Goal: Answer question/provide support: Share knowledge or assist other users

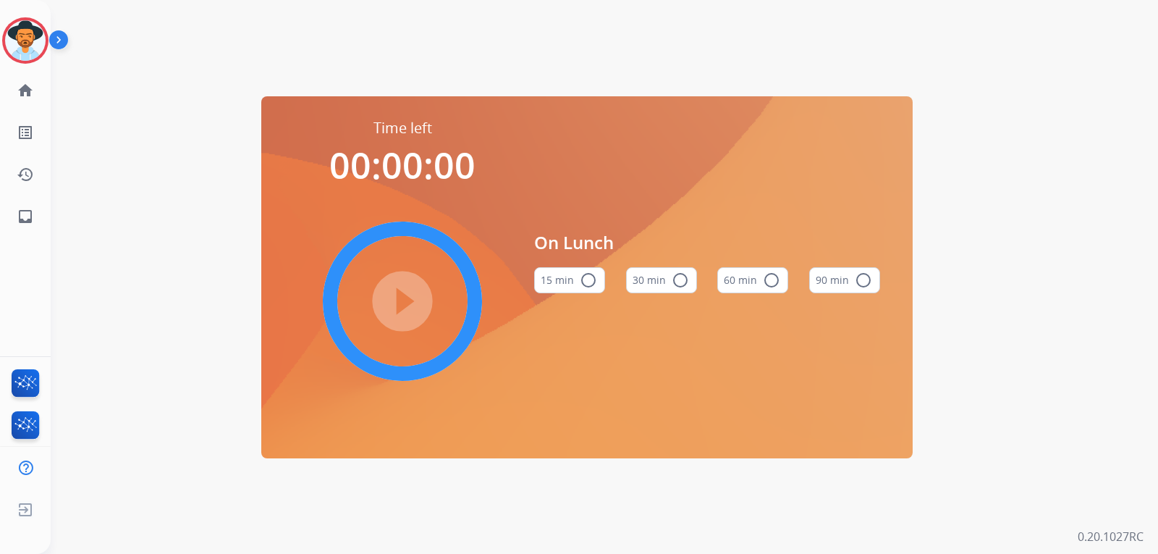
click at [10, 49] on img at bounding box center [25, 40] width 41 height 41
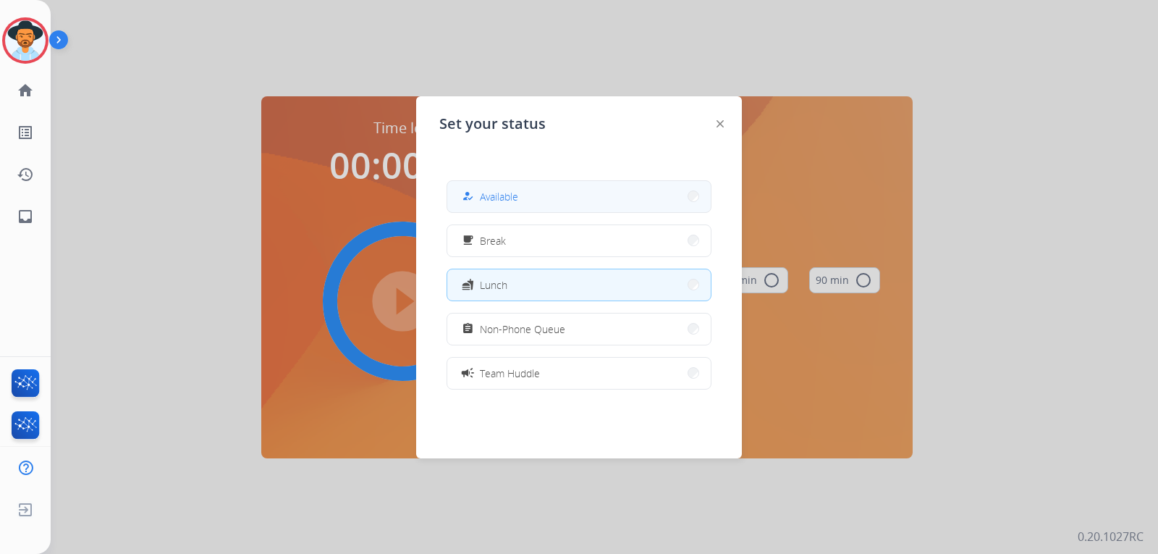
click at [514, 194] on span "Available" at bounding box center [499, 196] width 38 height 15
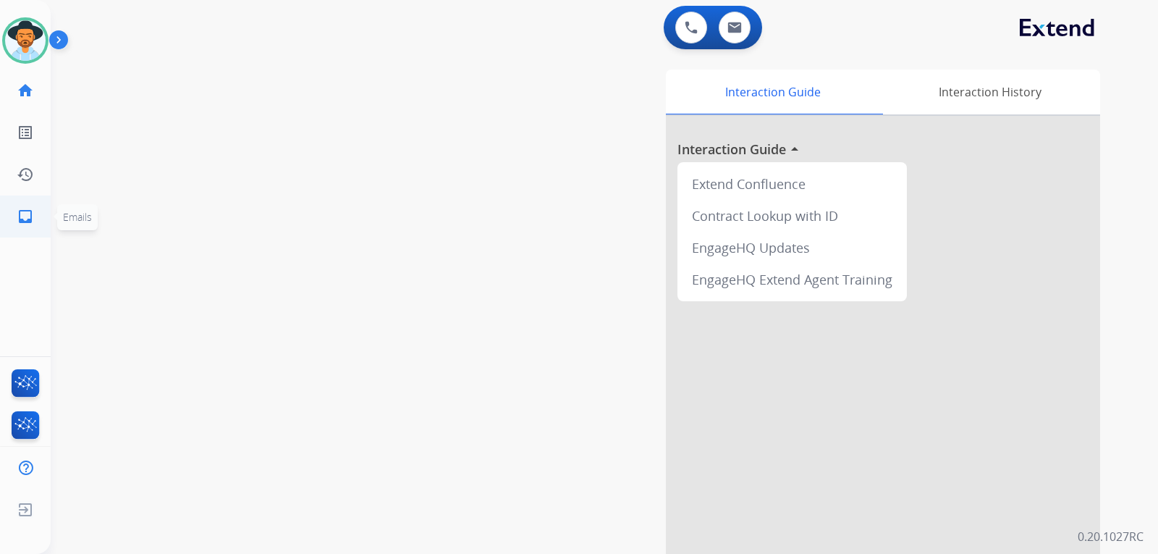
click at [14, 205] on link "inbox Emails" at bounding box center [25, 216] width 41 height 41
select select "**********"
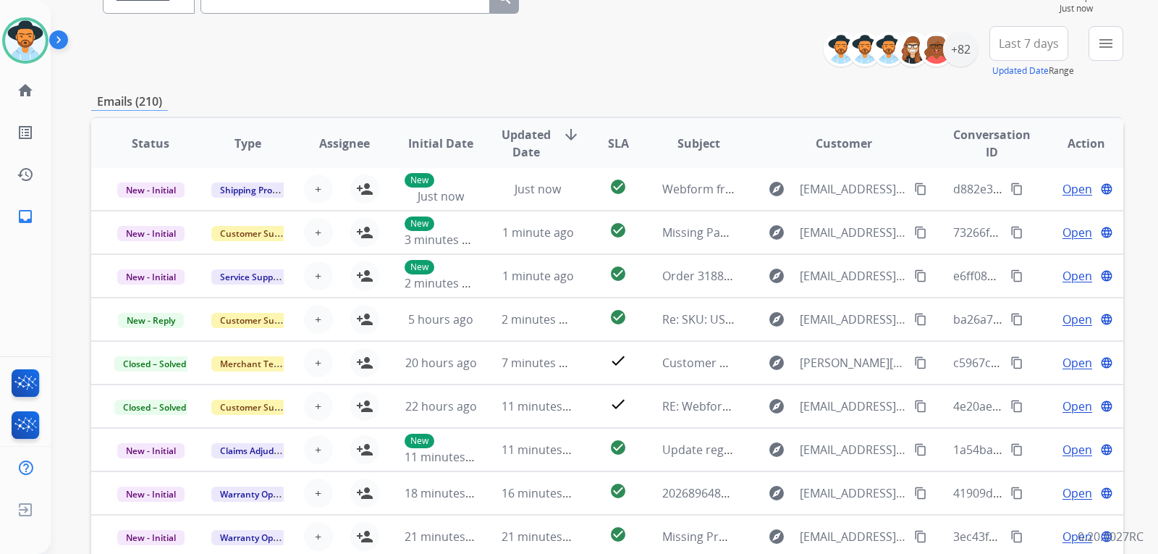
scroll to position [125, 0]
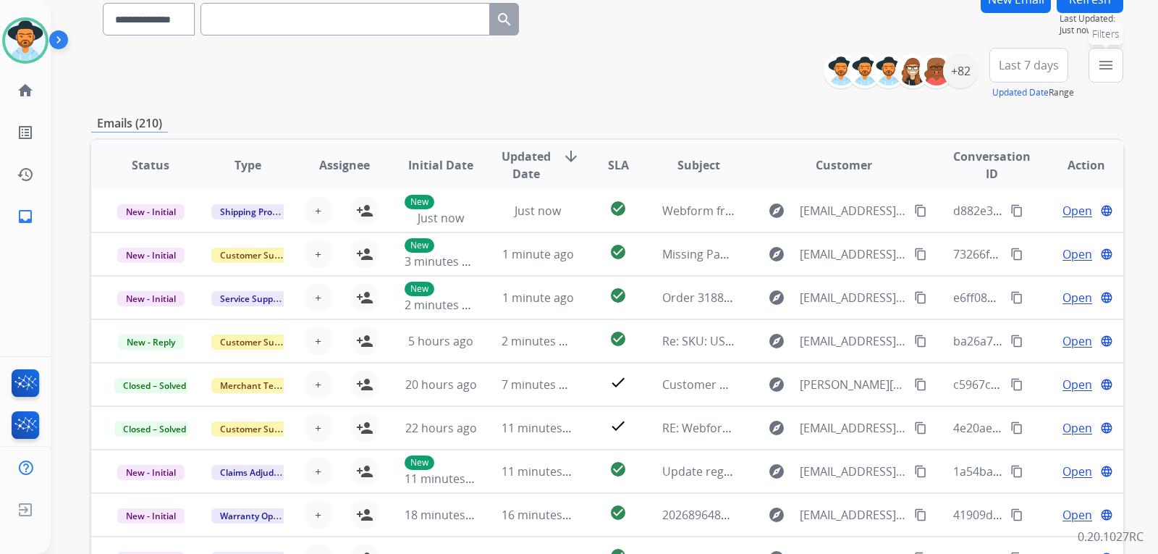
click at [1101, 79] on button "menu Filters" at bounding box center [1105, 65] width 35 height 35
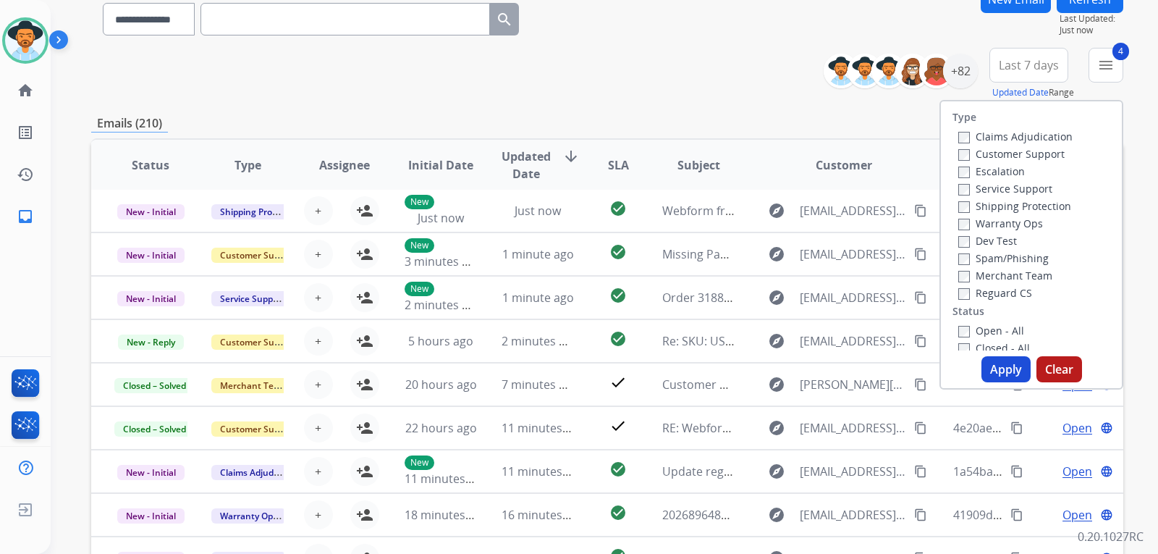
click at [993, 369] on button "Apply" at bounding box center [1005, 369] width 49 height 26
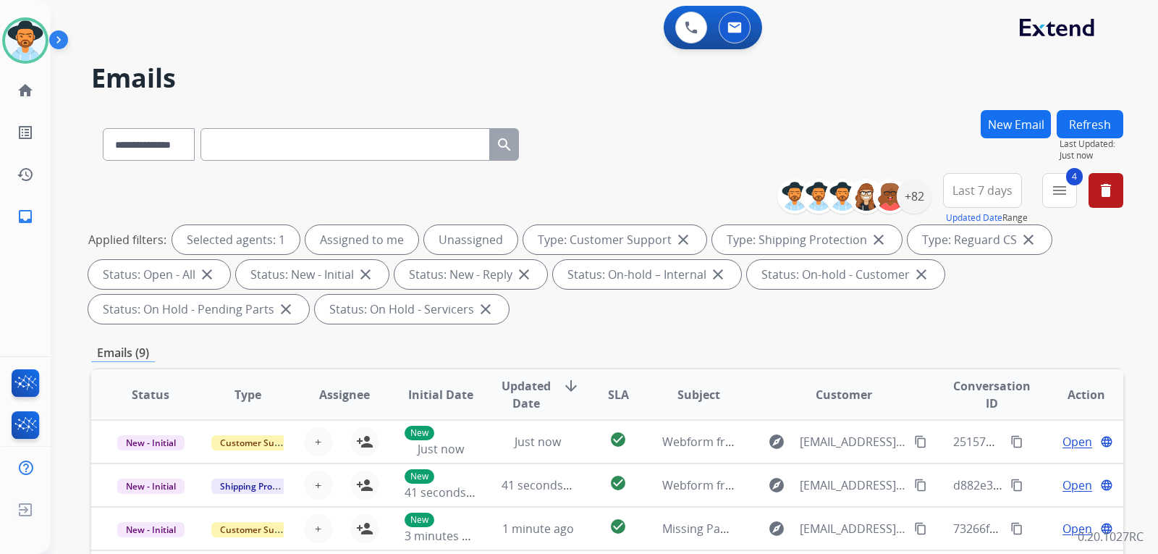
scroll to position [0, 0]
click at [917, 201] on div "+82" at bounding box center [914, 196] width 35 height 35
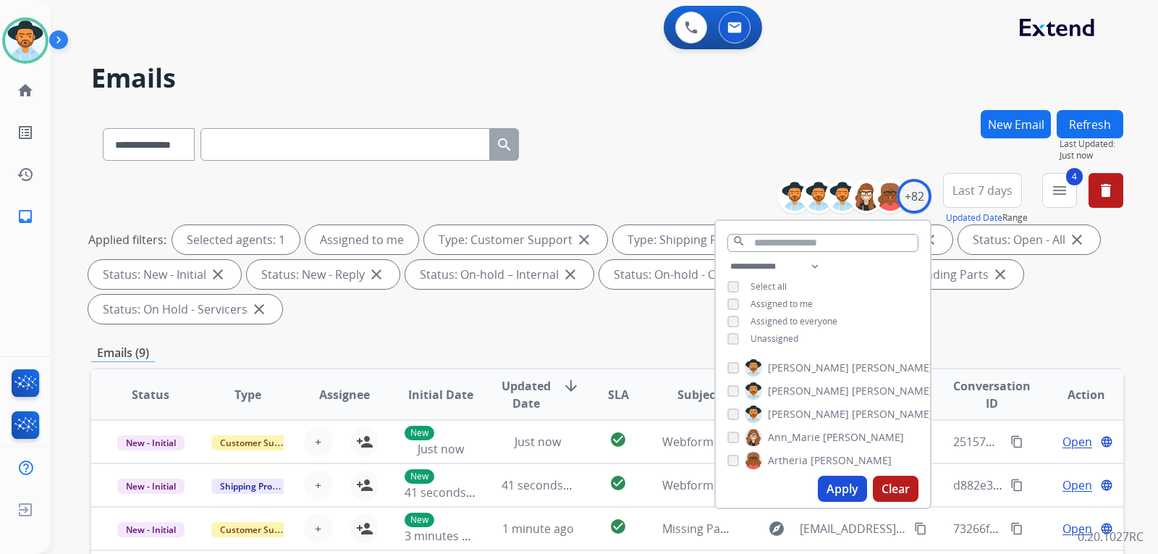
click at [835, 493] on button "Apply" at bounding box center [842, 488] width 49 height 26
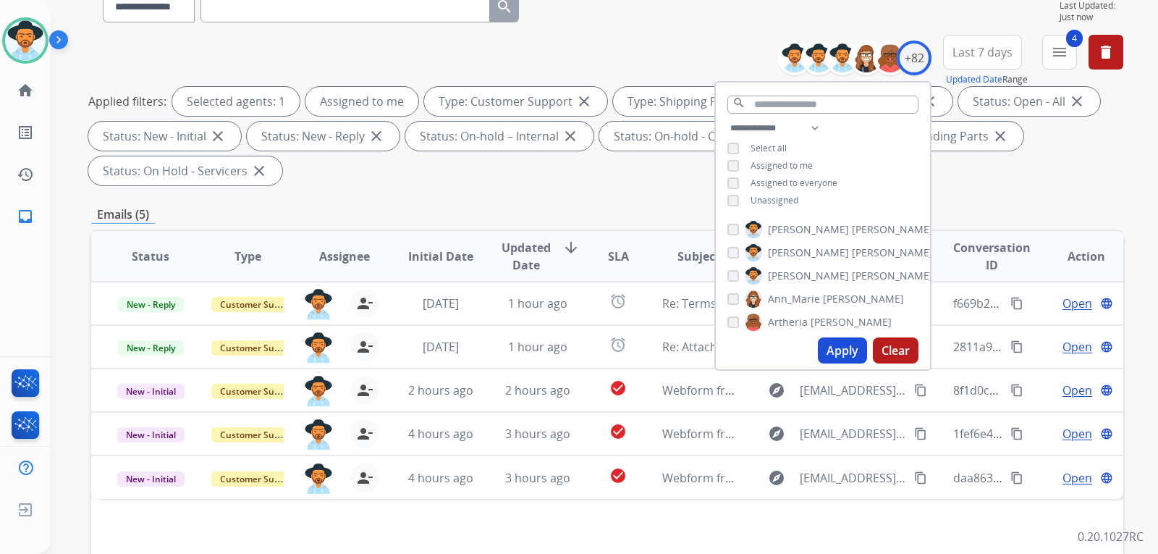
scroll to position [145, 0]
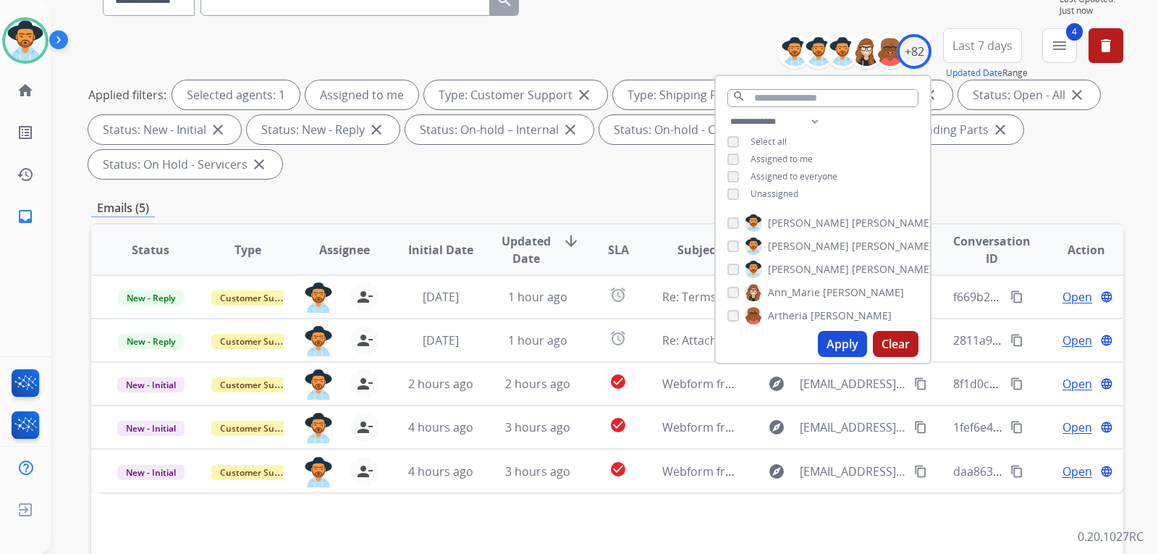
click at [1026, 199] on div "Emails (5)" at bounding box center [607, 208] width 1032 height 18
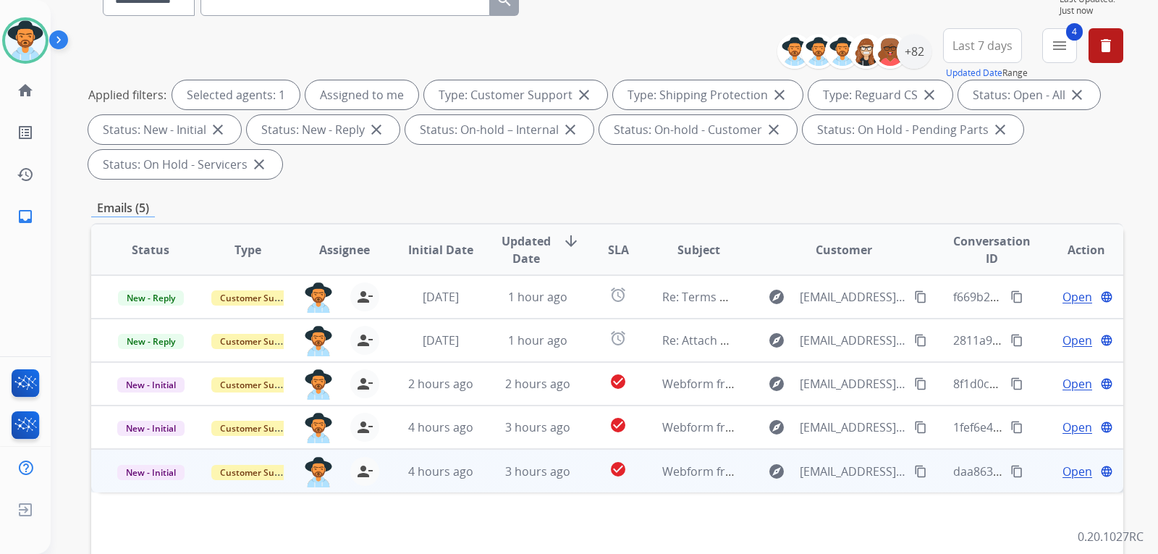
click at [1063, 467] on span "Open" at bounding box center [1077, 470] width 30 height 17
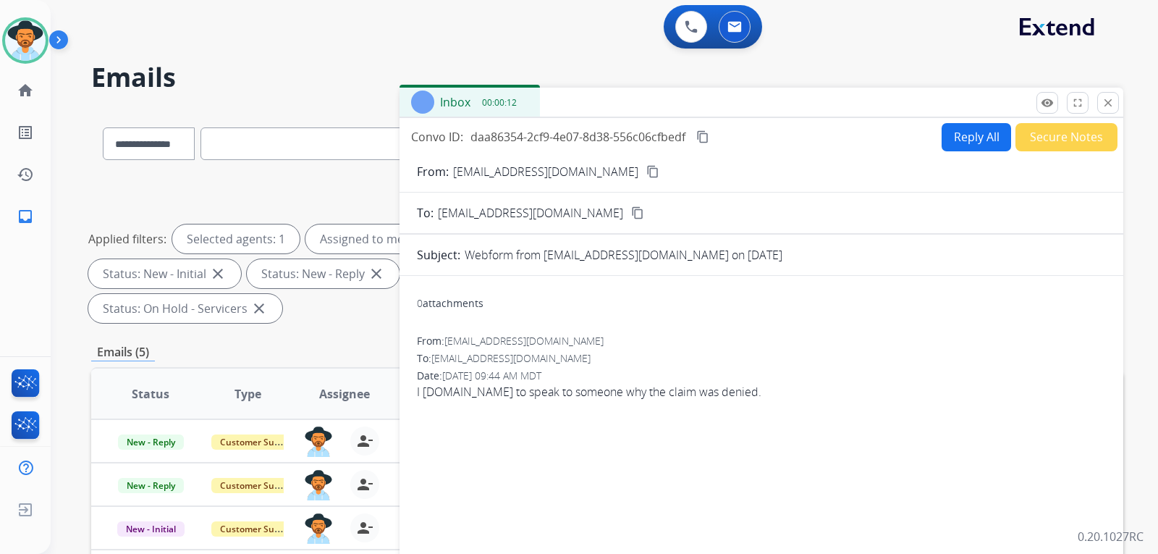
scroll to position [0, 0]
click at [986, 146] on button "Reply All" at bounding box center [975, 138] width 69 height 28
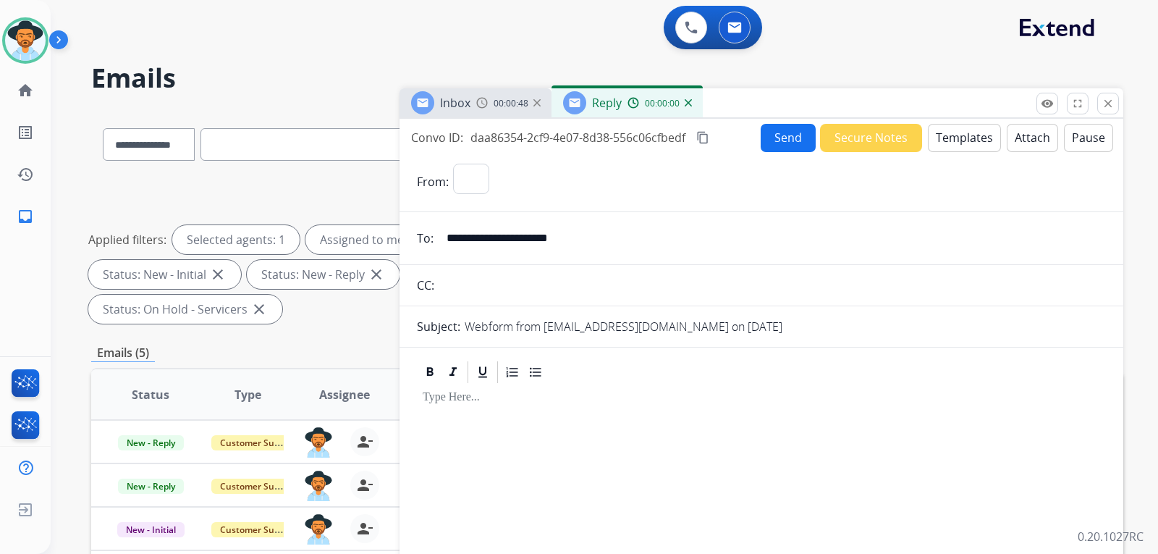
select select "**********"
click at [938, 141] on button "Templates" at bounding box center [964, 138] width 73 height 28
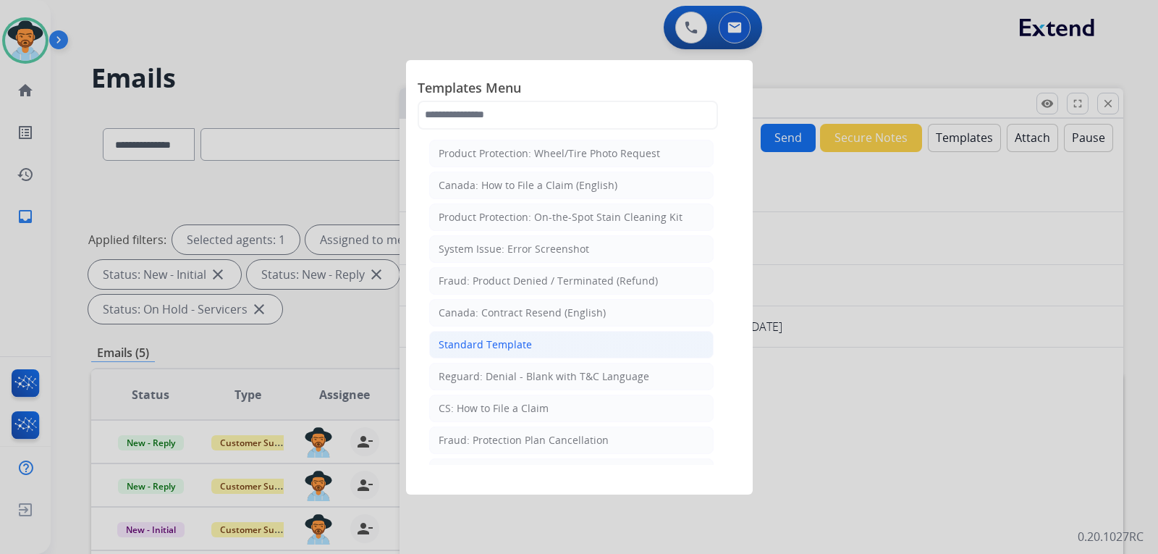
click at [546, 352] on li "Standard Template" at bounding box center [571, 344] width 284 height 27
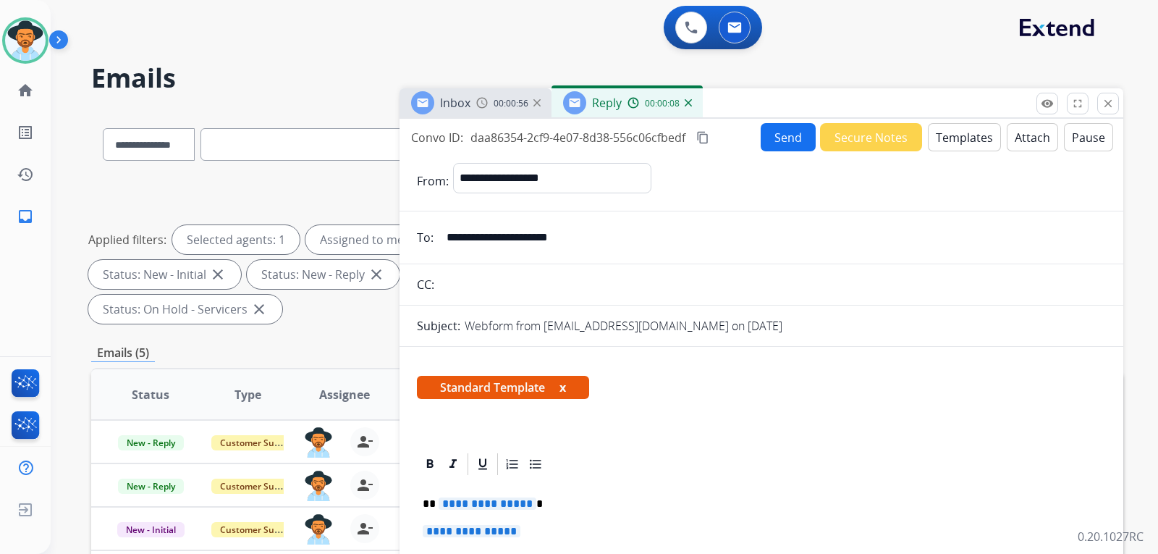
click at [410, 358] on div "Standard Template x" at bounding box center [761, 392] width 724 height 69
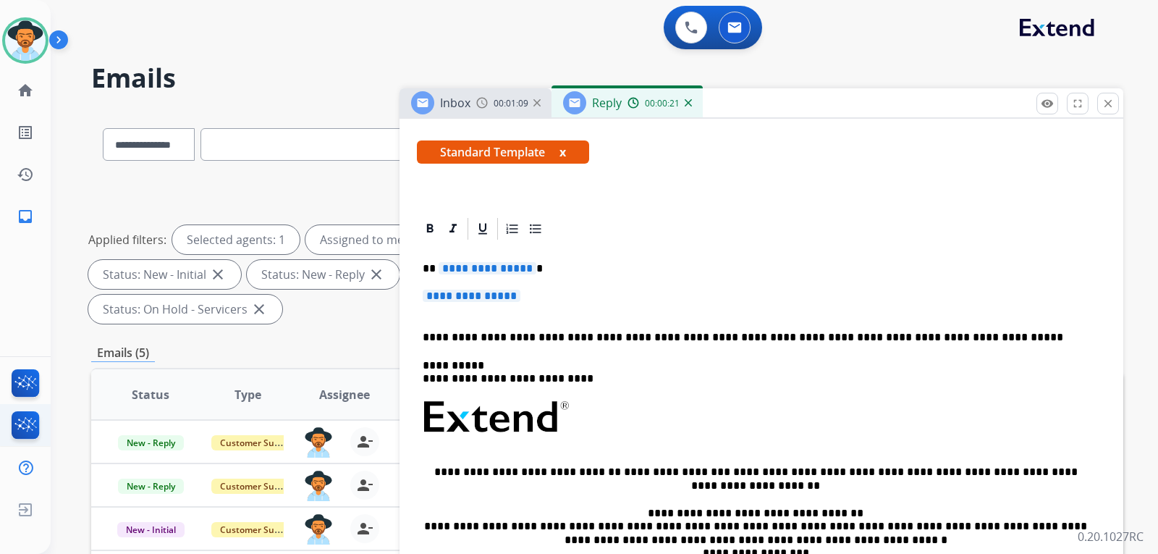
scroll to position [240, 0]
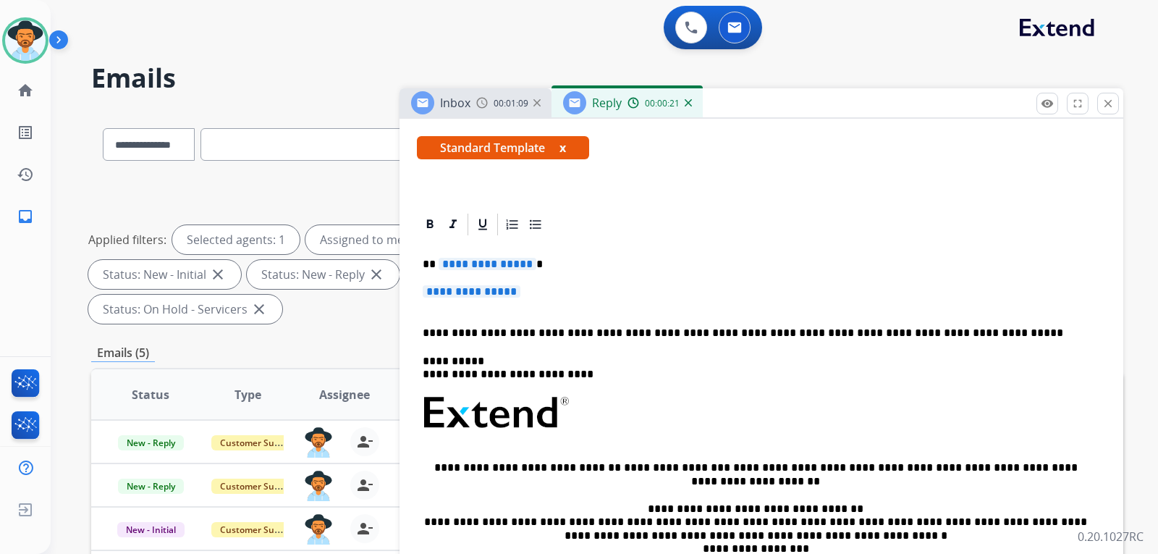
drag, startPoint x: 0, startPoint y: 415, endPoint x: 423, endPoint y: 588, distance: 457.3
click at [423, 553] on html "**********" at bounding box center [579, 277] width 1158 height 554
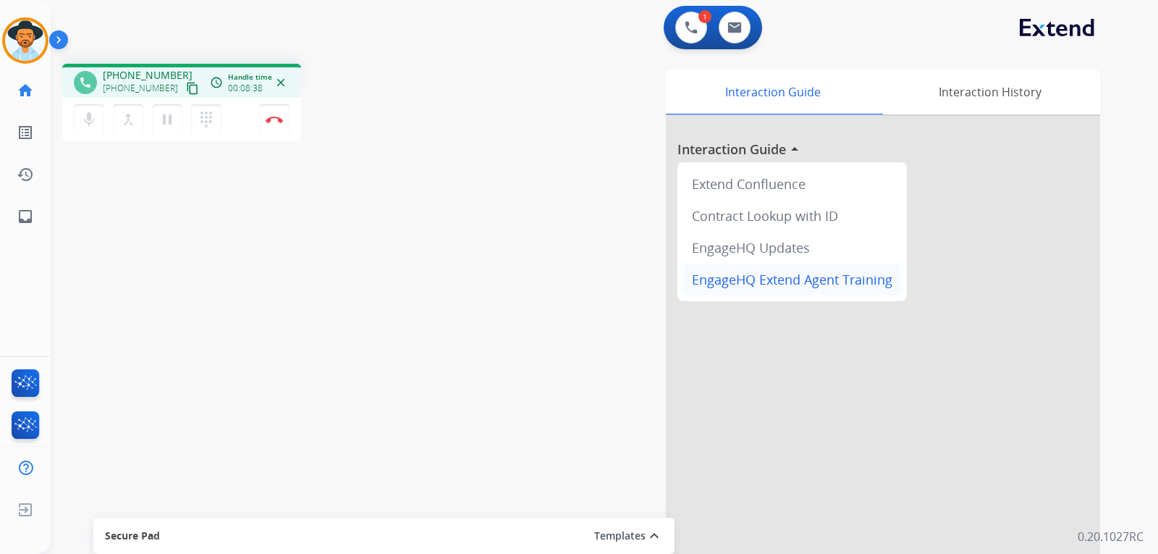
click at [867, 266] on div "EngageHQ Extend Agent Training" at bounding box center [792, 279] width 218 height 32
click at [27, 216] on mat-icon "inbox" at bounding box center [25, 216] width 17 height 17
select select "**********"
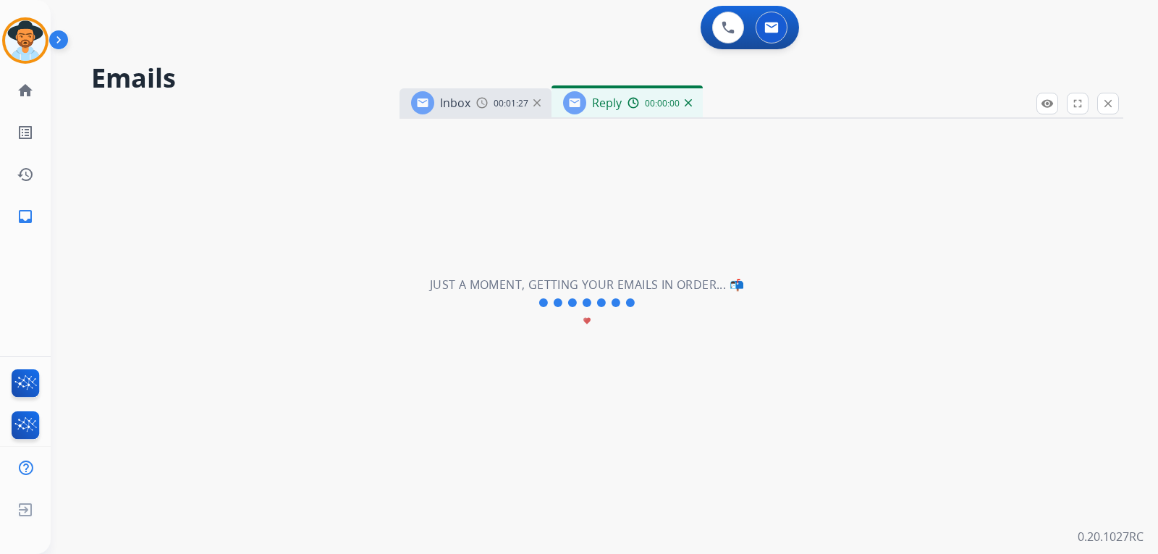
select select "**********"
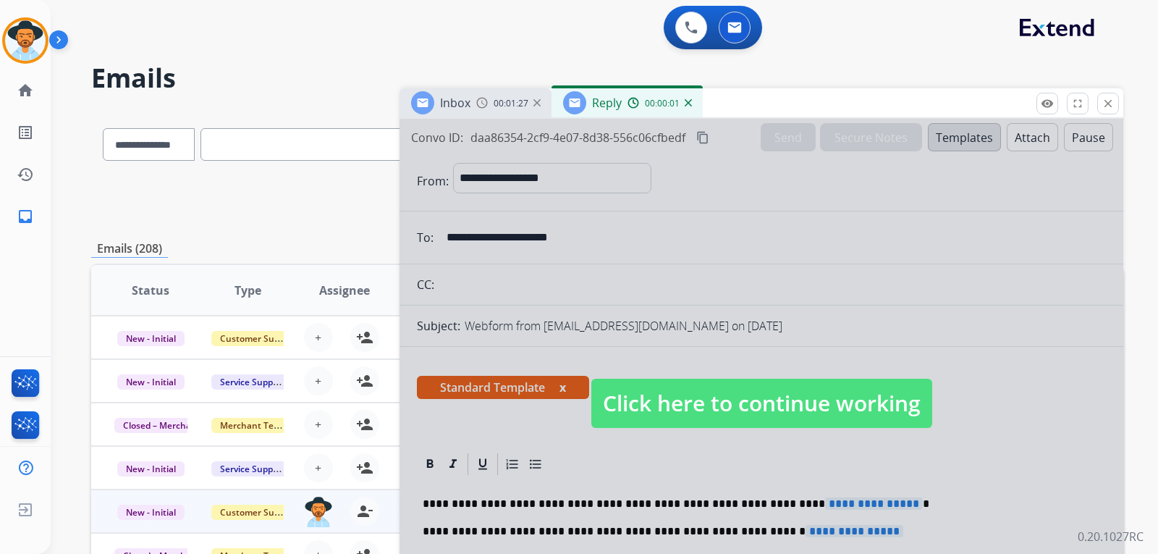
click at [743, 387] on span "Click here to continue working" at bounding box center [761, 402] width 341 height 49
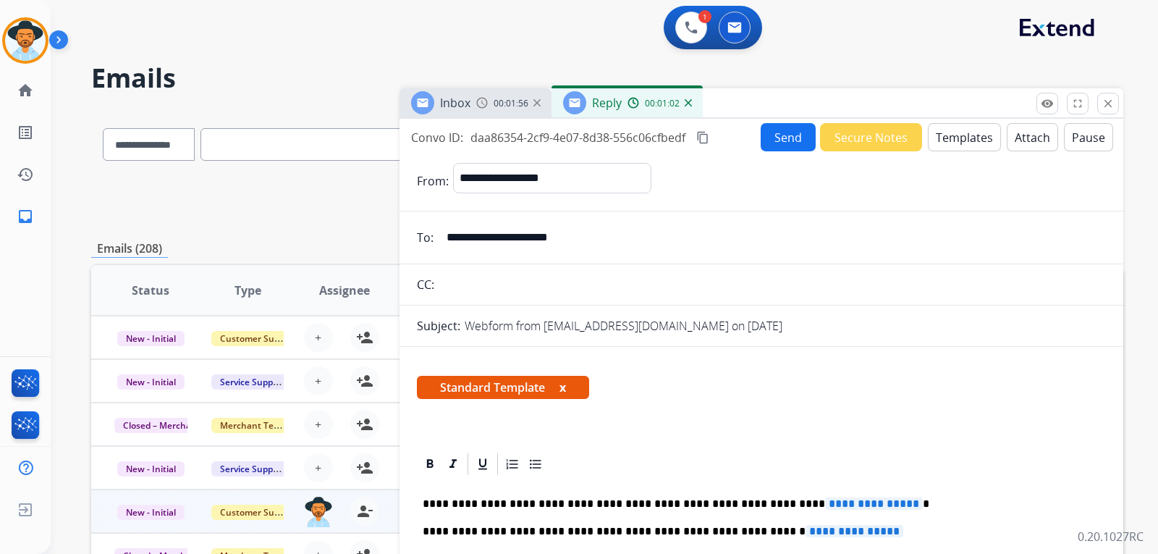
click at [496, 111] on div "Inbox 00:01:56" at bounding box center [475, 102] width 152 height 29
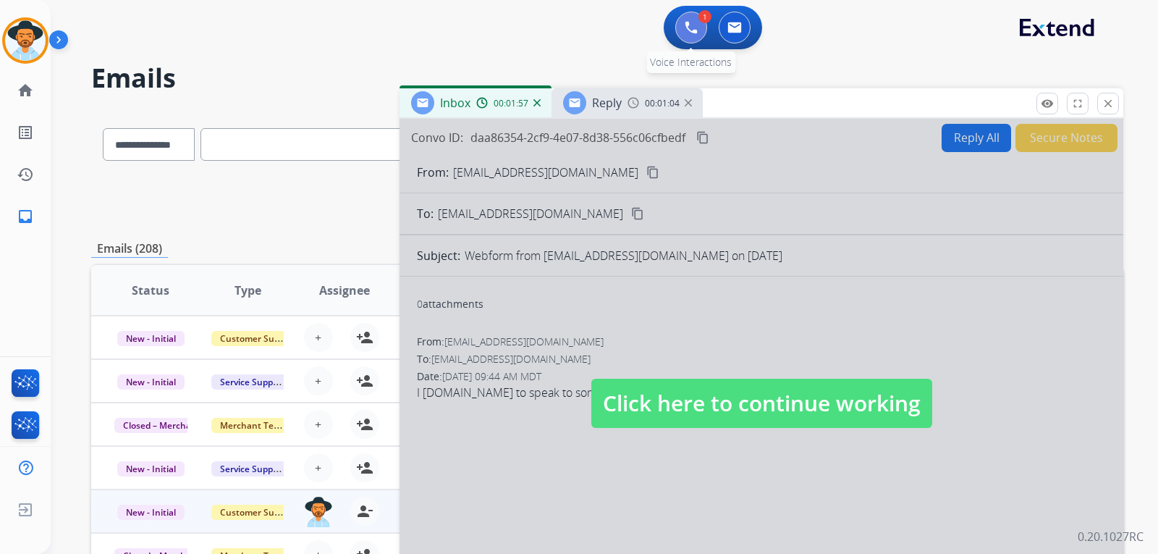
click at [690, 35] on button at bounding box center [691, 28] width 32 height 32
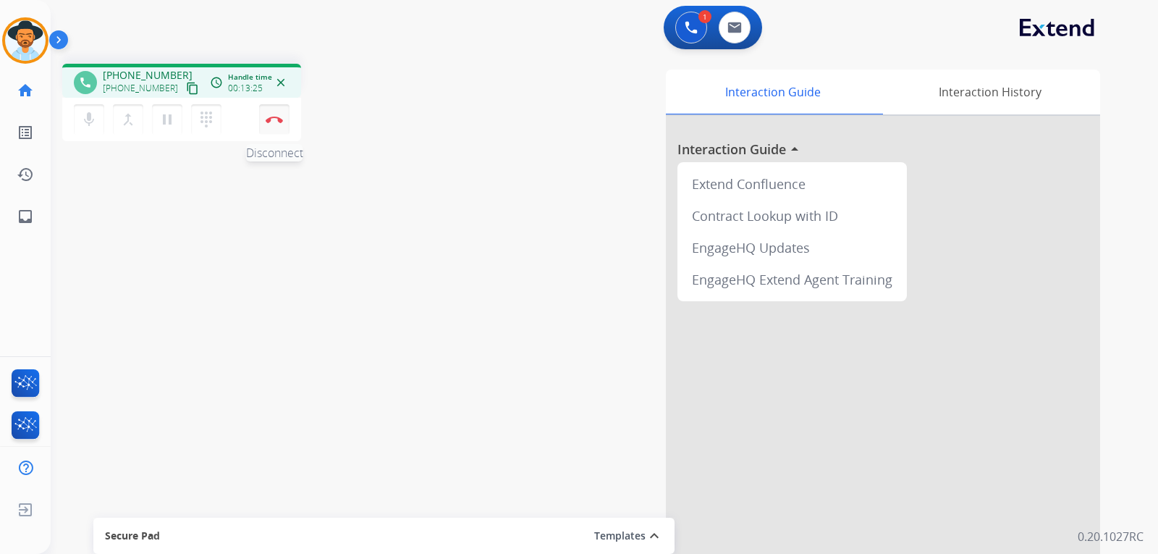
click at [280, 126] on button "Disconnect" at bounding box center [274, 119] width 30 height 30
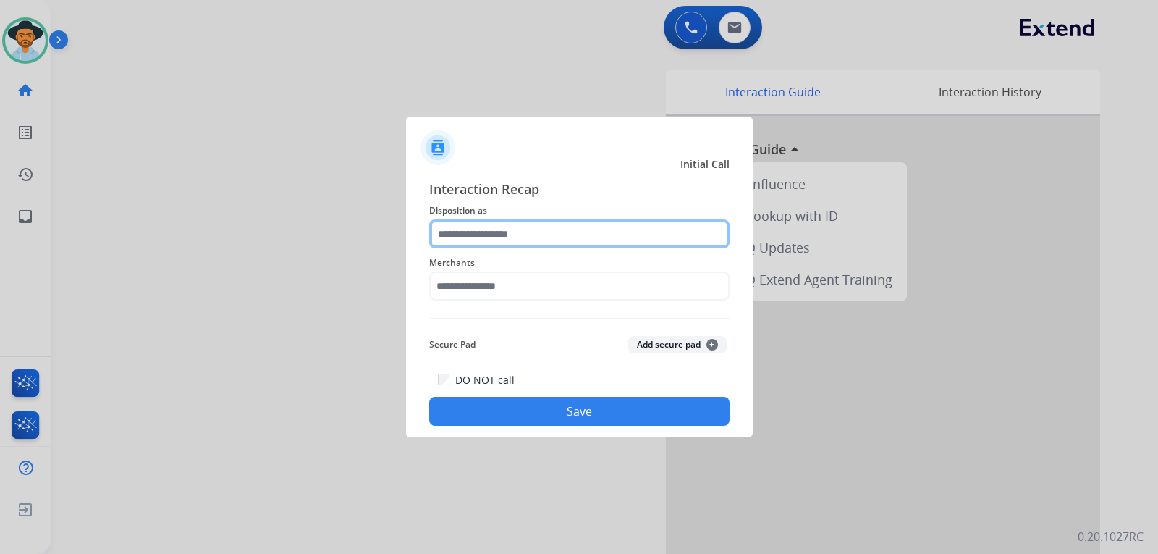
click at [531, 237] on input "text" at bounding box center [579, 233] width 300 height 29
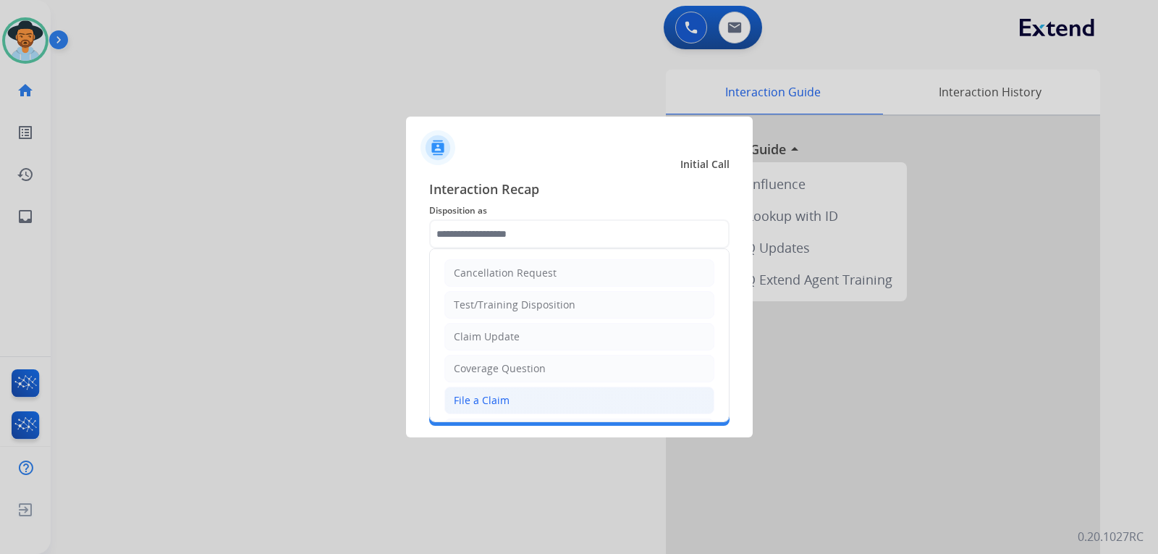
click at [505, 393] on div "File a Claim" at bounding box center [482, 400] width 56 height 14
type input "**********"
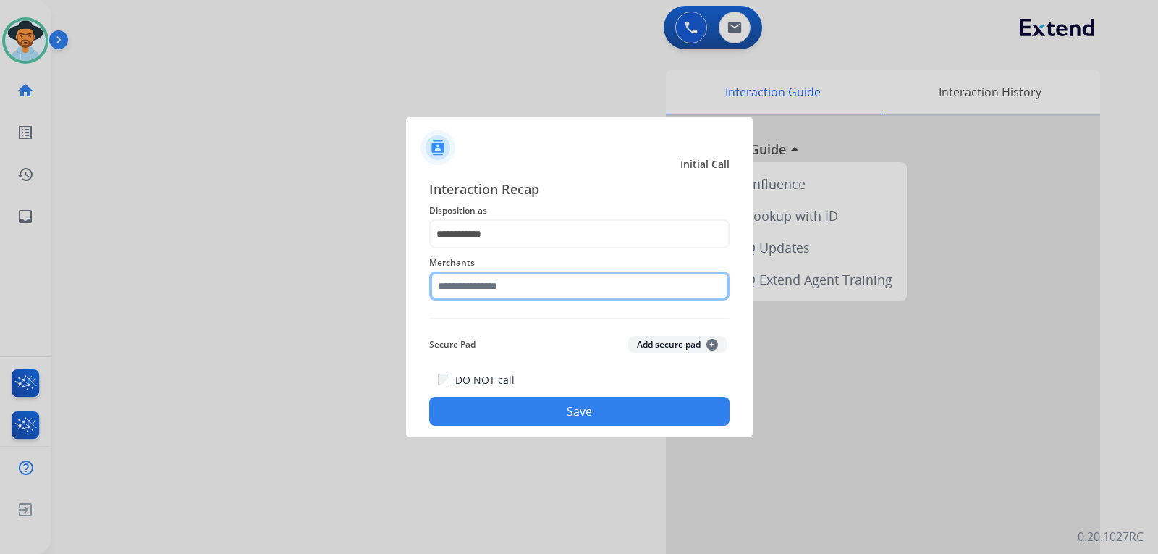
click at [506, 299] on input "text" at bounding box center [579, 285] width 300 height 29
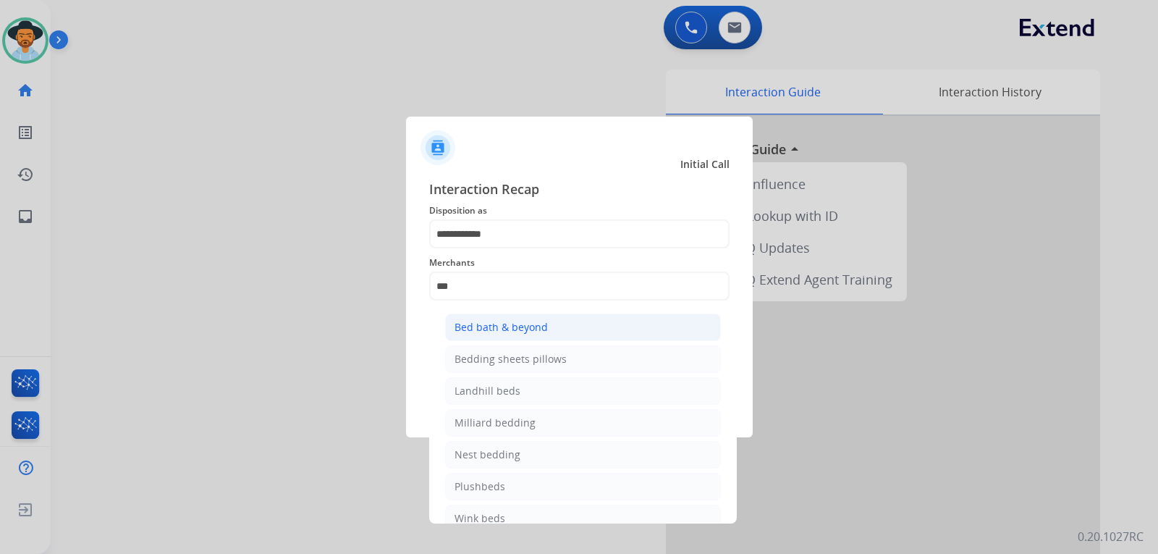
click at [512, 314] on ul "Bed bath & beyond Bedding sheets pillows Landhill beds [PERSON_NAME] bedding Ne…" at bounding box center [583, 426] width 284 height 240
click at [510, 323] on div "Bed bath & beyond" at bounding box center [500, 327] width 93 height 14
type input "**********"
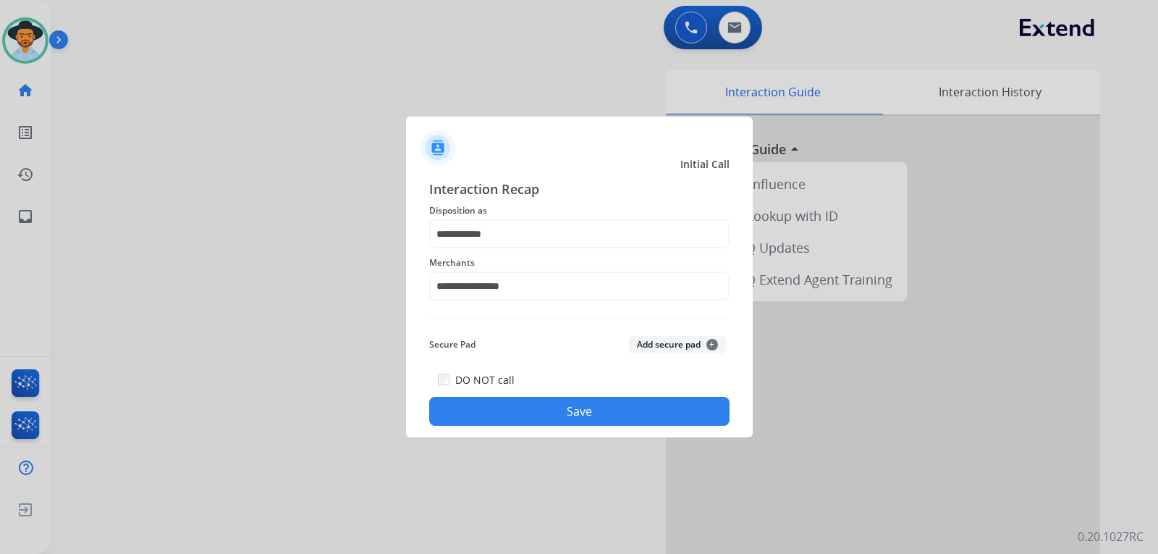
click at [549, 403] on button "Save" at bounding box center [579, 411] width 300 height 29
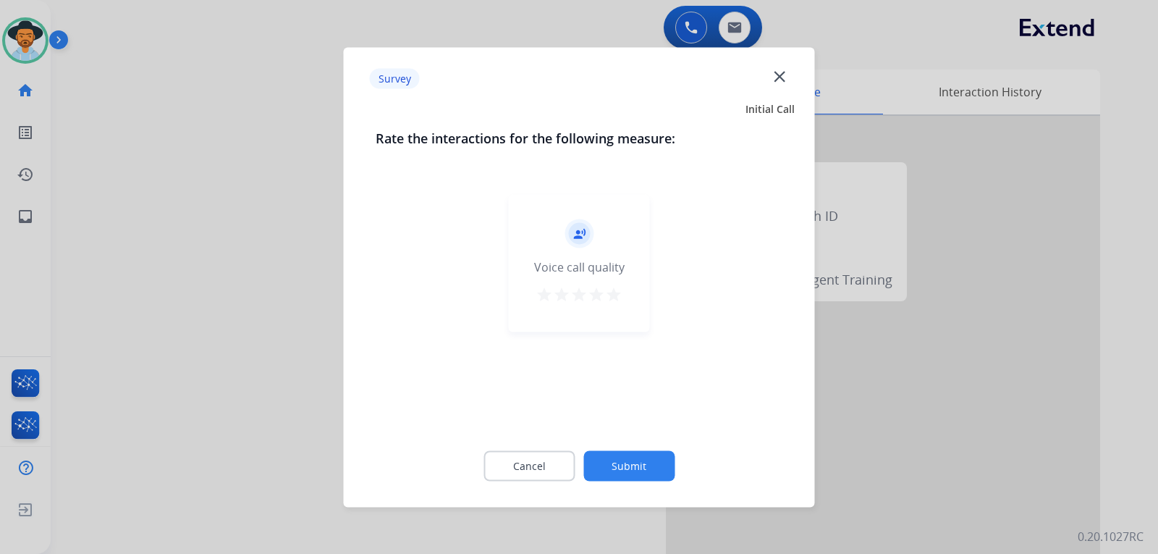
click at [968, 410] on div at bounding box center [579, 277] width 1158 height 554
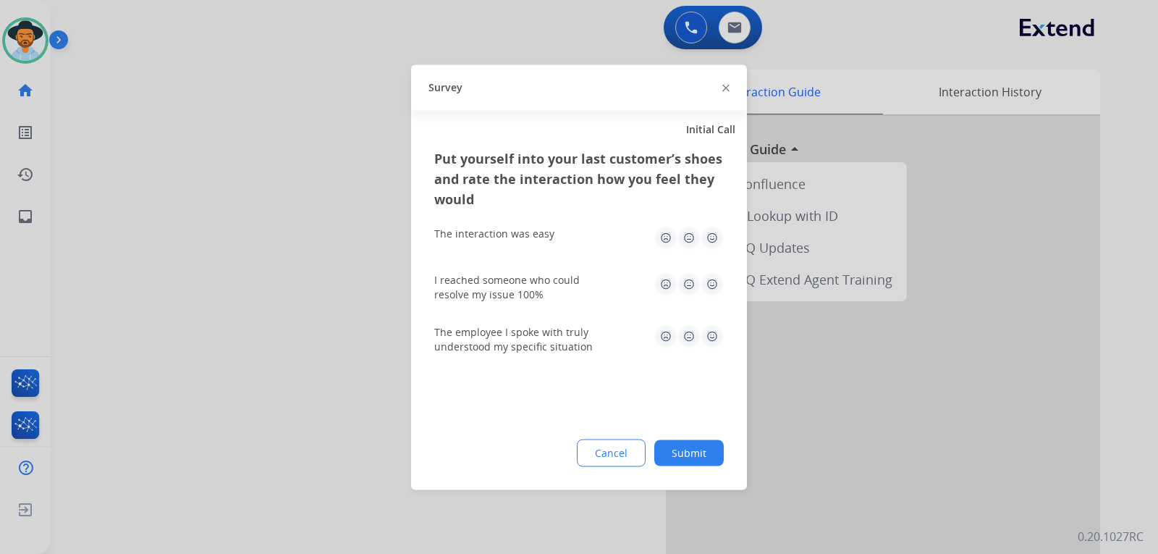
click at [968, 410] on div at bounding box center [579, 277] width 1158 height 554
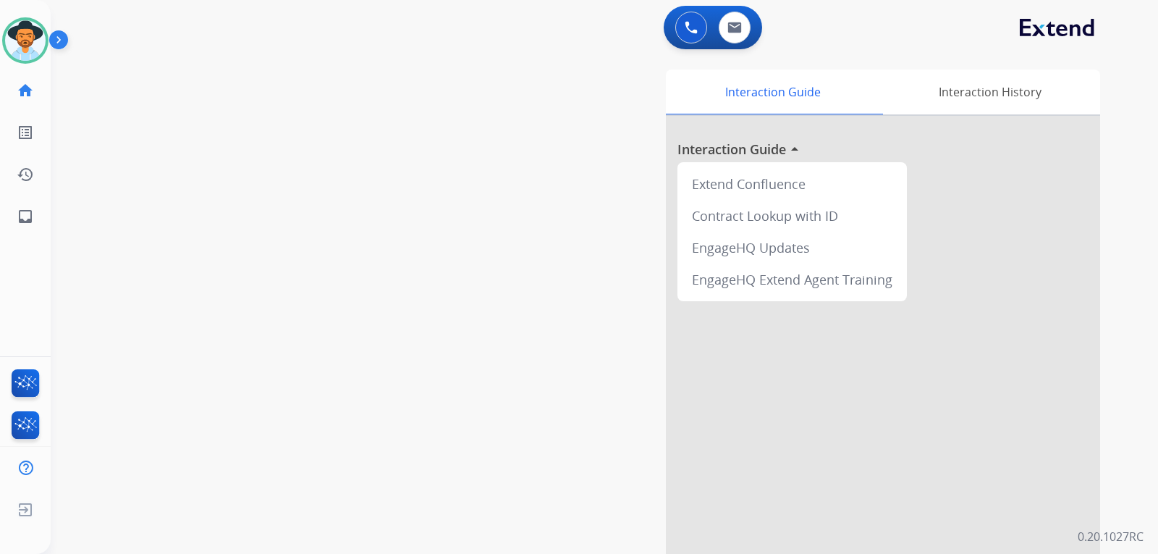
click at [622, 161] on div "Interaction Guide Interaction History Interaction Guide arrow_drop_up Extend Co…" at bounding box center [775, 362] width 649 height 586
click at [33, 220] on mat-icon "inbox" at bounding box center [25, 216] width 17 height 17
select select "**********"
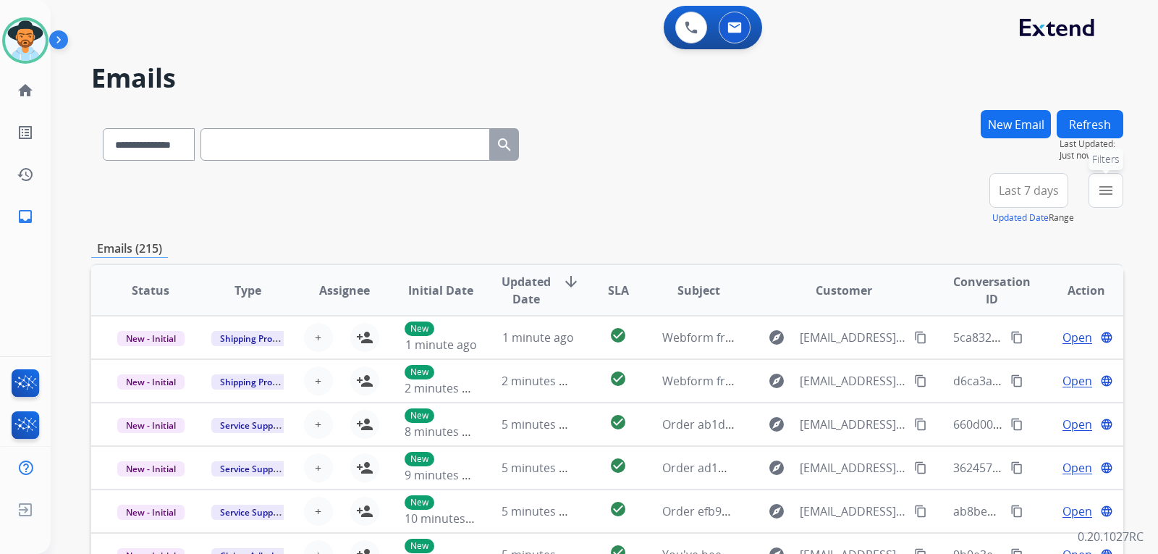
click at [1101, 187] on mat-icon "menu" at bounding box center [1105, 190] width 17 height 17
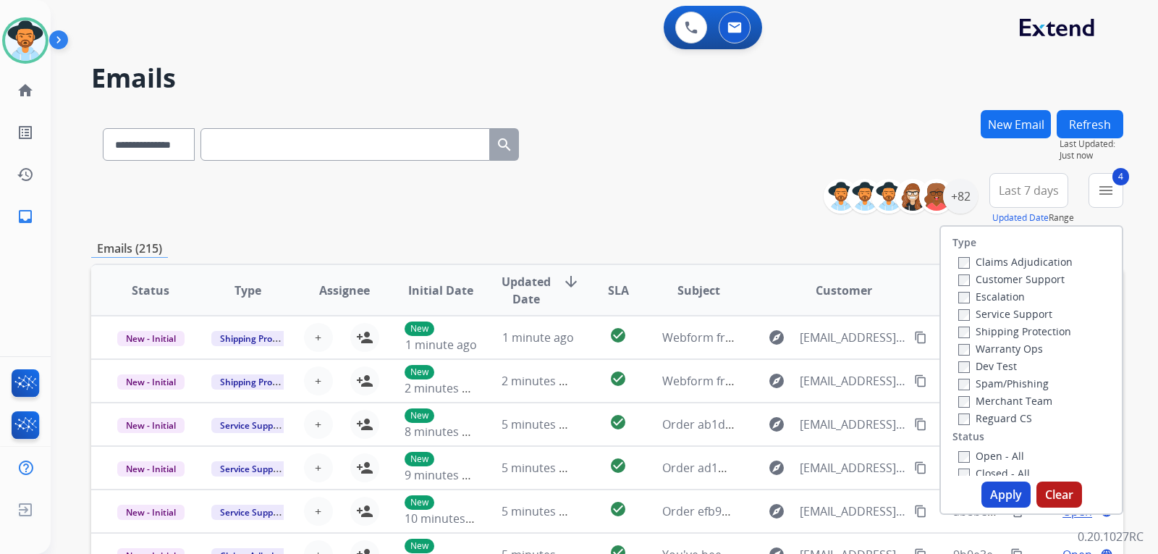
click at [1001, 499] on button "Apply" at bounding box center [1005, 494] width 49 height 26
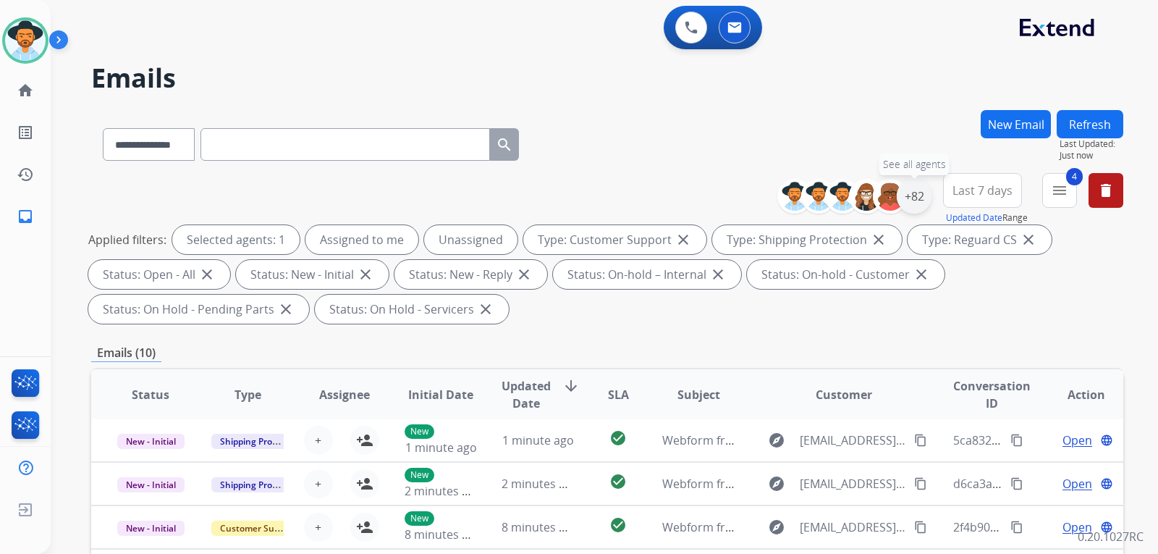
click at [919, 204] on div "+82" at bounding box center [914, 196] width 35 height 35
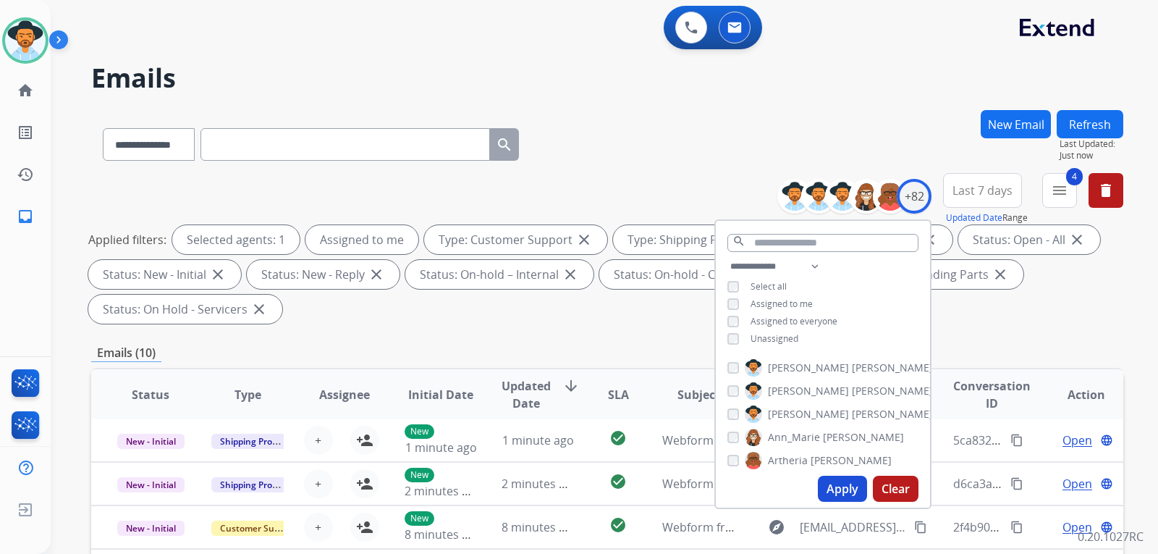
click at [844, 501] on button "Apply" at bounding box center [842, 488] width 49 height 26
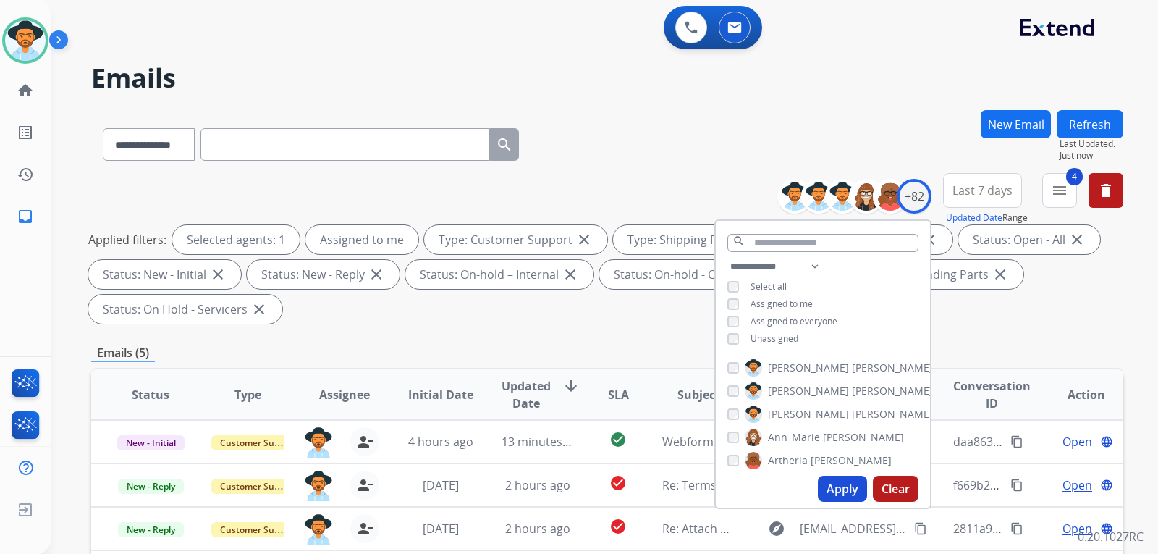
click at [1044, 342] on div "**********" at bounding box center [607, 519] width 1032 height 818
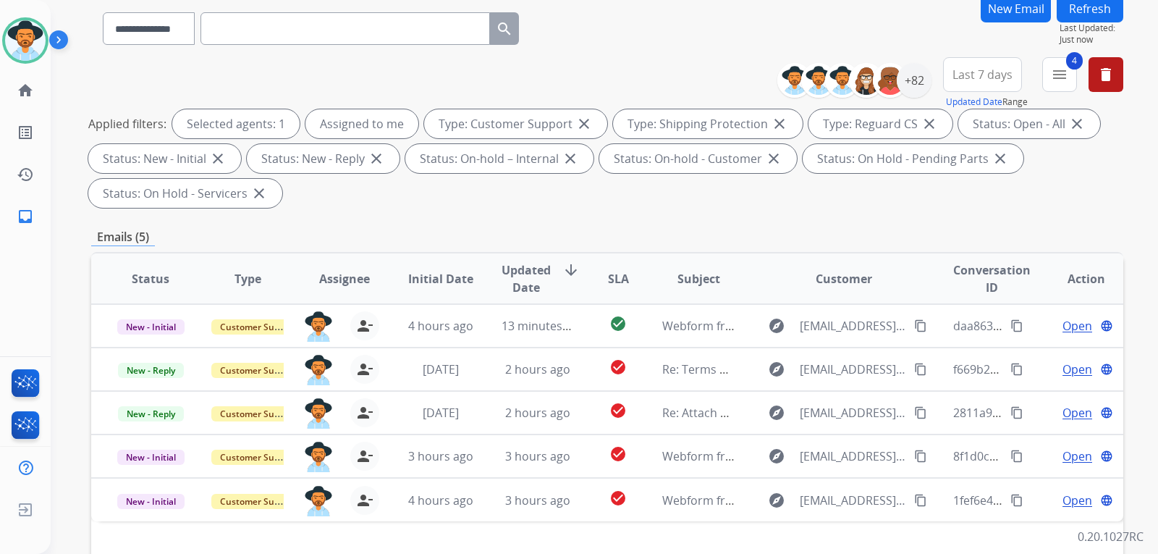
scroll to position [145, 0]
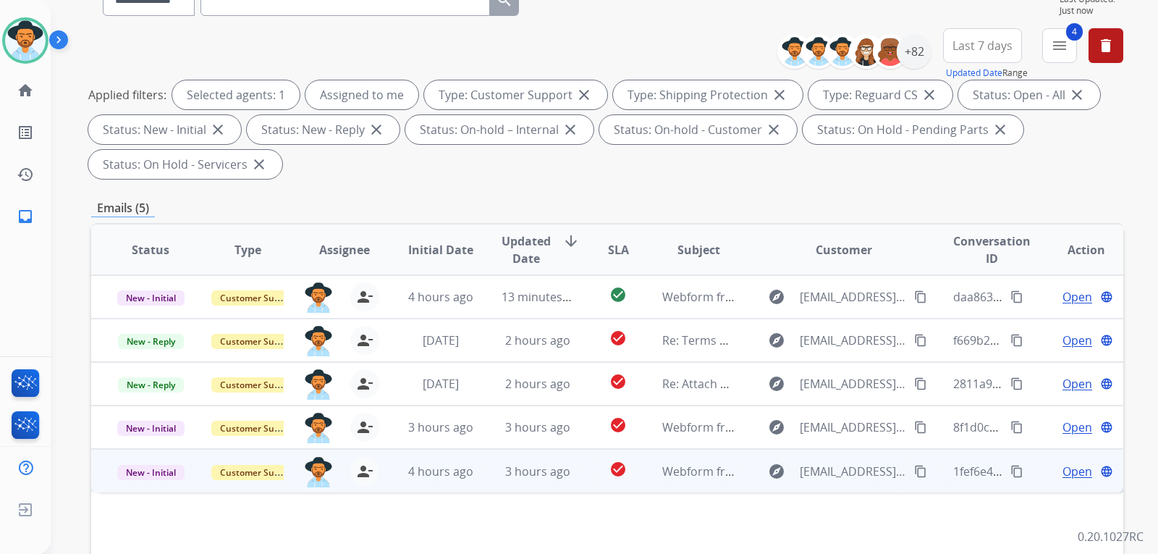
click at [1072, 473] on span "Open" at bounding box center [1077, 470] width 30 height 17
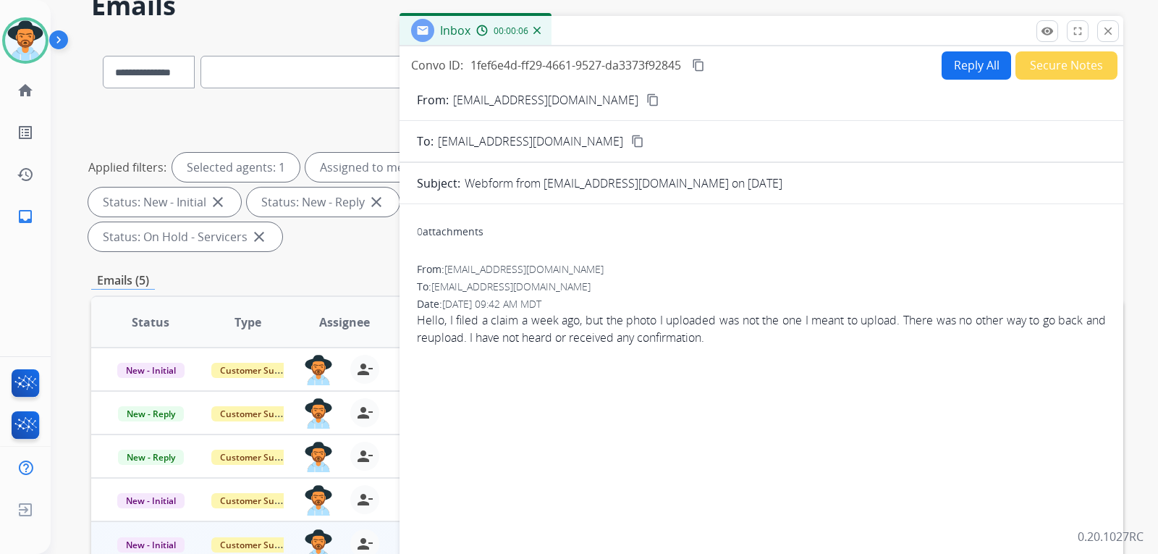
scroll to position [0, 0]
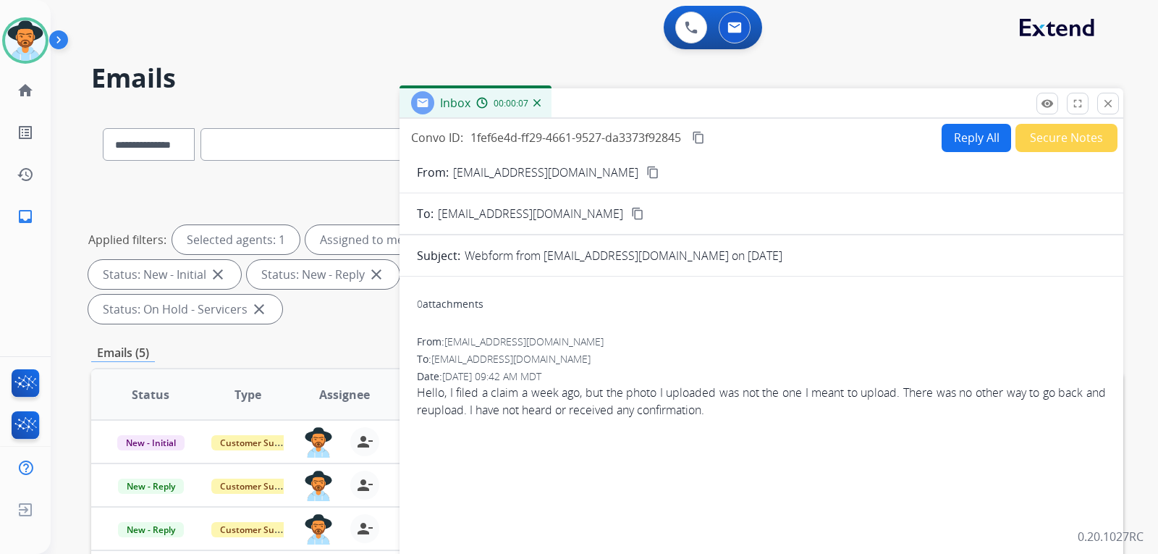
click at [646, 171] on mat-icon "content_copy" at bounding box center [652, 172] width 13 height 13
click at [965, 148] on button "Reply All" at bounding box center [975, 138] width 69 height 28
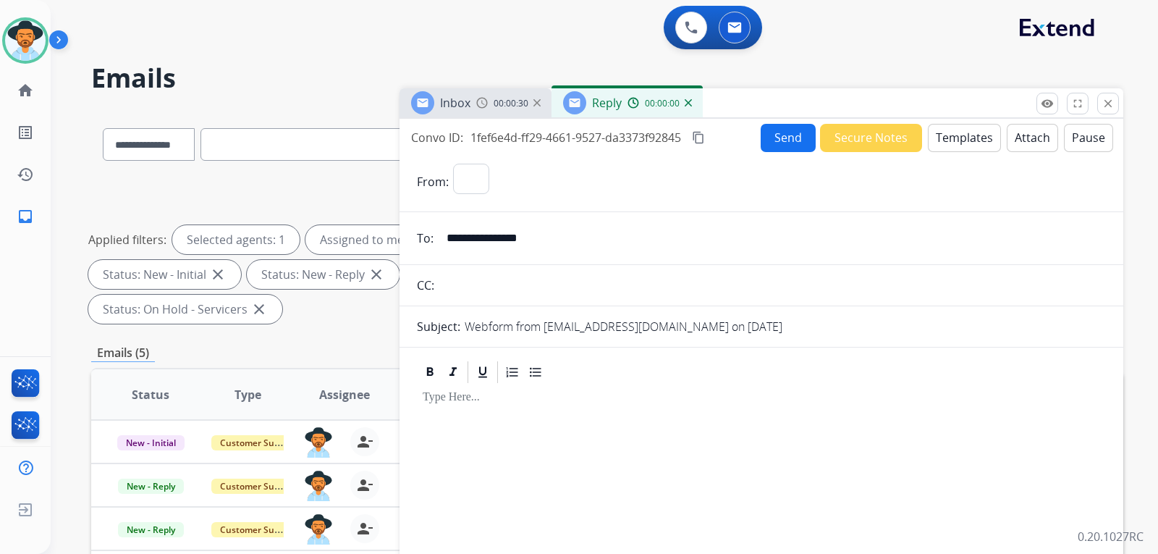
select select "**********"
click at [957, 140] on button "Templates" at bounding box center [964, 138] width 73 height 28
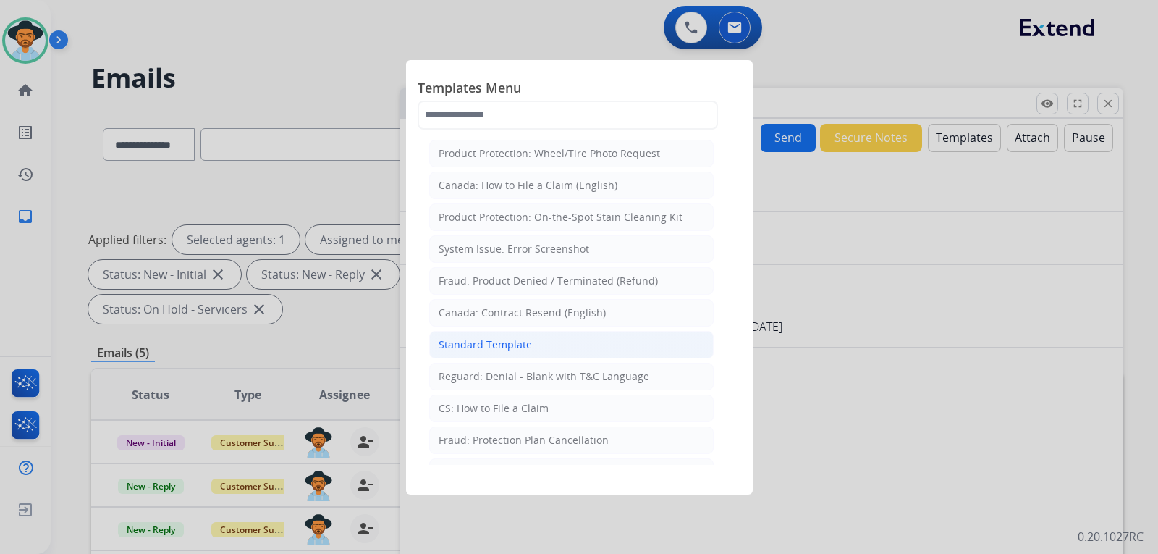
click at [507, 343] on div "Standard Template" at bounding box center [485, 344] width 93 height 14
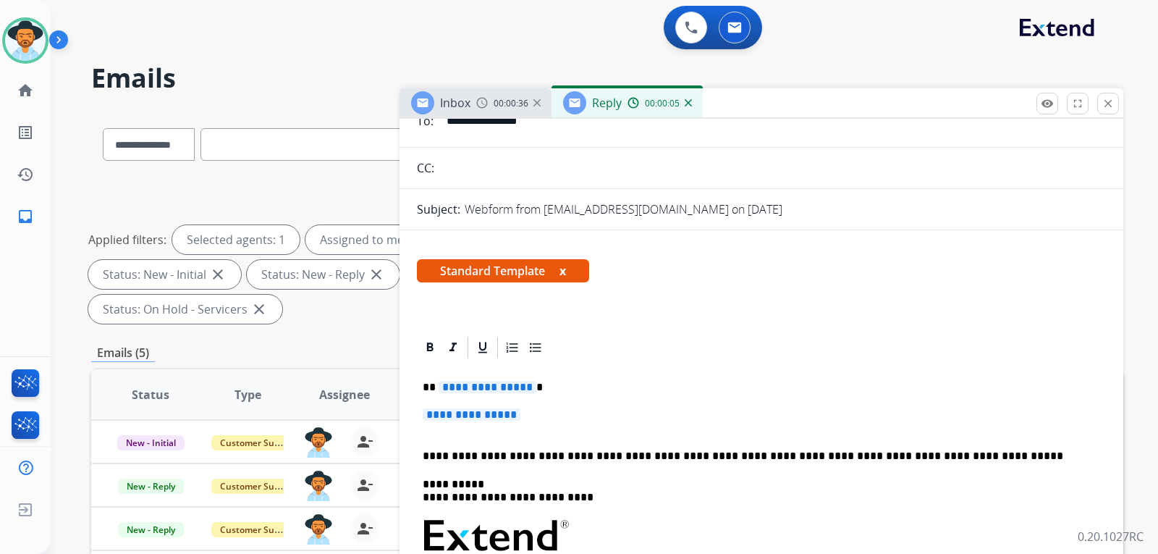
scroll to position [145, 0]
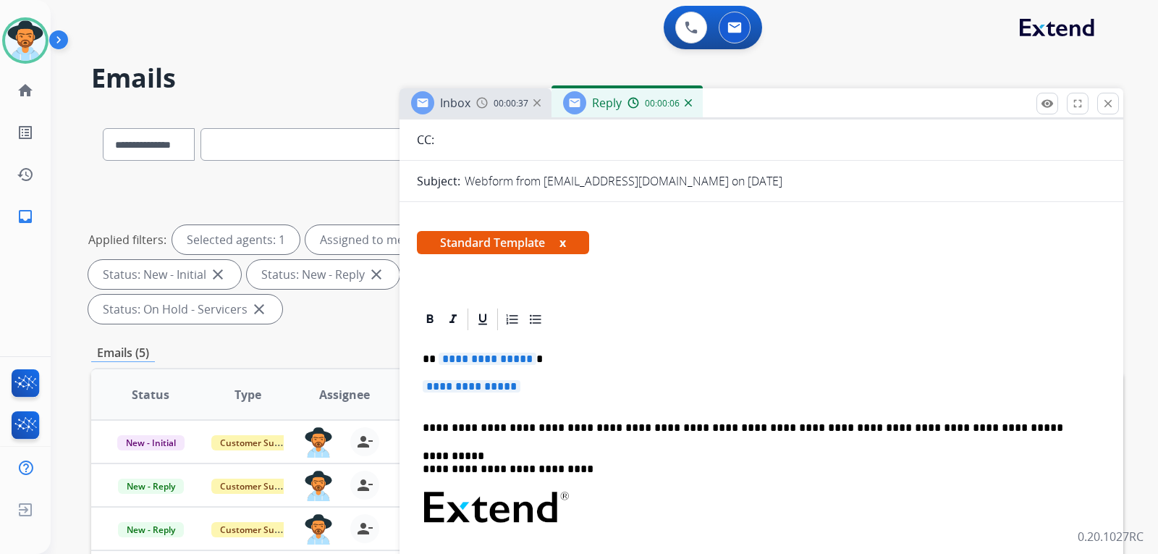
click at [551, 389] on p "**********" at bounding box center [761, 393] width 677 height 27
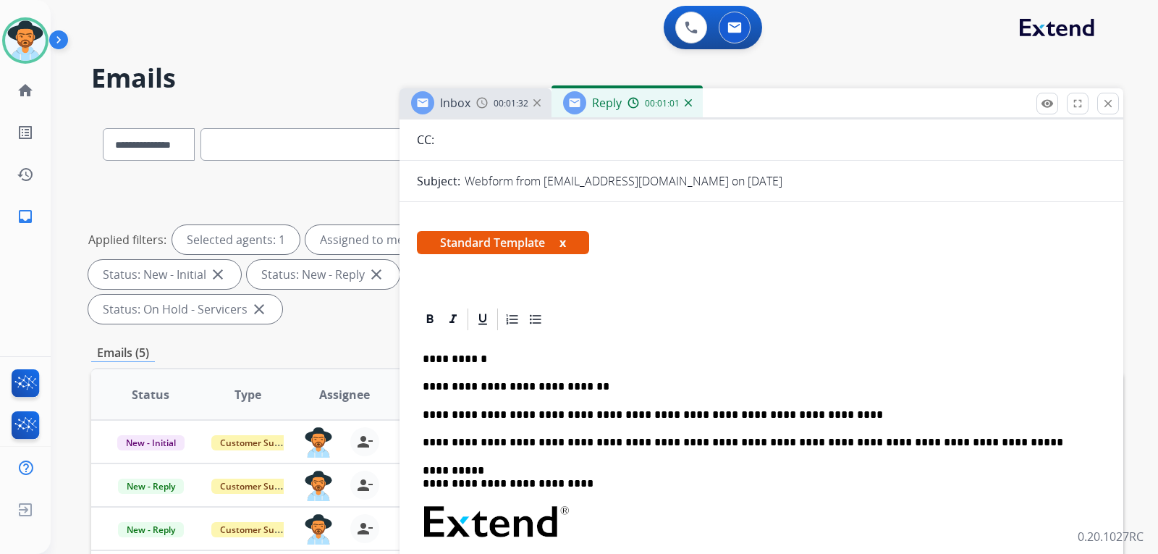
click at [803, 412] on p "**********" at bounding box center [756, 414] width 666 height 13
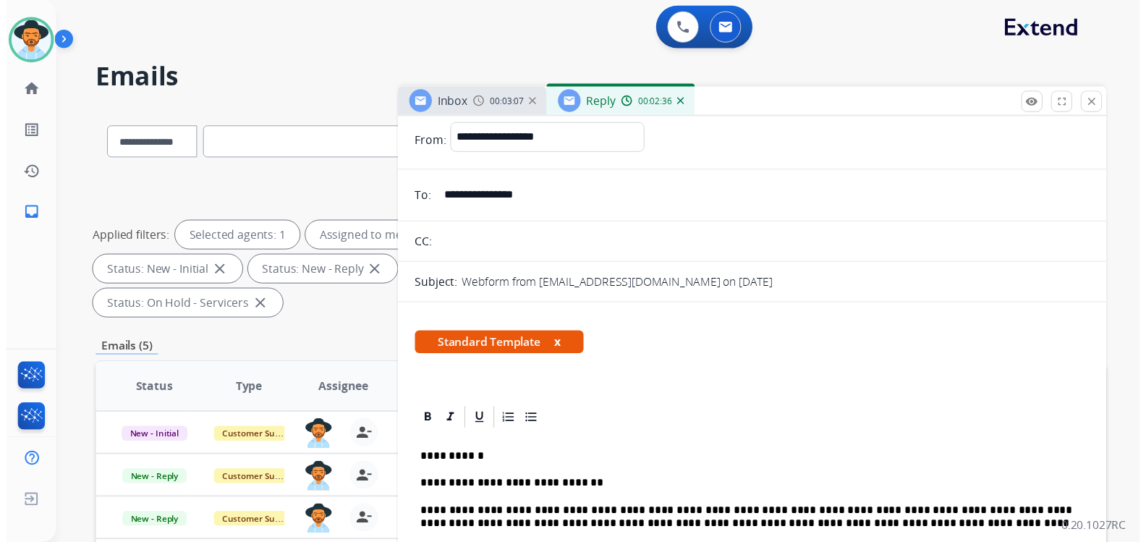
scroll to position [0, 0]
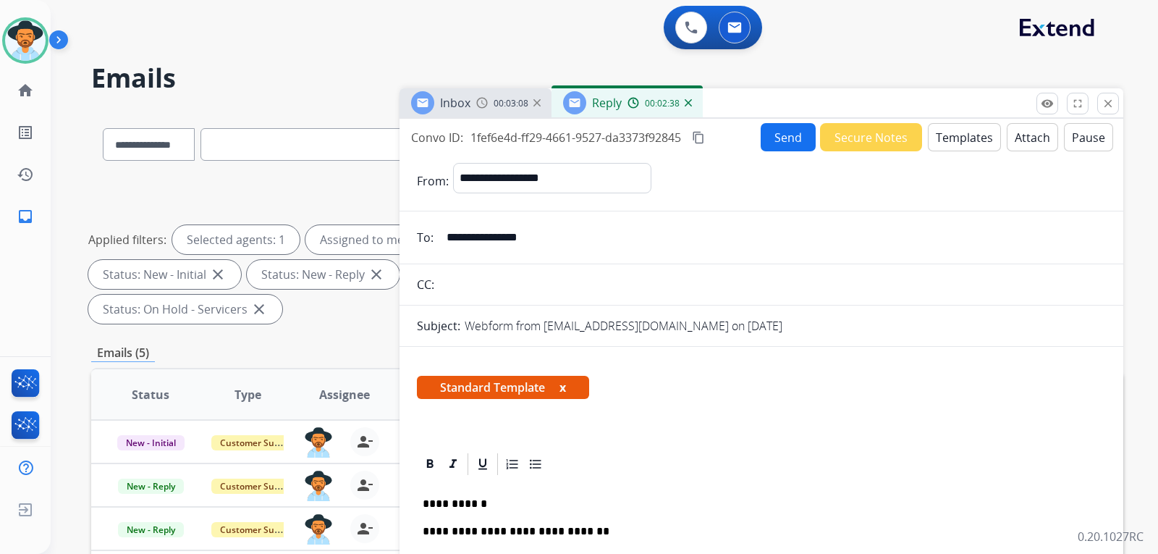
click at [775, 134] on button "Send" at bounding box center [788, 137] width 55 height 28
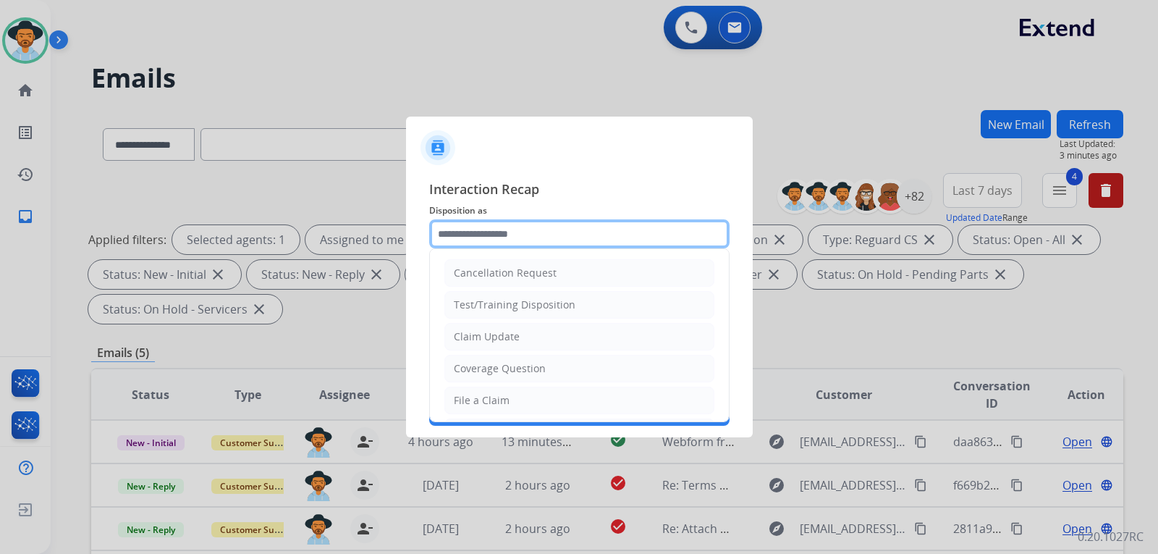
click at [535, 231] on input "text" at bounding box center [579, 233] width 300 height 29
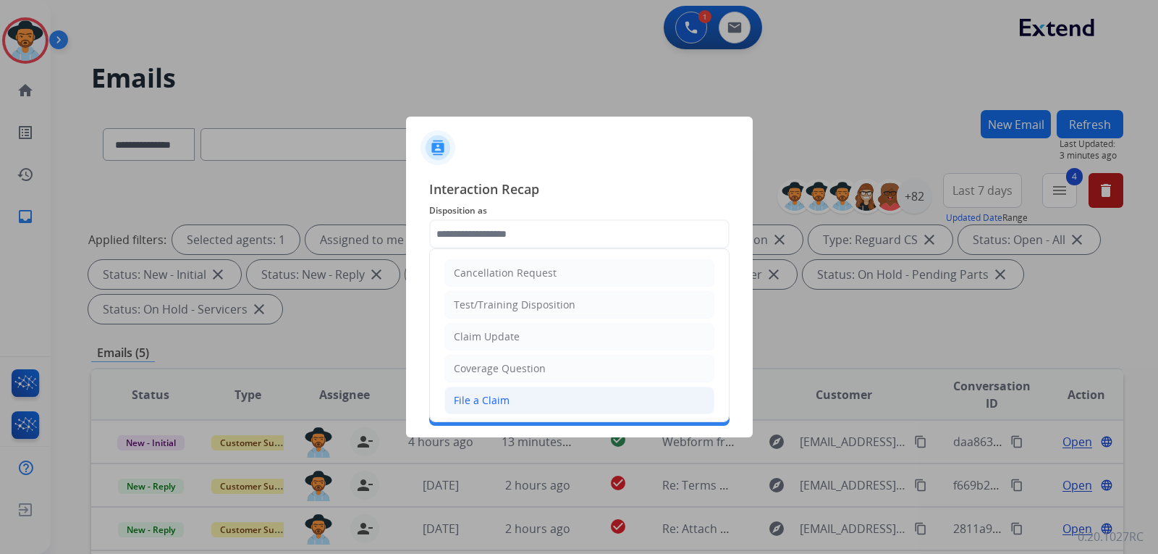
click at [463, 393] on div "File a Claim" at bounding box center [482, 400] width 56 height 14
type input "**********"
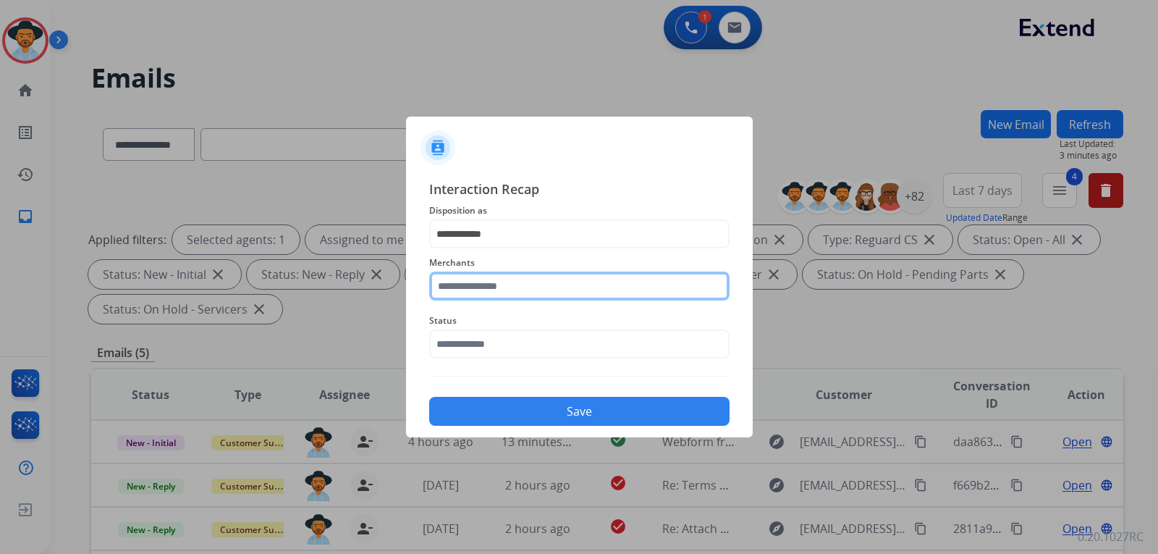
click at [525, 285] on input "text" at bounding box center [579, 285] width 300 height 29
click at [532, 291] on input "text" at bounding box center [579, 285] width 300 height 29
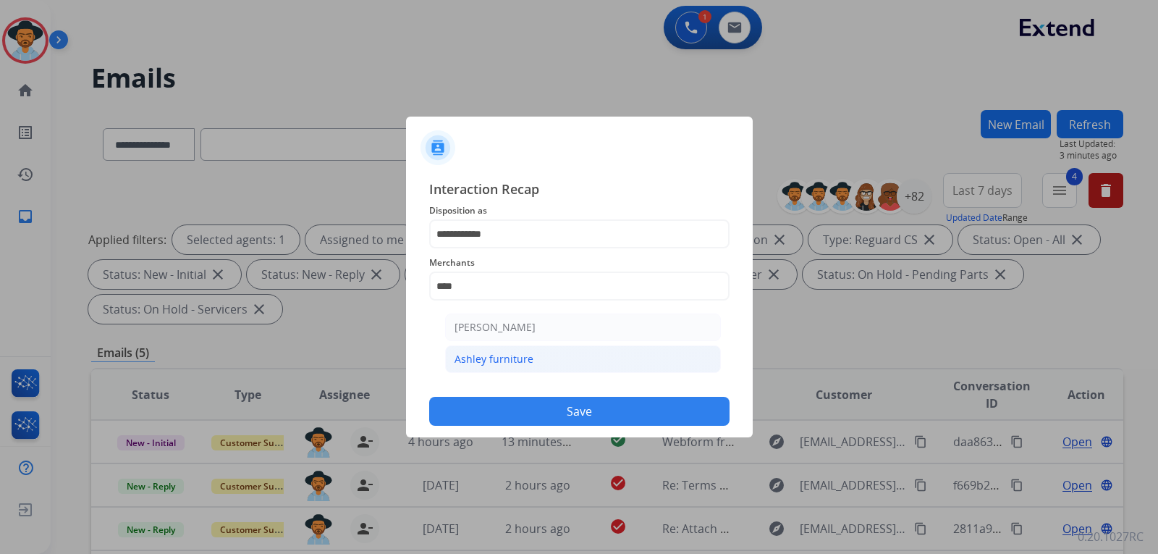
click at [523, 360] on div "Ashley furniture" at bounding box center [493, 359] width 79 height 14
type input "**********"
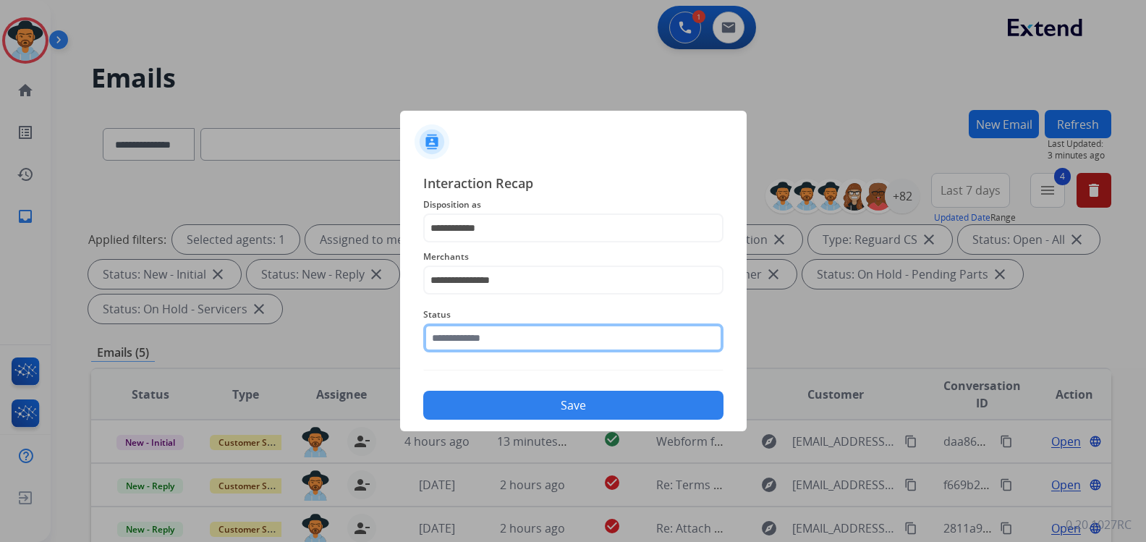
click at [525, 350] on input "text" at bounding box center [573, 337] width 300 height 29
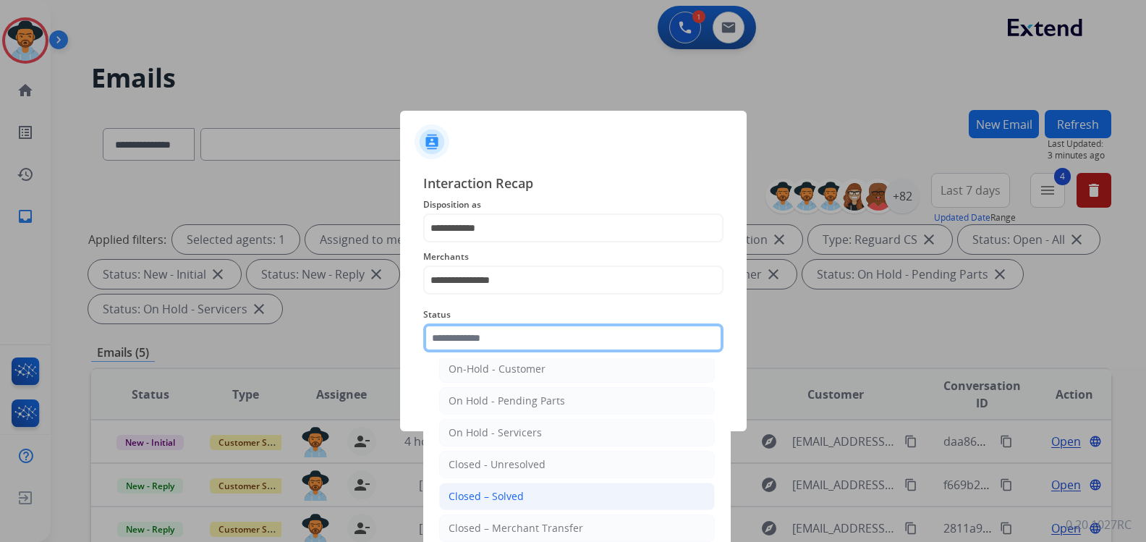
scroll to position [87, 0]
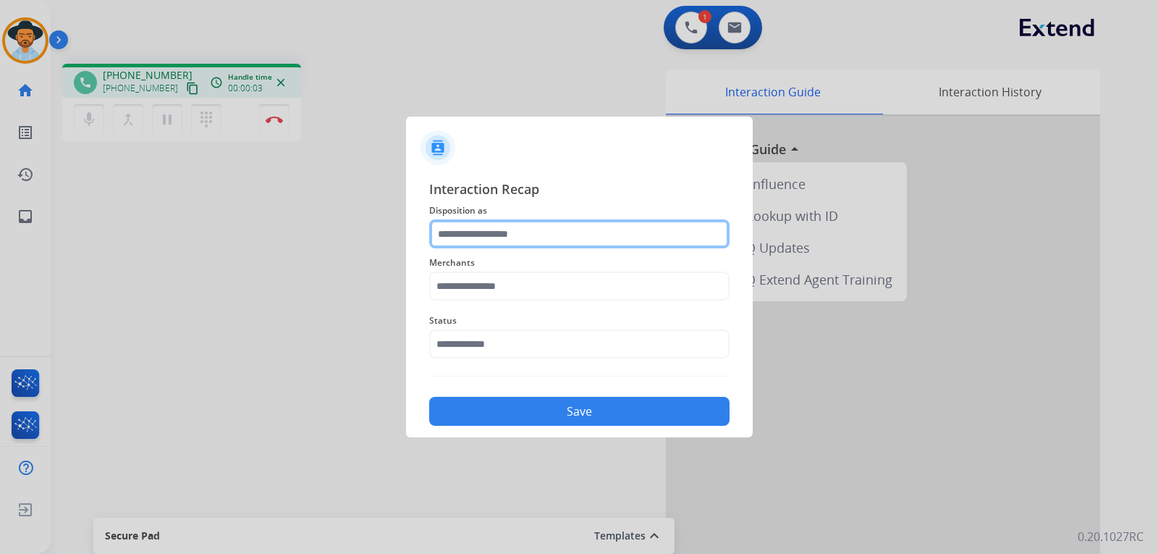
click at [467, 238] on input "text" at bounding box center [579, 233] width 300 height 29
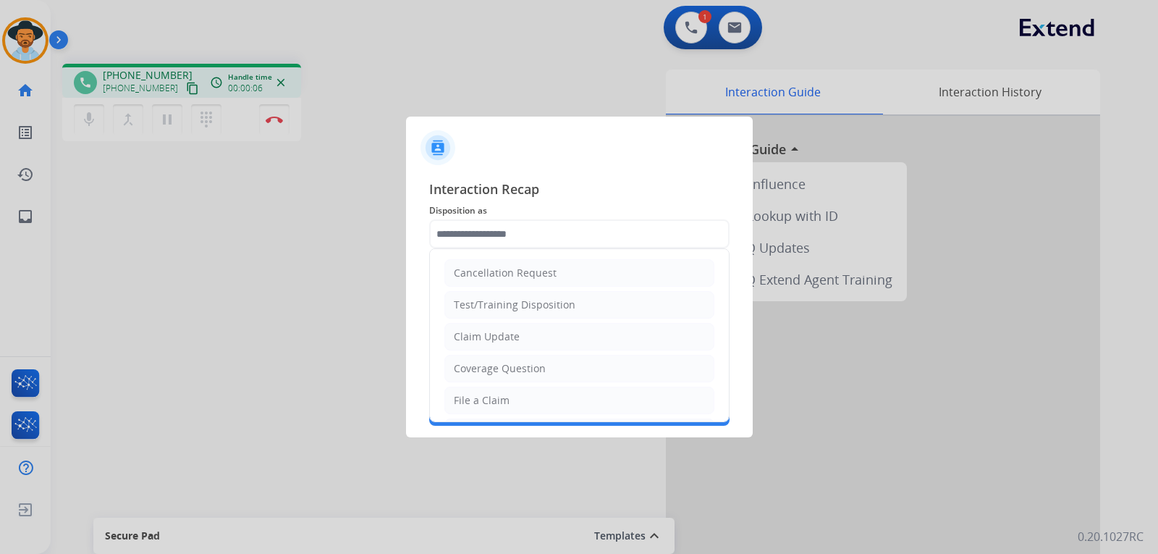
click at [519, 401] on li "File a Claim" at bounding box center [579, 399] width 270 height 27
type input "**********"
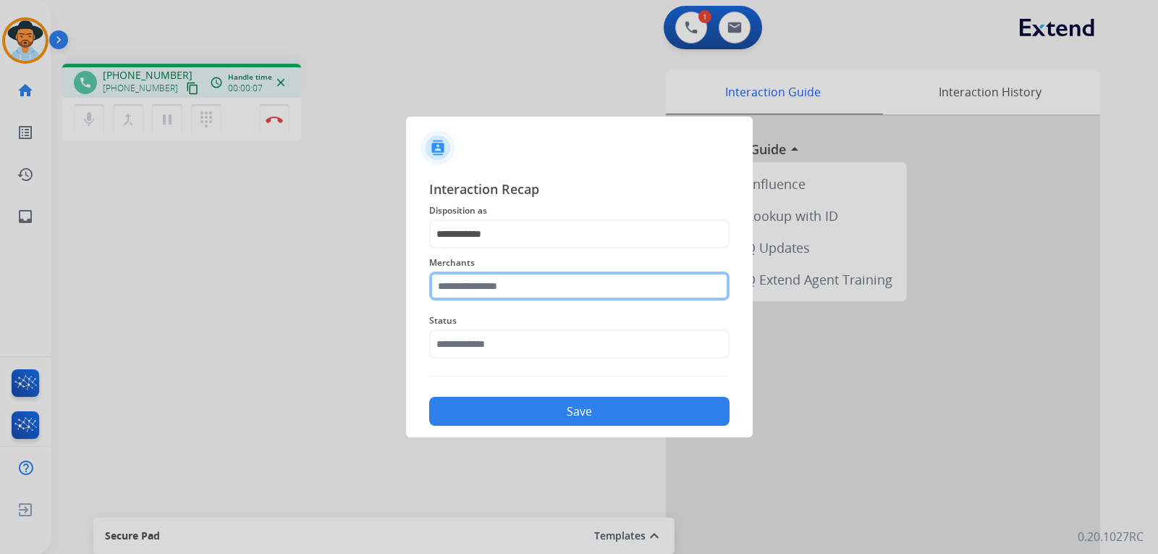
click at [474, 286] on input "text" at bounding box center [579, 285] width 300 height 29
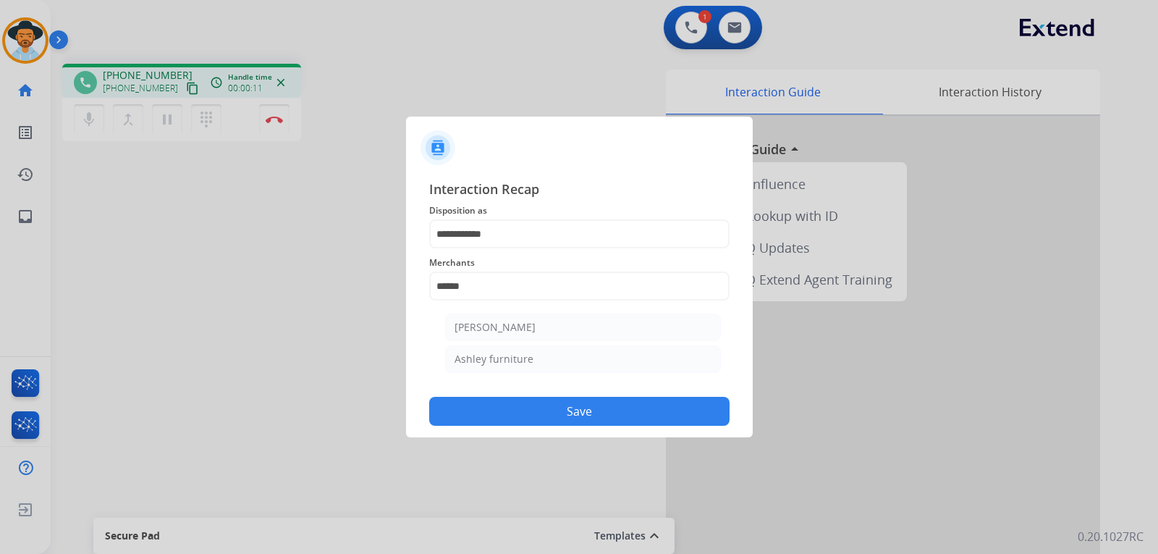
click at [499, 354] on div "Ashley furniture" at bounding box center [493, 359] width 79 height 14
type input "**********"
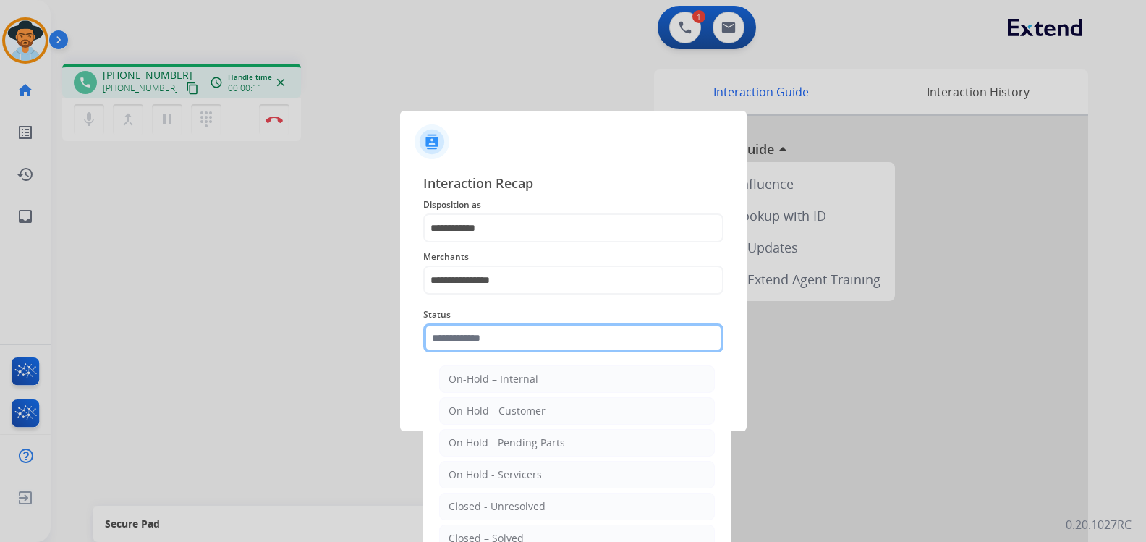
drag, startPoint x: 494, startPoint y: 348, endPoint x: 494, endPoint y: 355, distance: 7.3
click at [494, 347] on input "text" at bounding box center [573, 337] width 300 height 29
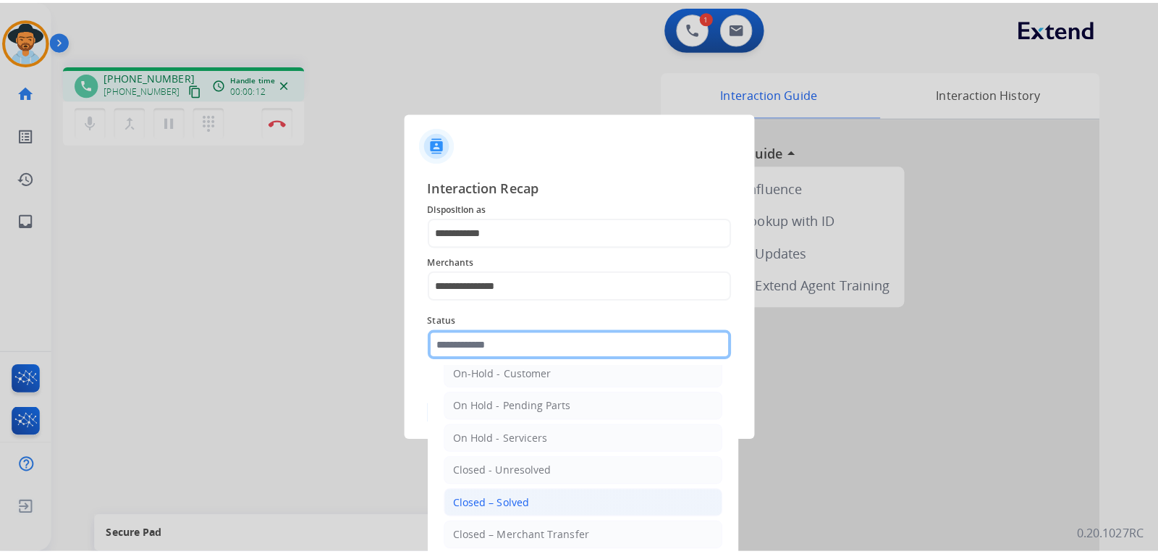
scroll to position [87, 0]
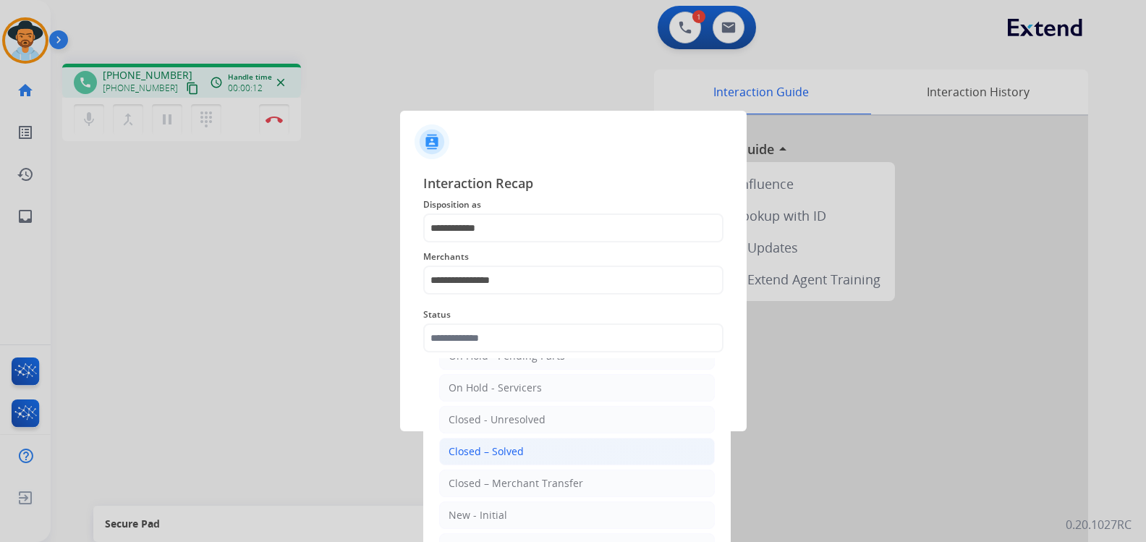
click at [509, 449] on div "Closed – Solved" at bounding box center [486, 451] width 75 height 14
type input "**********"
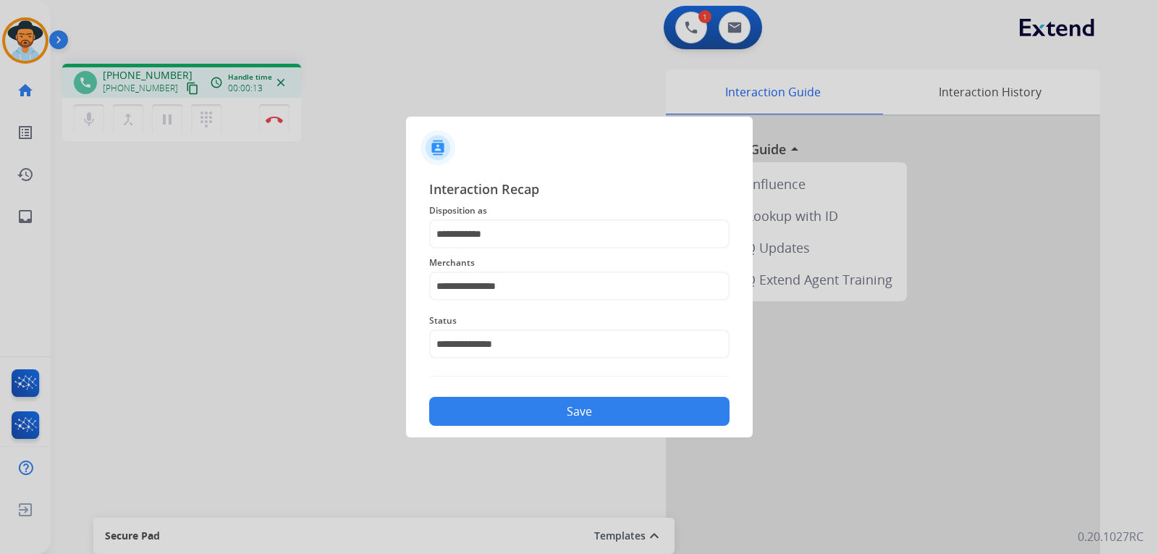
click at [526, 417] on button "Save" at bounding box center [579, 411] width 300 height 29
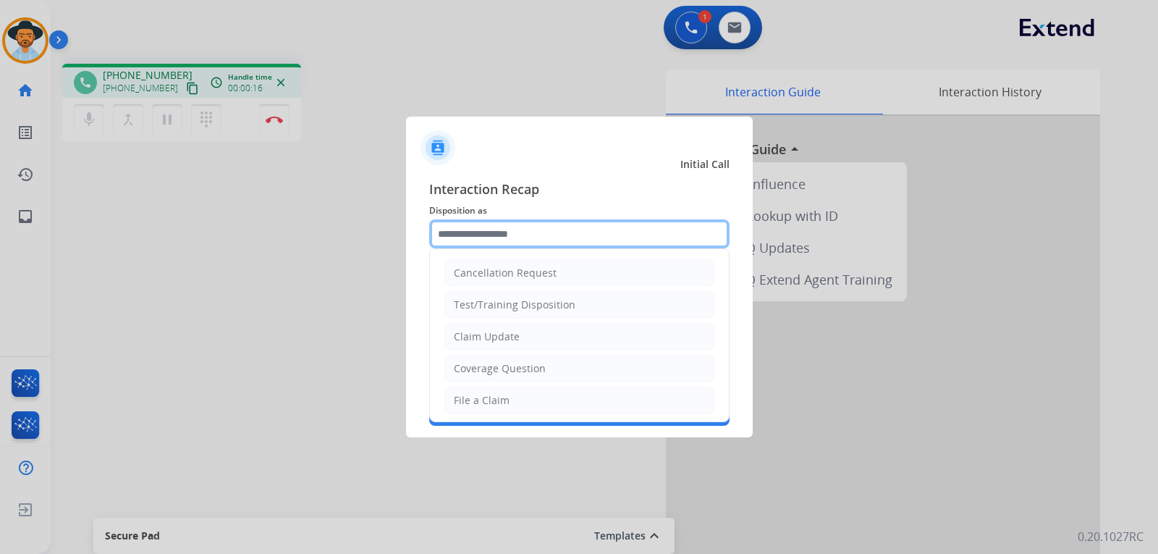
click at [653, 229] on input "text" at bounding box center [579, 233] width 300 height 29
click at [562, 235] on input "text" at bounding box center [579, 233] width 300 height 29
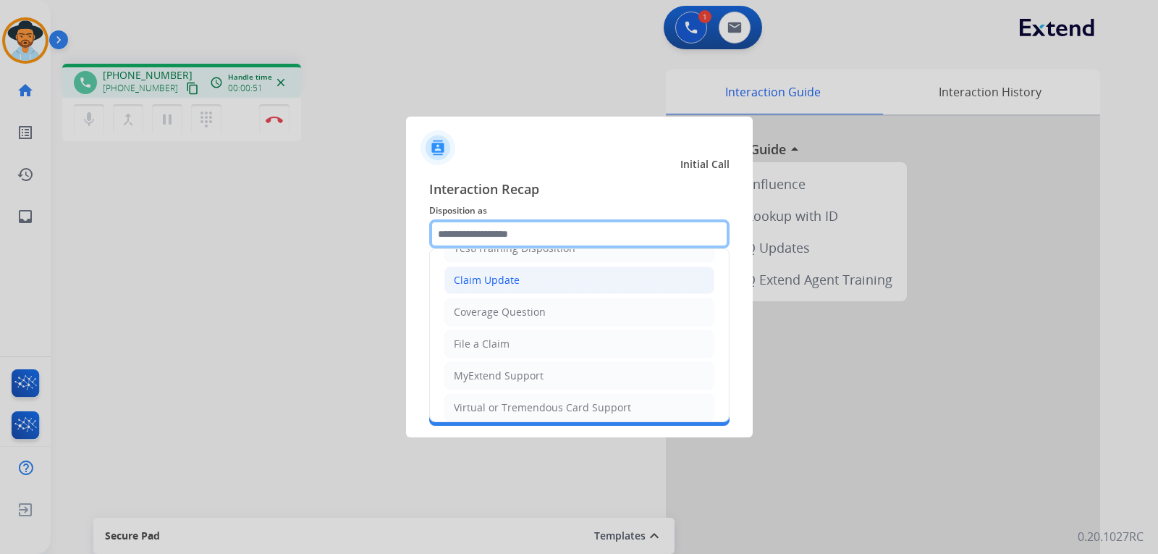
scroll to position [72, 0]
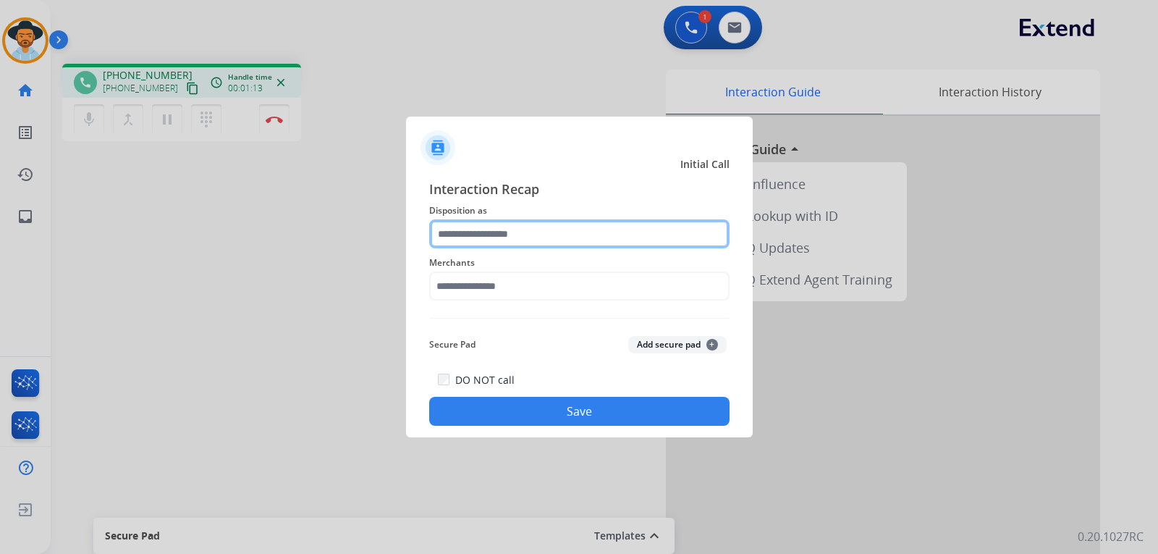
click at [562, 237] on input "text" at bounding box center [579, 233] width 300 height 29
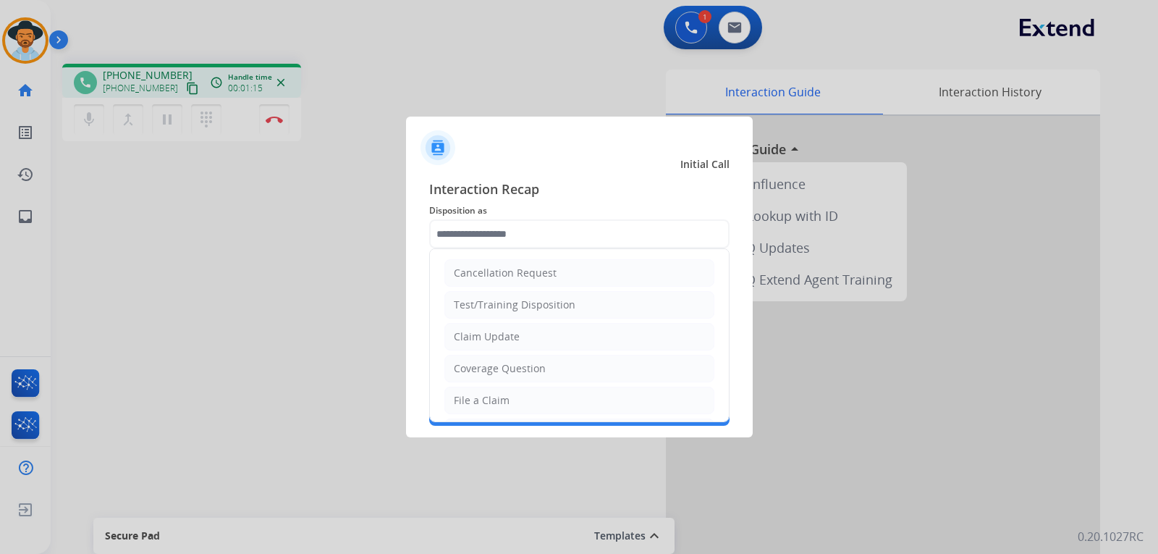
click at [562, 368] on li "Coverage Question" at bounding box center [579, 368] width 270 height 27
type input "**********"
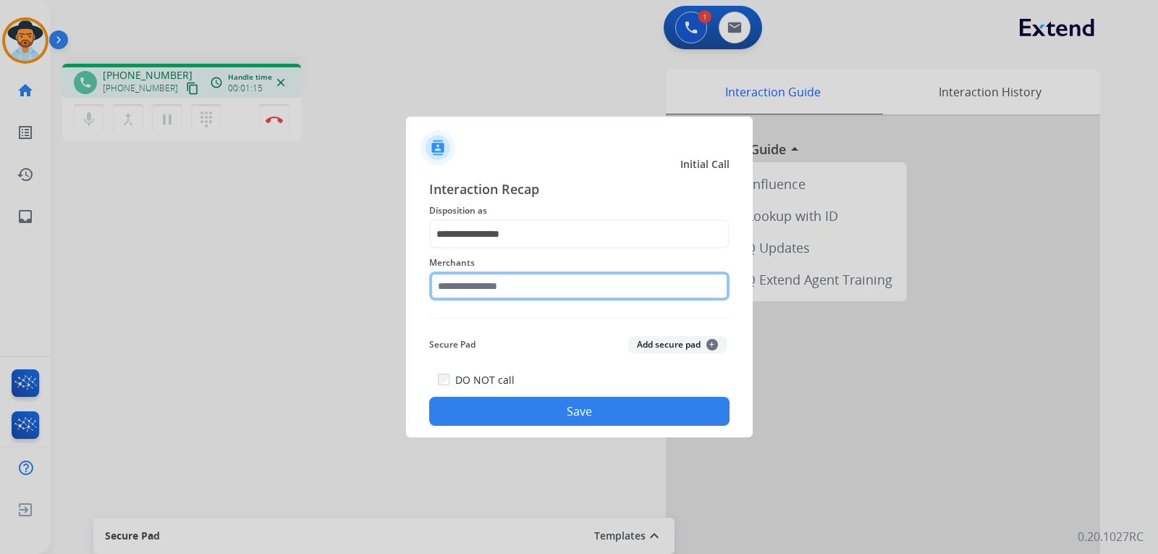
click at [563, 289] on input "text" at bounding box center [579, 285] width 300 height 29
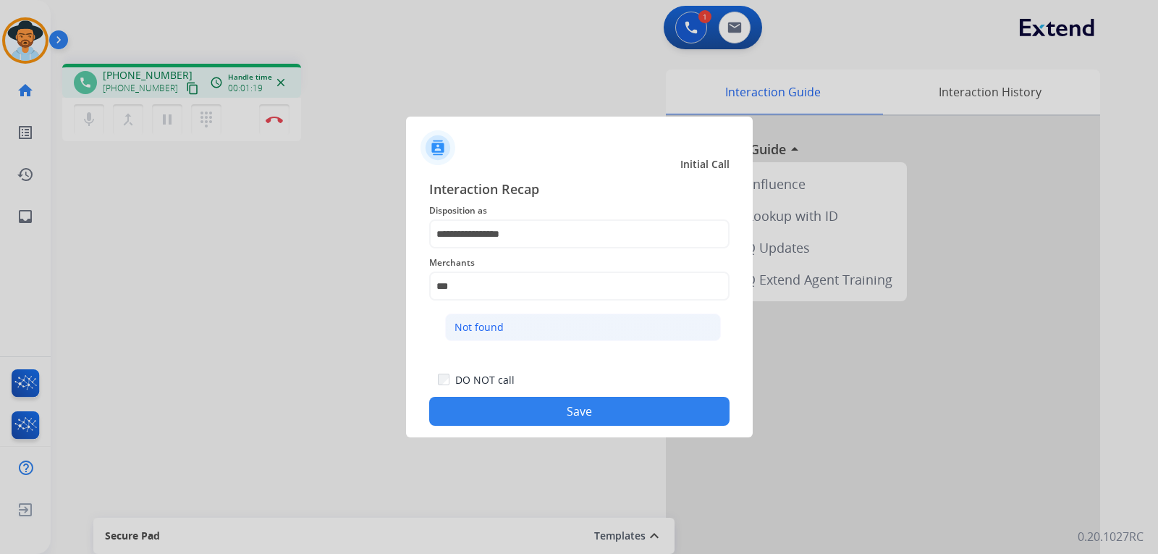
click at [488, 325] on div "Not found" at bounding box center [478, 327] width 49 height 14
type input "*********"
click at [551, 412] on button "Save" at bounding box center [579, 411] width 300 height 29
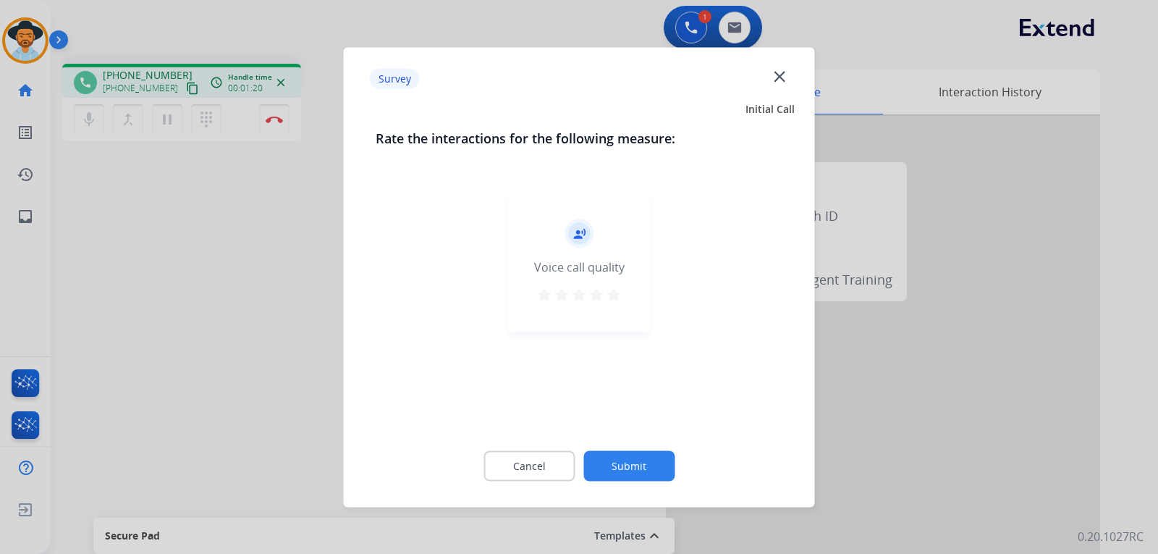
click at [1021, 434] on div at bounding box center [579, 277] width 1158 height 554
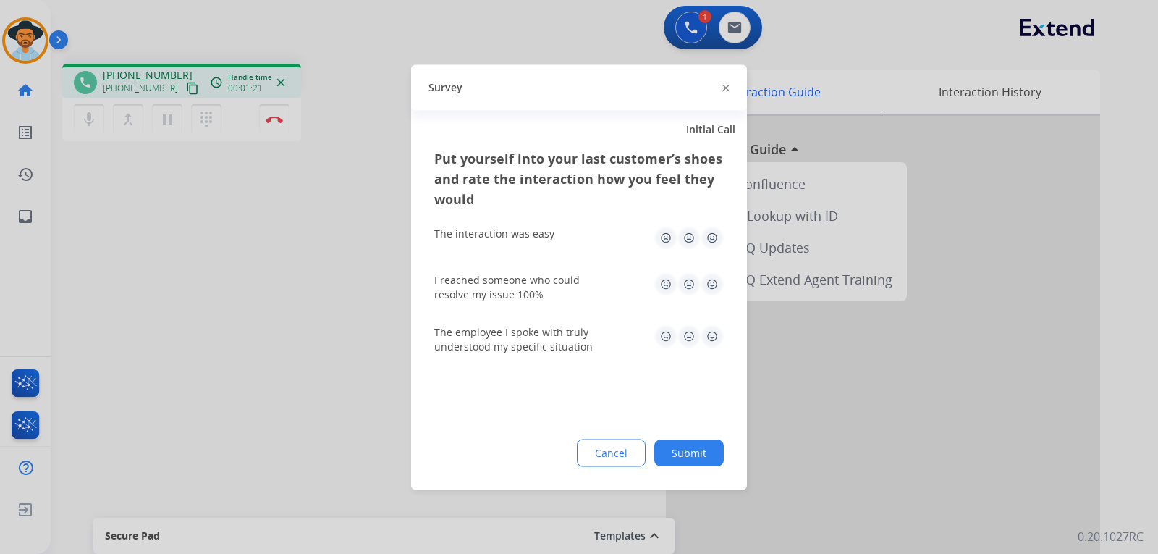
click at [1021, 434] on div at bounding box center [579, 277] width 1158 height 554
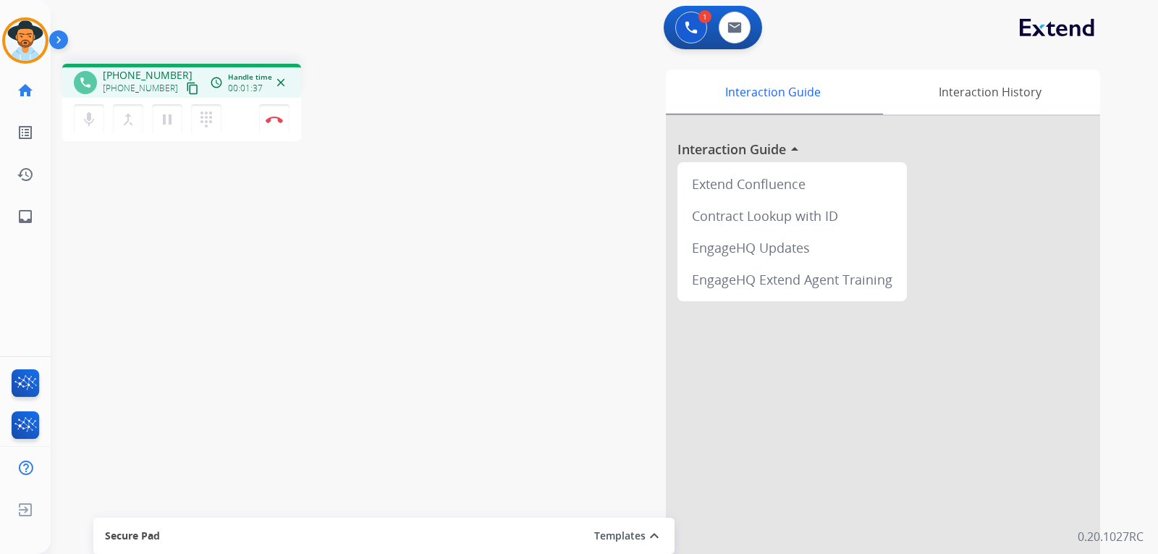
click at [186, 92] on mat-icon "content_copy" at bounding box center [192, 88] width 13 height 13
click at [186, 88] on mat-icon "content_copy" at bounding box center [192, 88] width 13 height 13
click at [171, 119] on mat-icon "pause" at bounding box center [166, 119] width 17 height 17
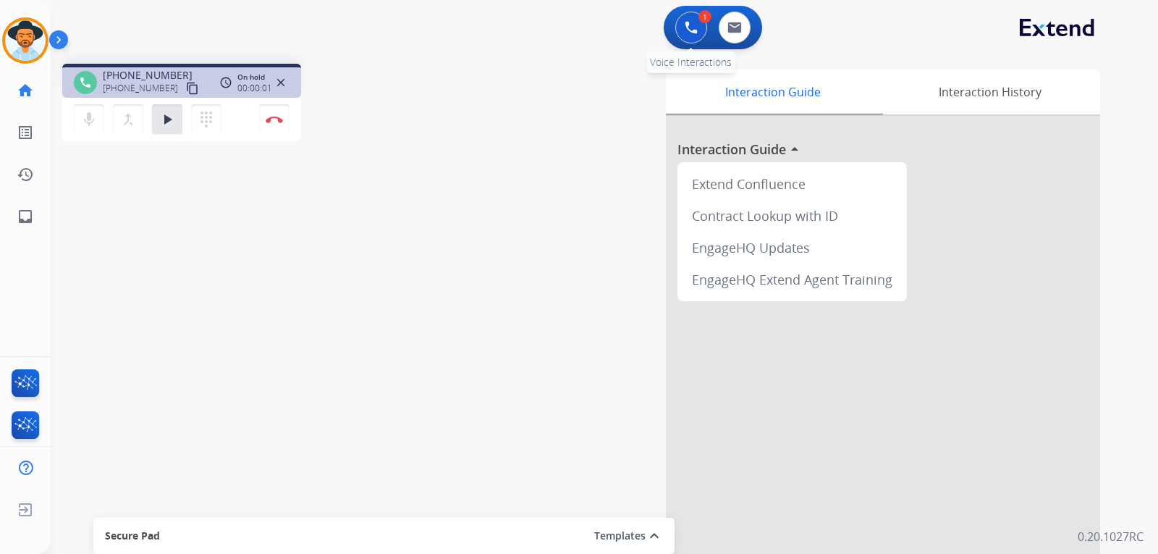
click at [690, 35] on button at bounding box center [691, 28] width 32 height 32
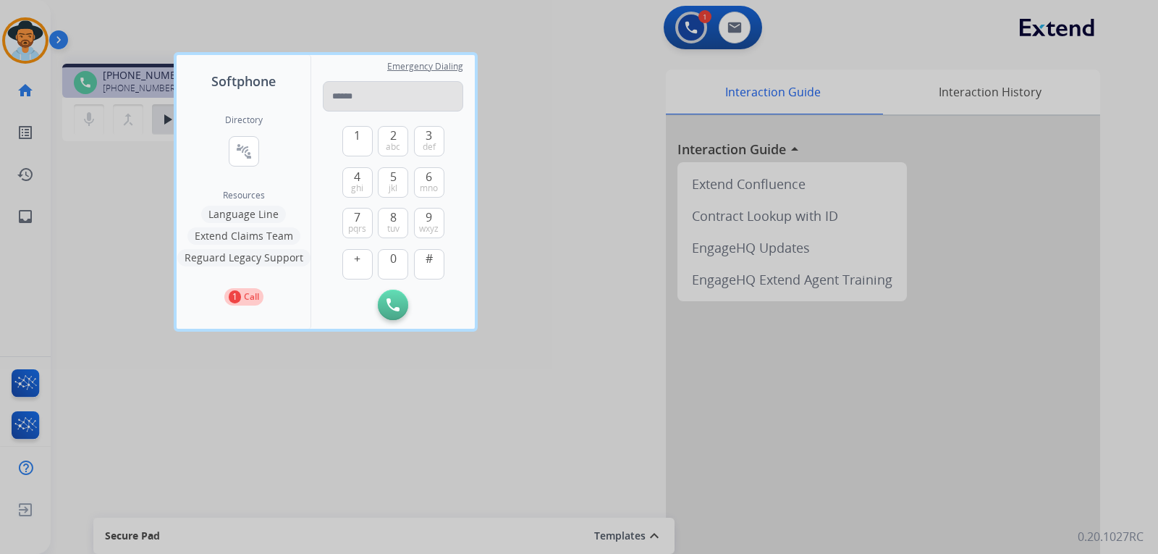
click at [388, 103] on input "tel" at bounding box center [393, 96] width 140 height 30
type input "**********"
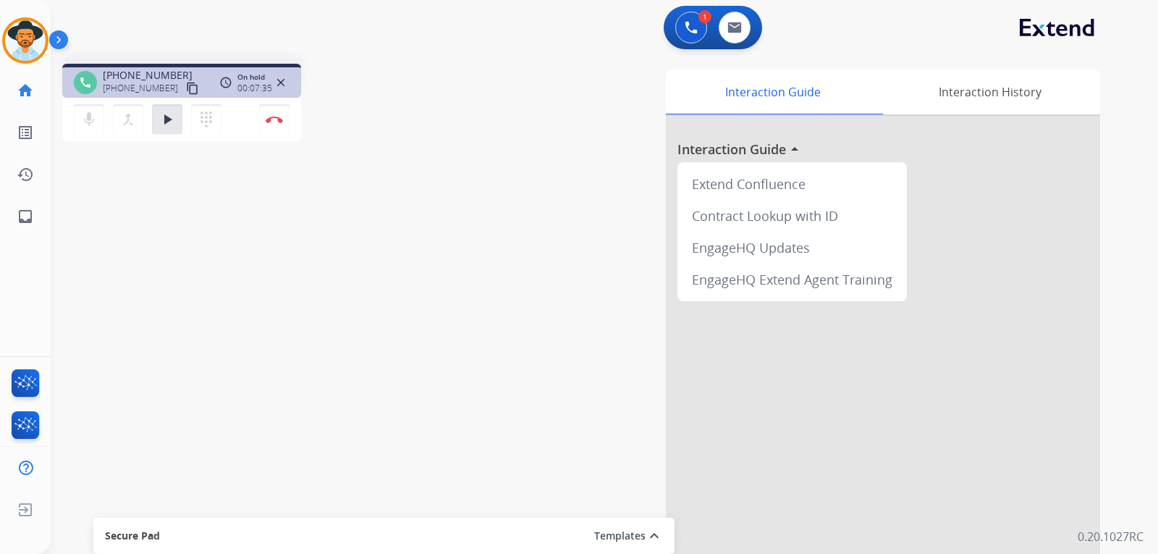
drag, startPoint x: 95, startPoint y: 492, endPoint x: 157, endPoint y: 478, distance: 63.9
drag, startPoint x: 157, startPoint y: 478, endPoint x: 385, endPoint y: 112, distance: 430.7
click at [385, 112] on div "phone [PHONE_NUMBER] [PHONE_NUMBER] content_copy access_time Call metrics Queue…" at bounding box center [253, 105] width 383 height 82
click at [279, 127] on button "Disconnect" at bounding box center [274, 119] width 30 height 30
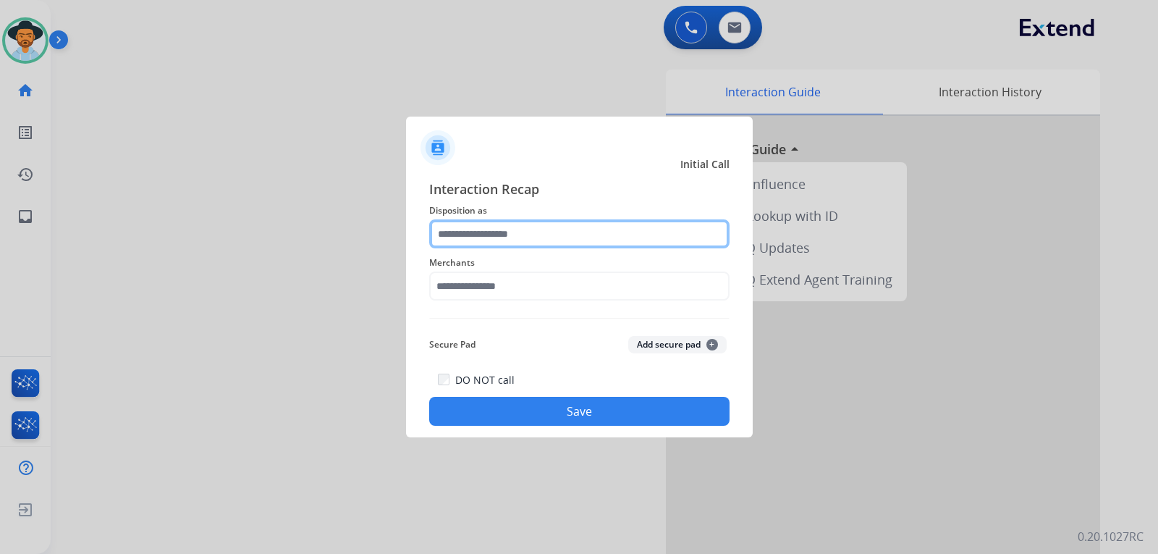
click at [535, 232] on input "text" at bounding box center [579, 233] width 300 height 29
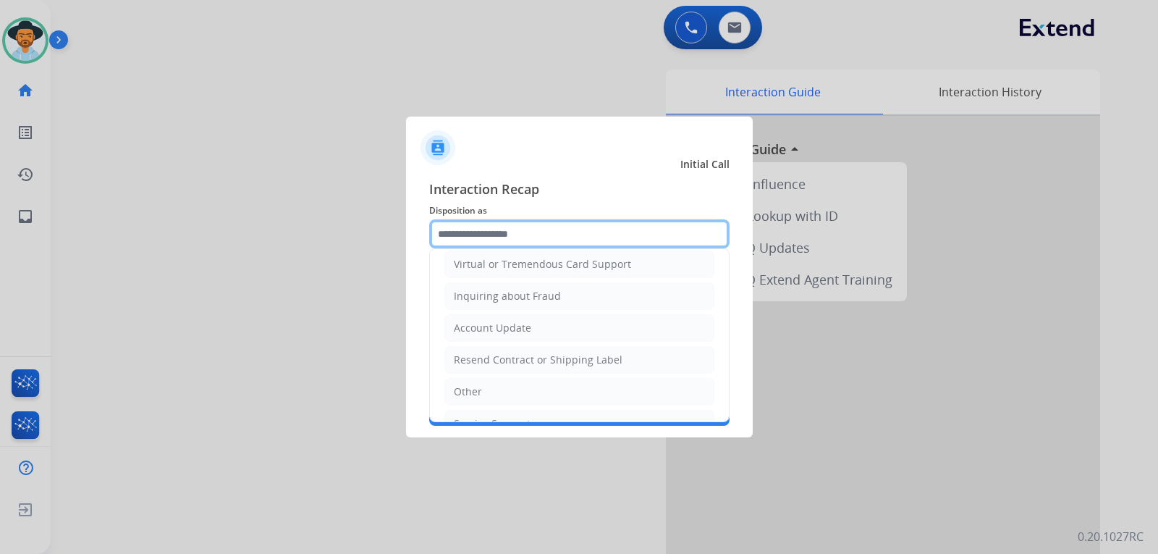
scroll to position [226, 0]
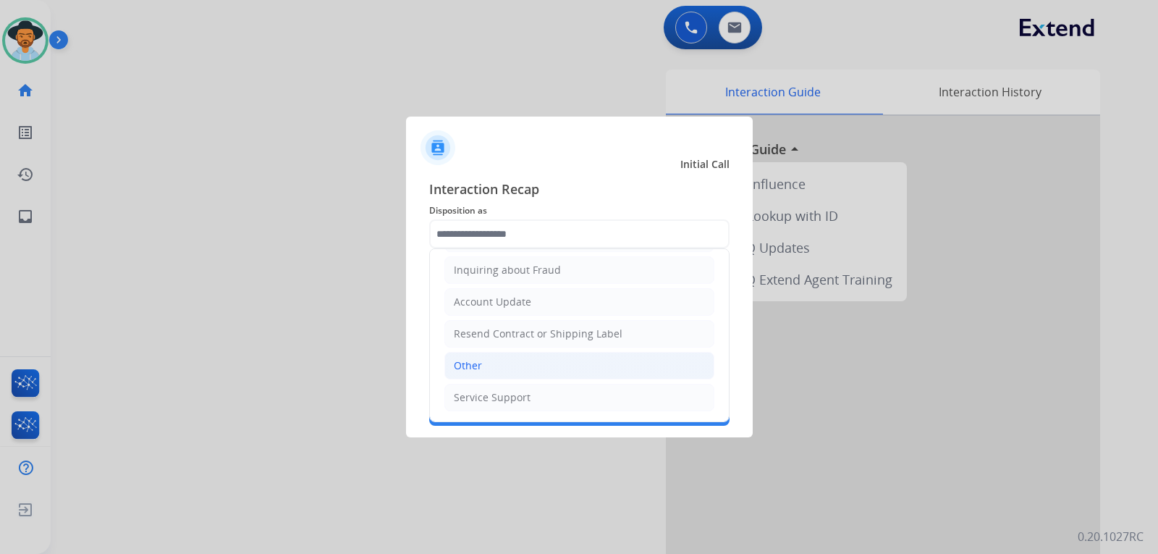
click at [468, 368] on div "Other" at bounding box center [468, 365] width 28 height 14
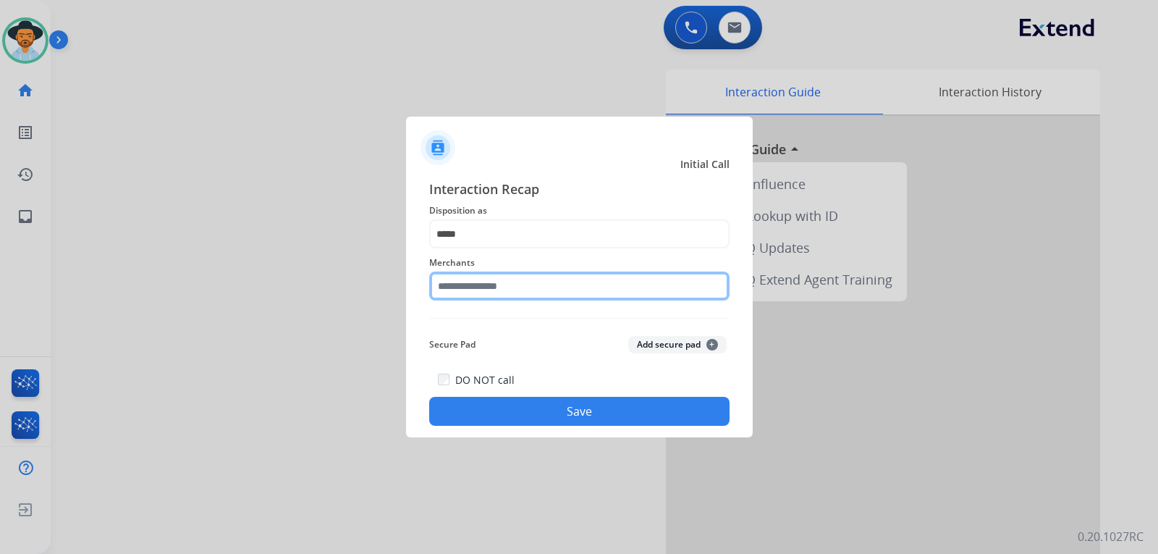
click at [533, 286] on input "text" at bounding box center [579, 285] width 300 height 29
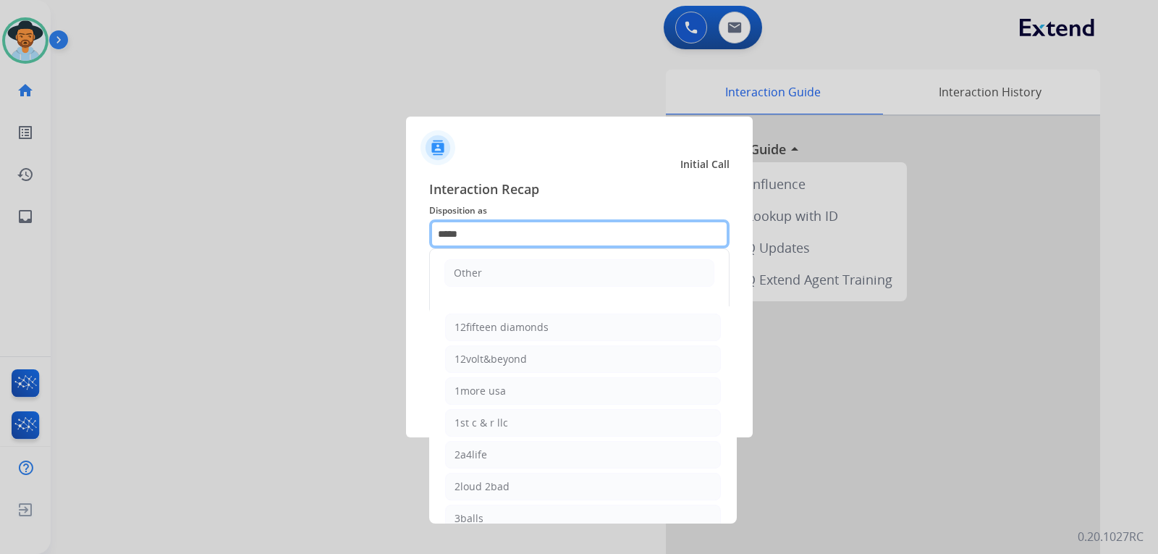
click at [524, 229] on input "*****" at bounding box center [579, 233] width 300 height 29
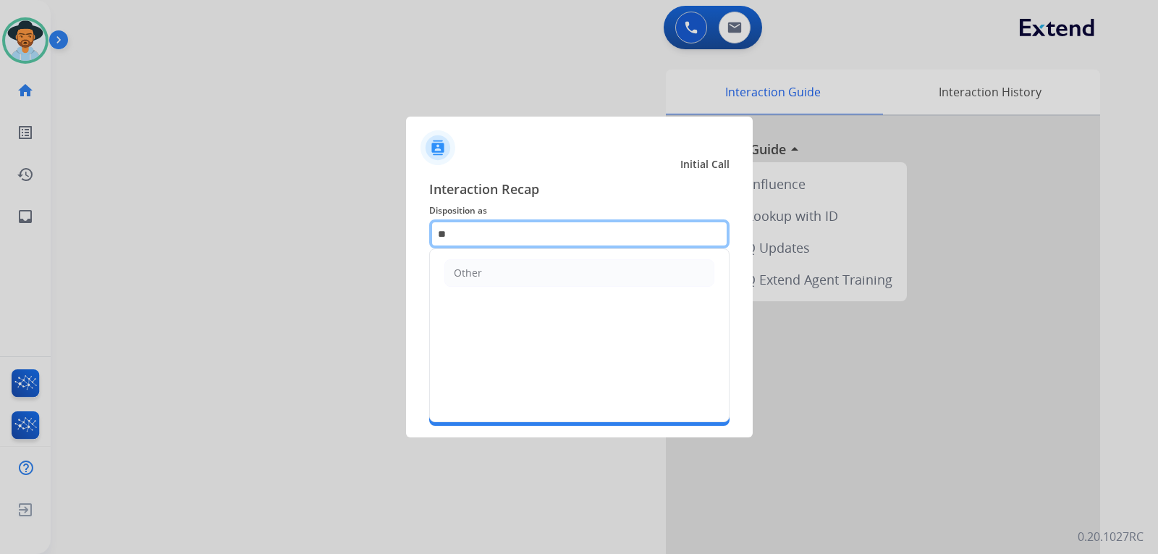
type input "*"
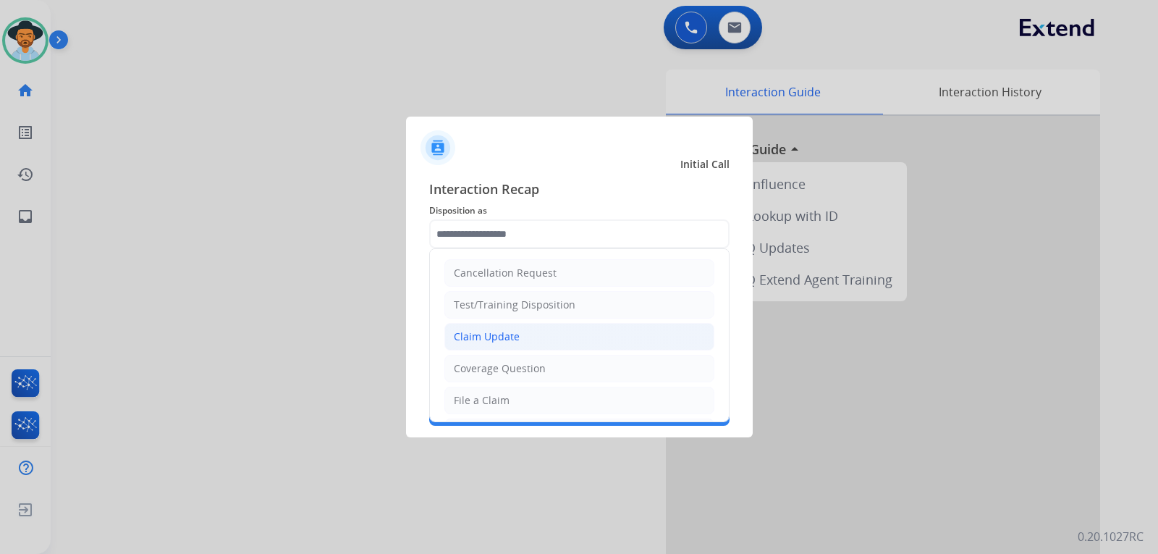
click at [526, 334] on li "Claim Update" at bounding box center [579, 336] width 270 height 27
type input "**********"
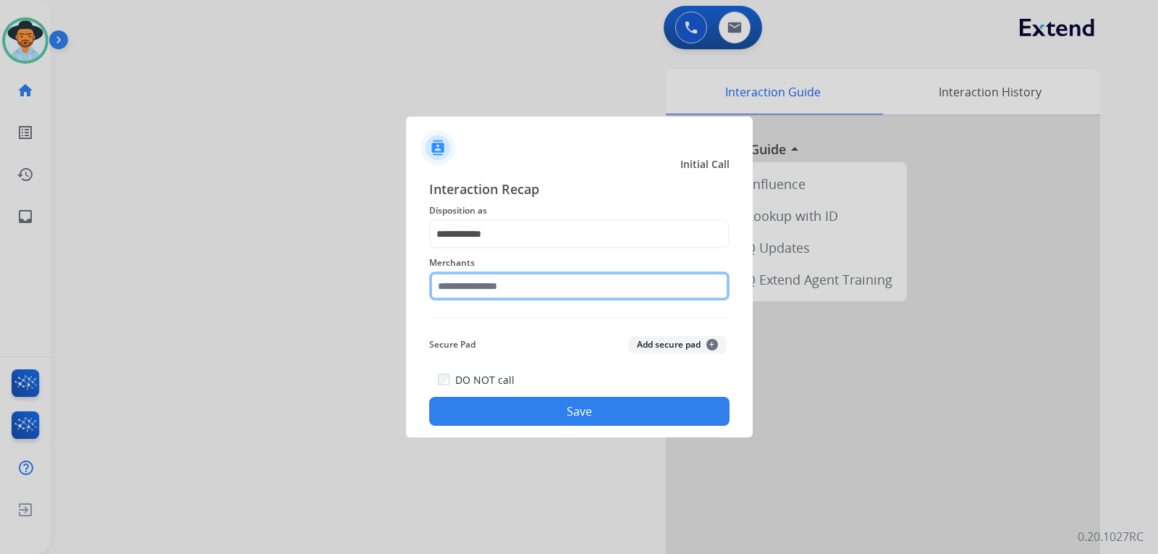
click at [530, 291] on input "text" at bounding box center [579, 285] width 300 height 29
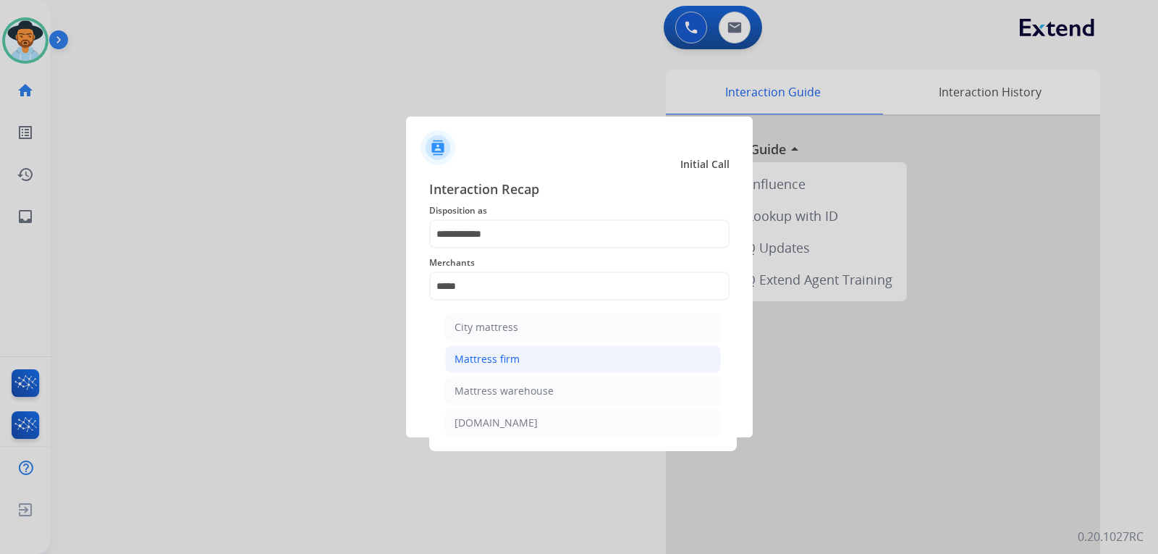
click at [488, 353] on div "Mattress firm" at bounding box center [486, 359] width 65 height 14
type input "**********"
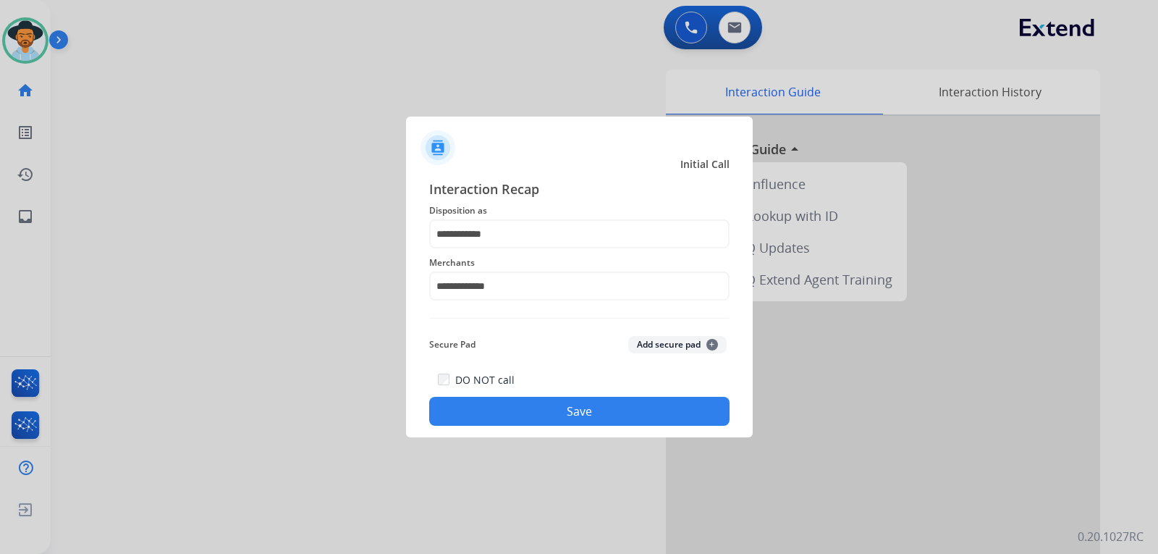
click at [494, 399] on button "Save" at bounding box center [579, 411] width 300 height 29
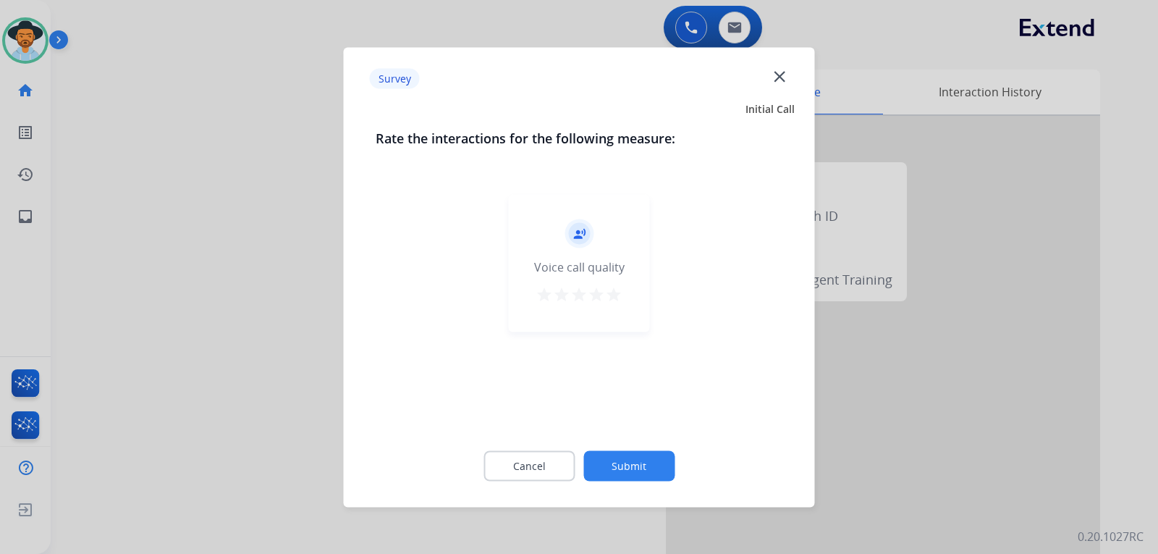
click at [835, 377] on div at bounding box center [579, 277] width 1158 height 554
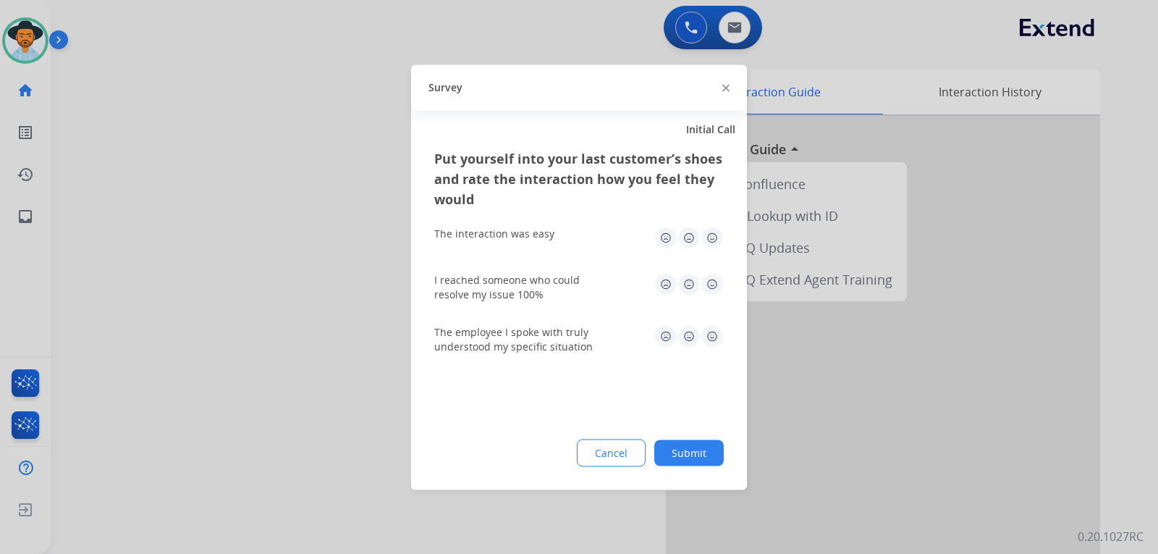
click at [835, 377] on div at bounding box center [579, 277] width 1158 height 554
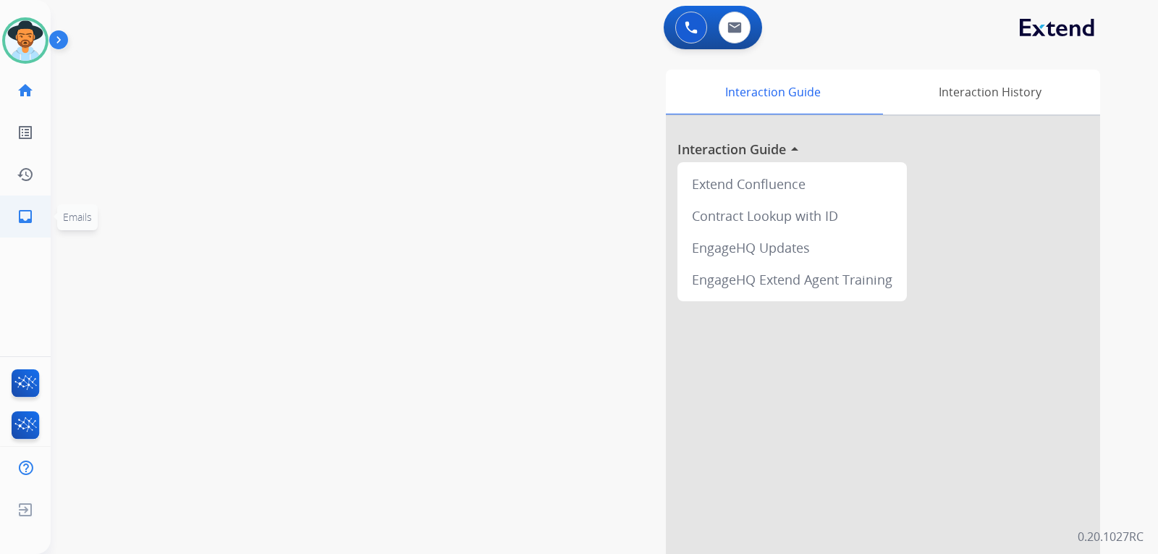
click at [19, 206] on link "inbox Emails" at bounding box center [25, 216] width 41 height 41
select select "**********"
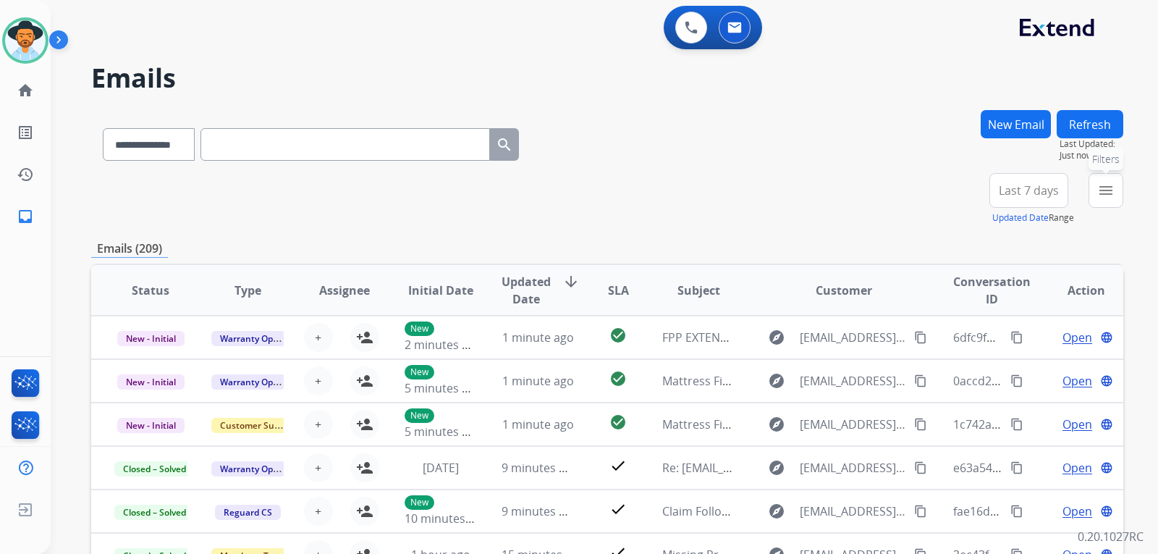
click at [1102, 186] on mat-icon "menu" at bounding box center [1105, 190] width 17 height 17
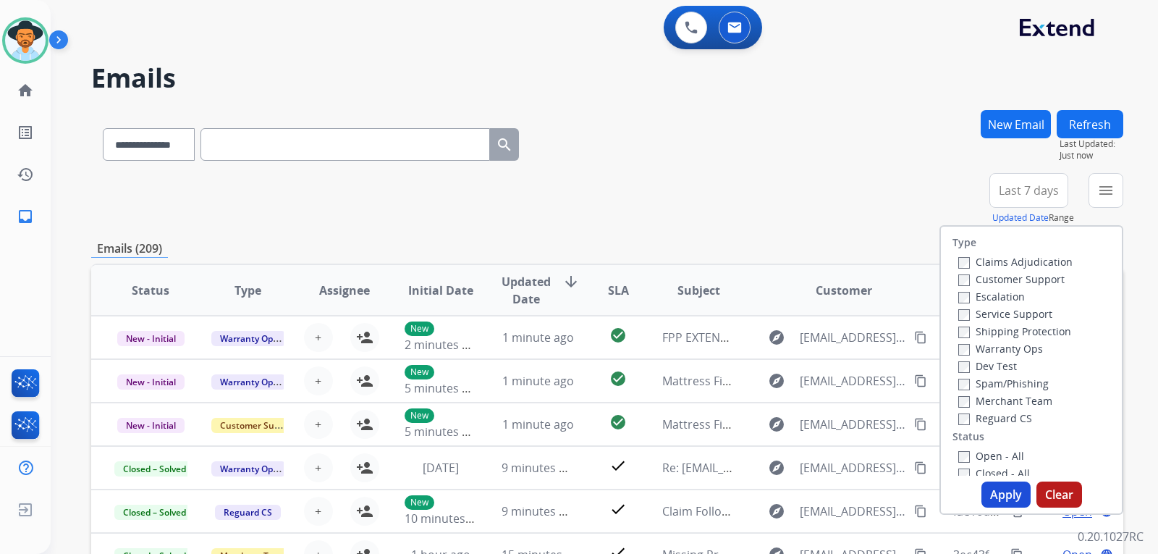
click at [960, 279] on label "Customer Support" at bounding box center [1011, 279] width 106 height 14
click at [1005, 486] on button "Apply" at bounding box center [1005, 494] width 49 height 26
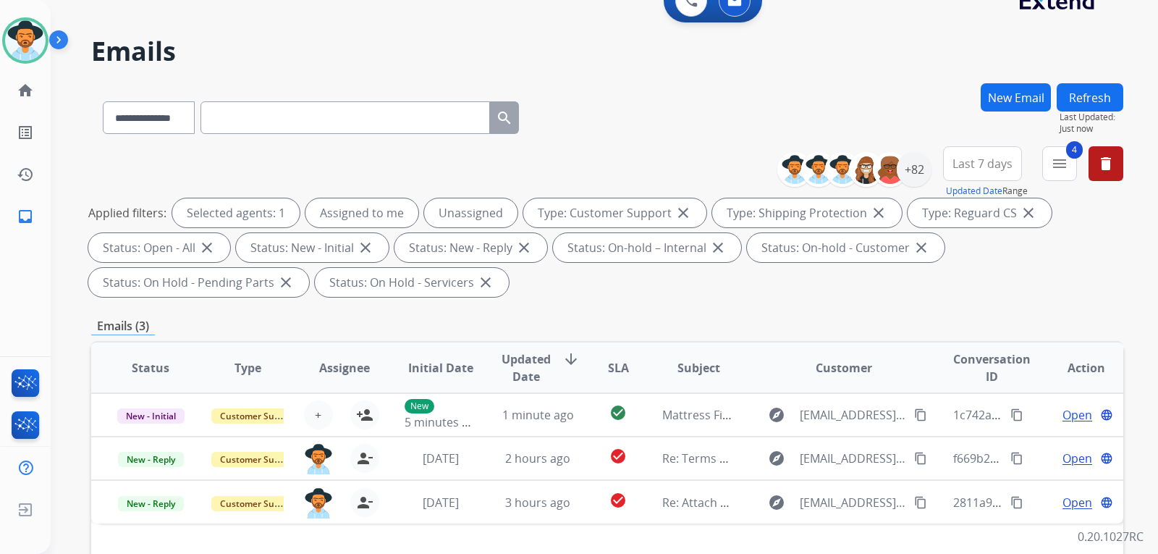
scroll to position [145, 0]
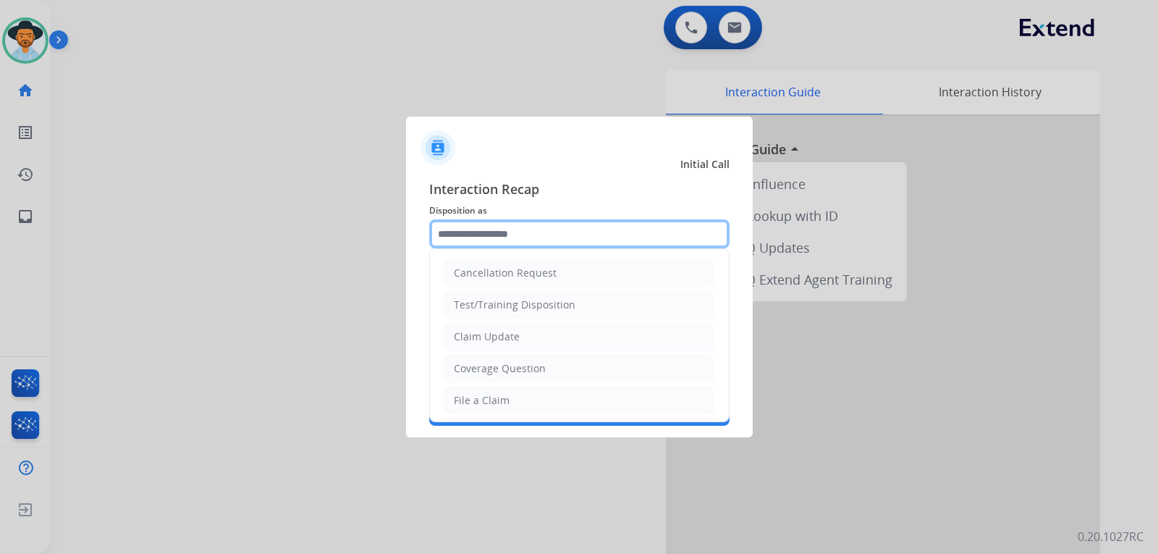
click at [554, 237] on input "text" at bounding box center [579, 233] width 300 height 29
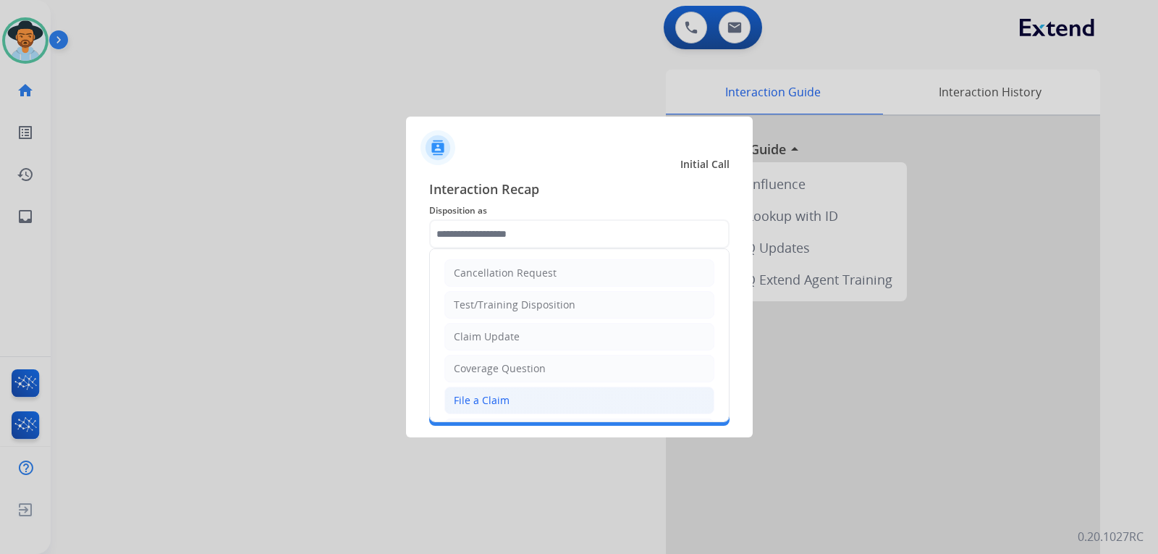
click at [493, 397] on div "File a Claim" at bounding box center [482, 400] width 56 height 14
type input "**********"
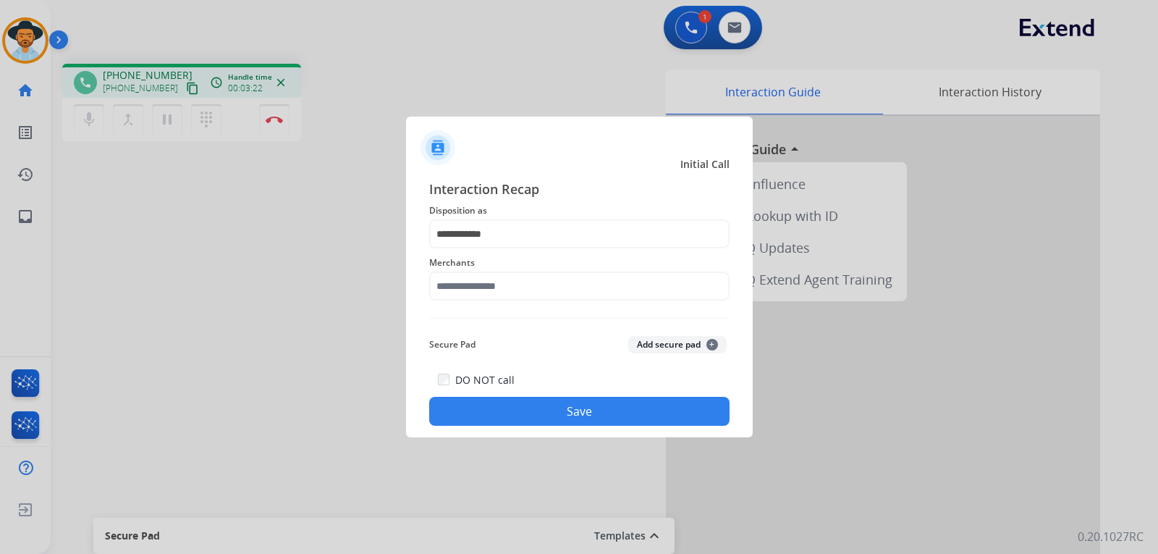
click at [171, 286] on div at bounding box center [579, 277] width 1158 height 554
click at [491, 287] on input "text" at bounding box center [579, 285] width 300 height 29
click at [294, 190] on div at bounding box center [579, 277] width 1158 height 554
click at [467, 281] on input "****" at bounding box center [579, 285] width 300 height 29
click at [488, 324] on li "Saatva" at bounding box center [583, 326] width 276 height 27
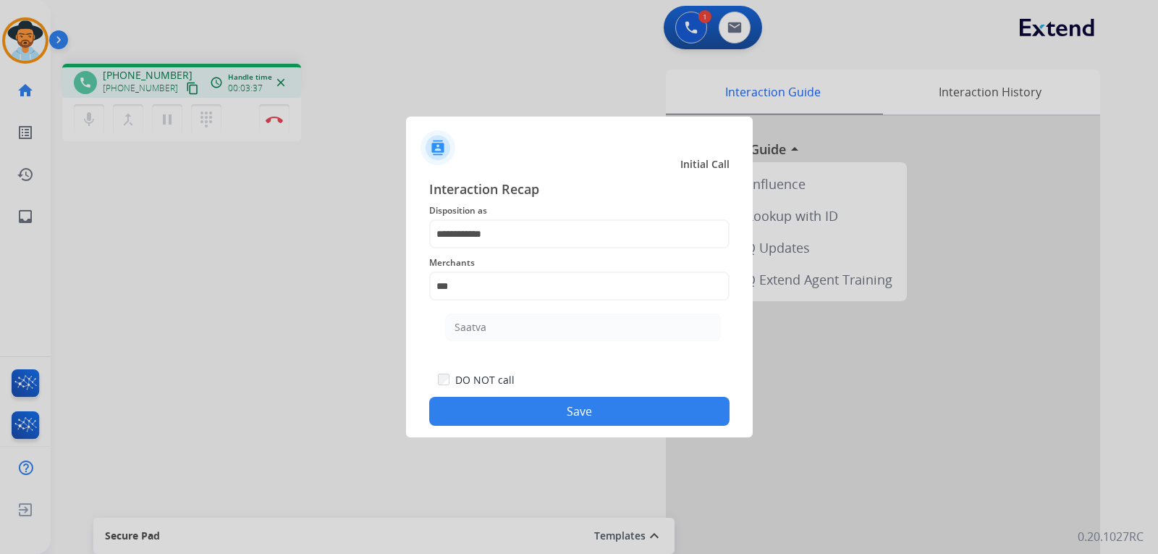
type input "******"
click at [501, 412] on button "Save" at bounding box center [579, 411] width 300 height 29
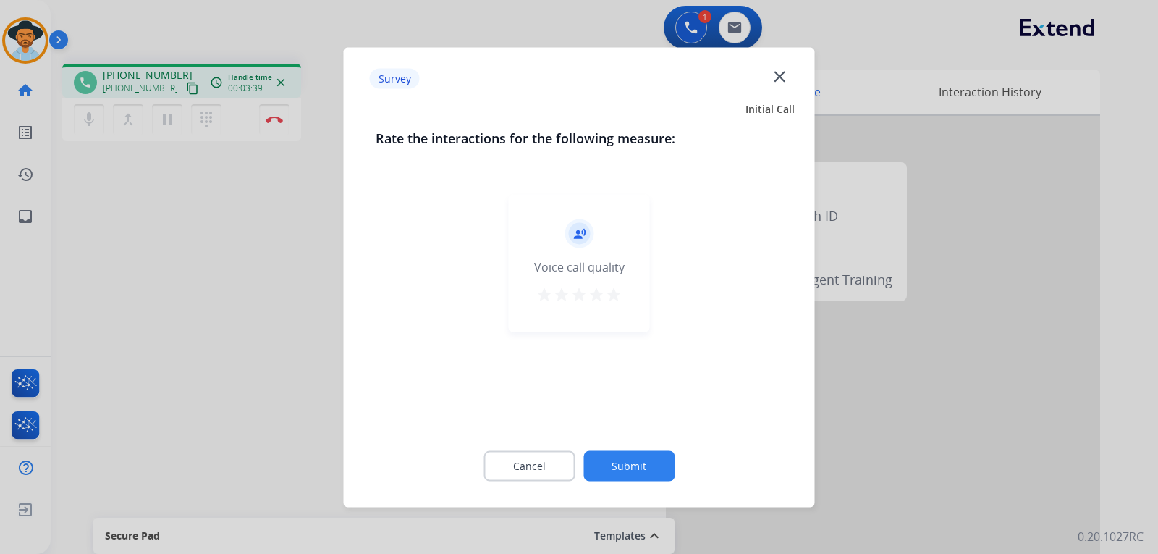
click at [275, 127] on div at bounding box center [579, 277] width 1158 height 554
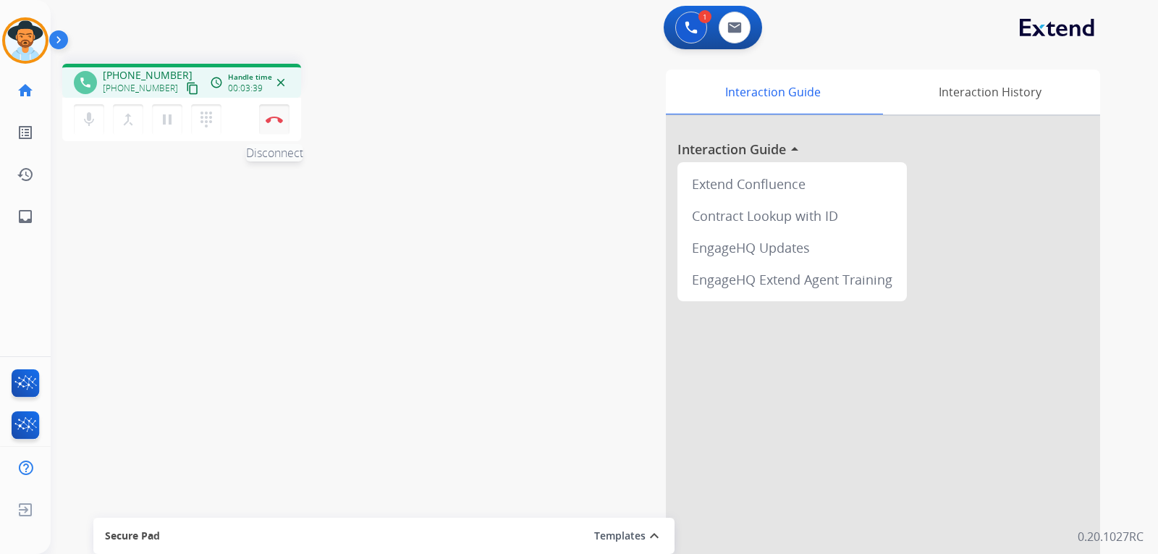
click at [274, 127] on button "Disconnect" at bounding box center [274, 119] width 30 height 30
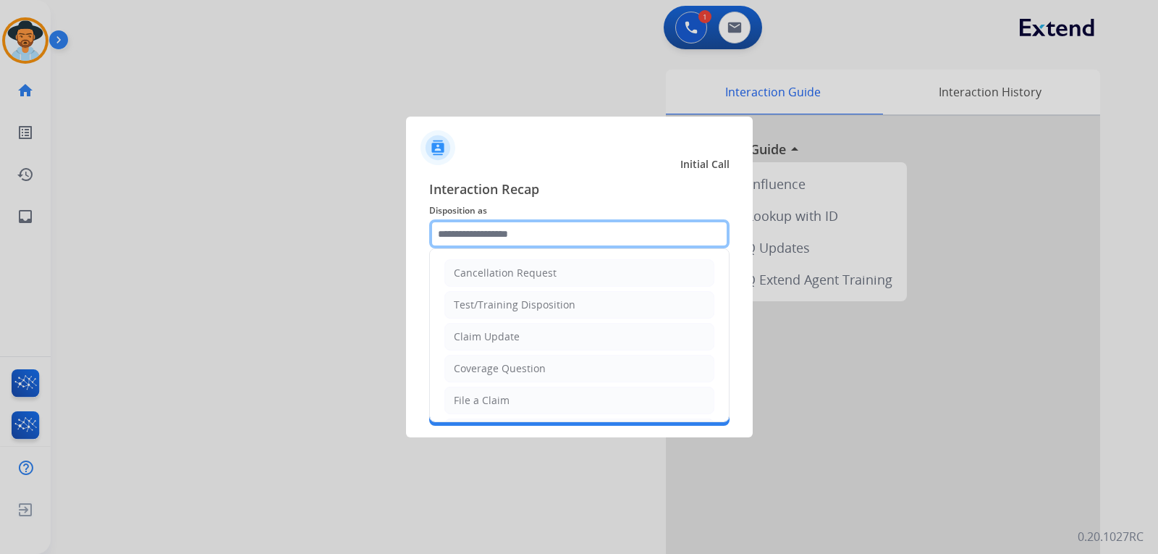
click at [520, 228] on input "text" at bounding box center [579, 233] width 300 height 29
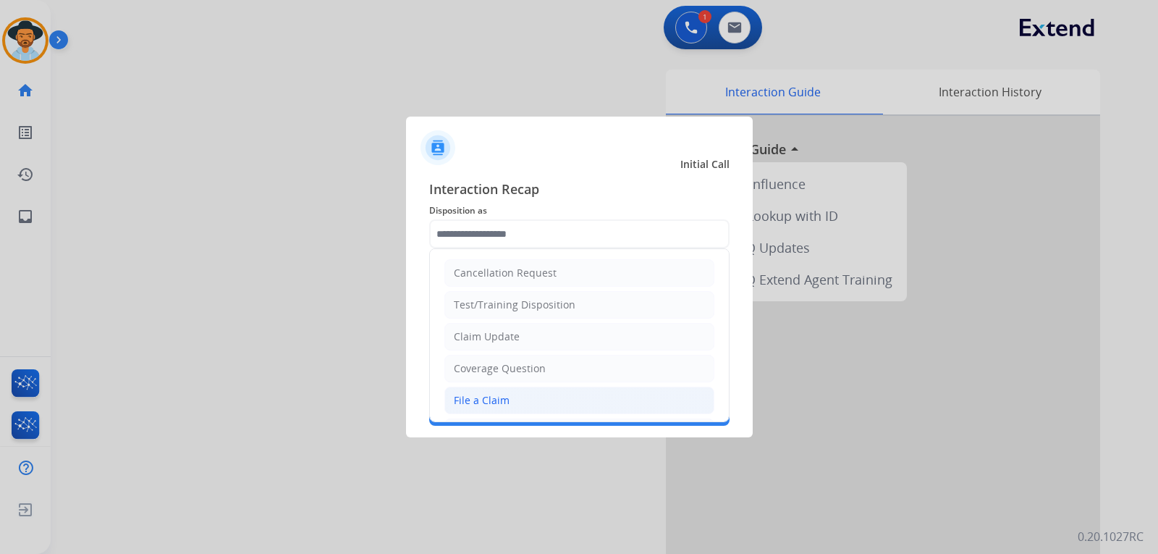
click at [501, 402] on div "File a Claim" at bounding box center [482, 400] width 56 height 14
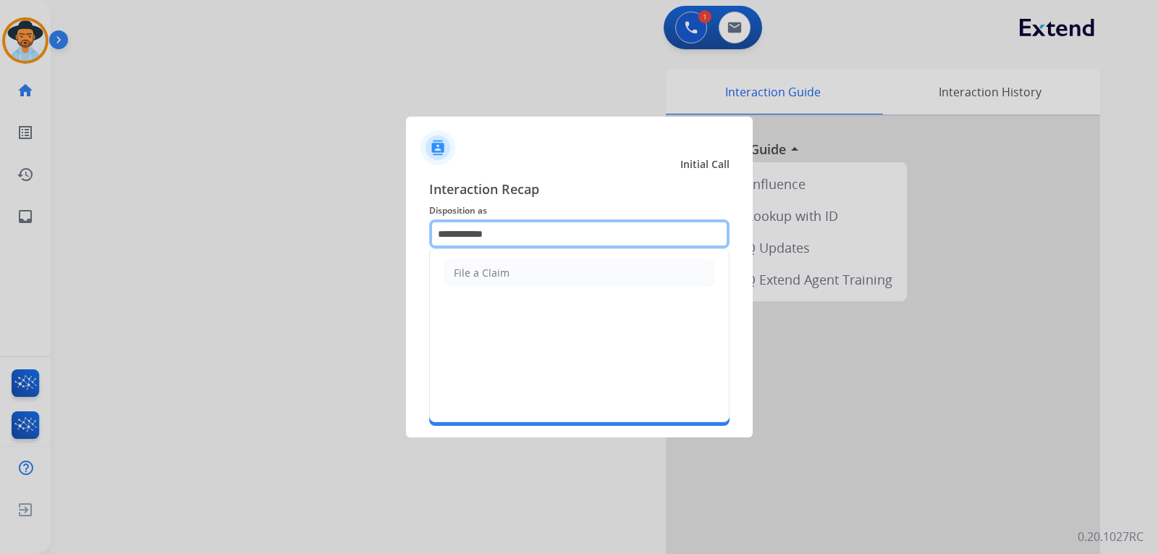
click at [543, 235] on input "**********" at bounding box center [579, 233] width 300 height 29
type input "*"
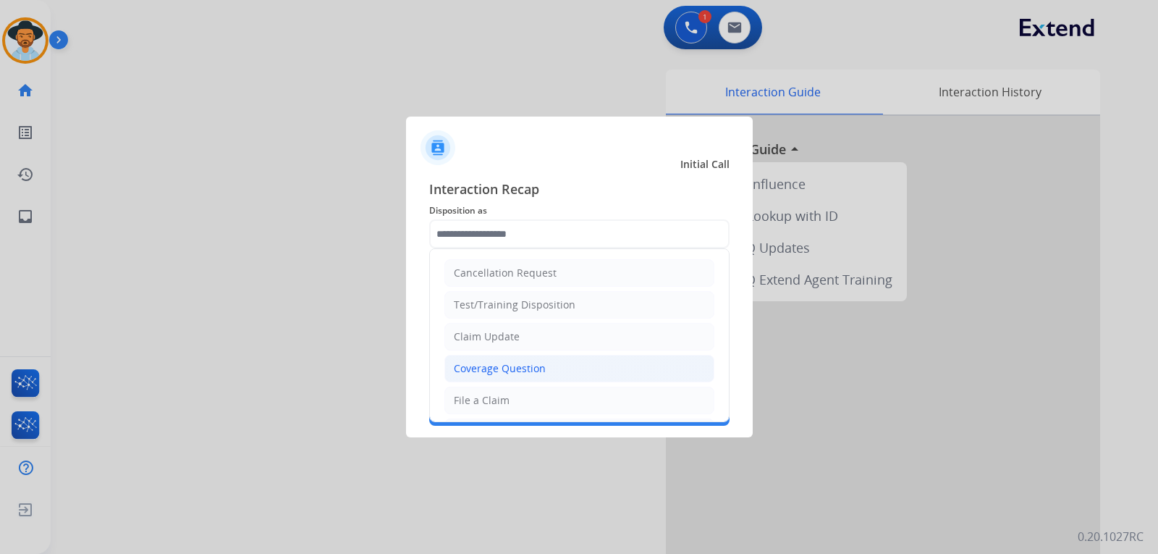
click at [496, 362] on div "Coverage Question" at bounding box center [500, 368] width 92 height 14
type input "**********"
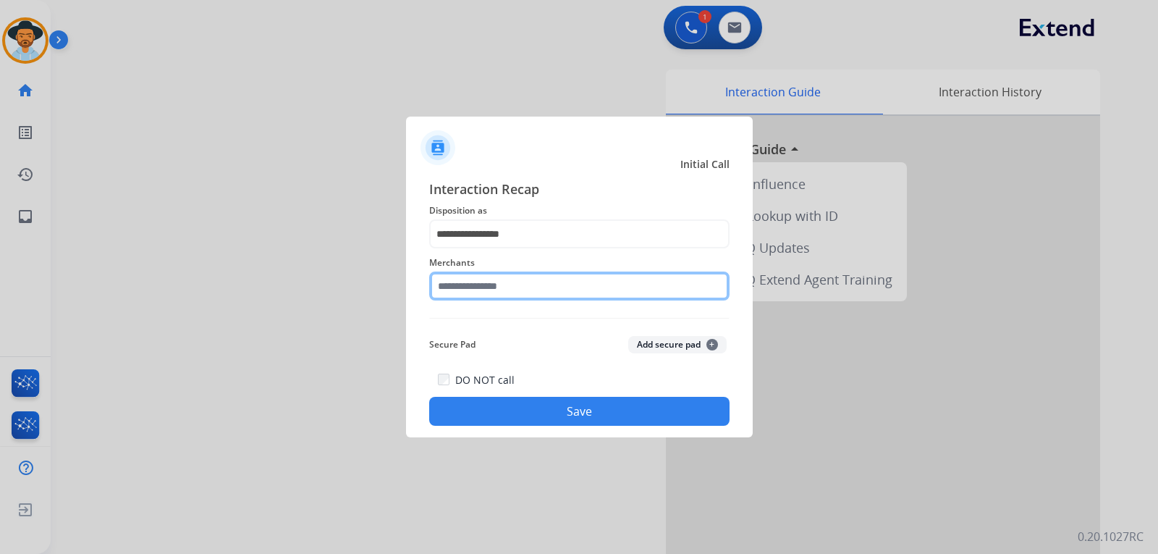
click at [497, 281] on input "text" at bounding box center [579, 285] width 300 height 29
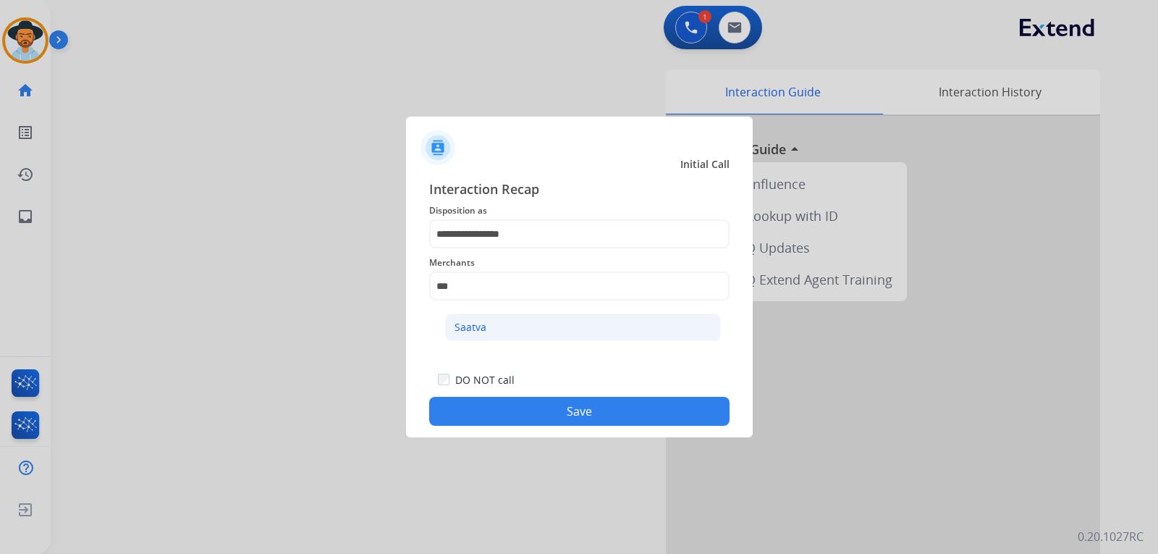
click at [453, 323] on li "Saatva" at bounding box center [583, 326] width 276 height 27
type input "******"
click at [483, 407] on button "Save" at bounding box center [579, 411] width 300 height 29
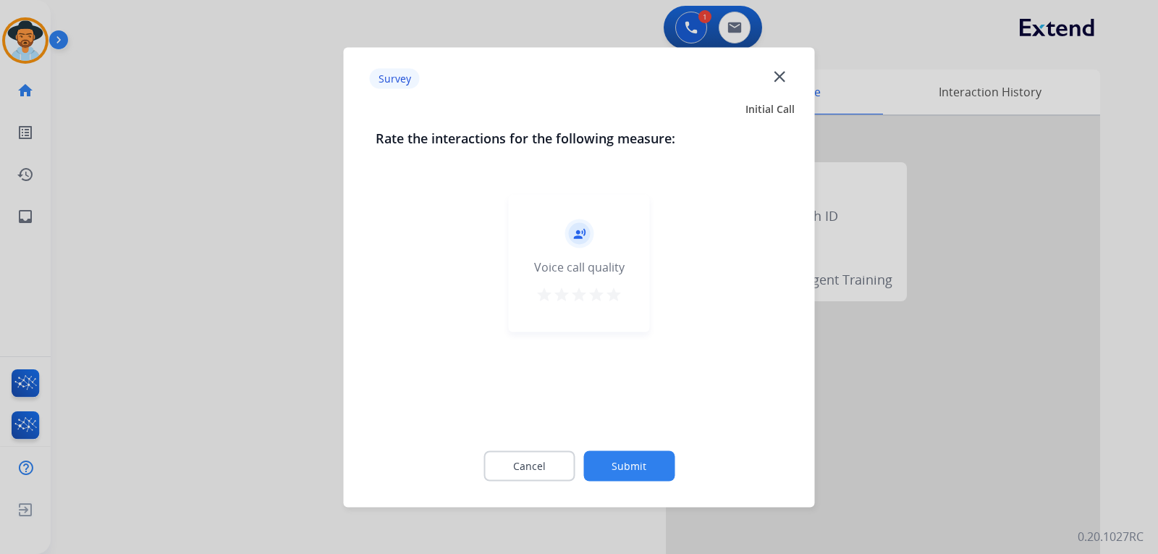
click at [969, 460] on div at bounding box center [579, 277] width 1158 height 554
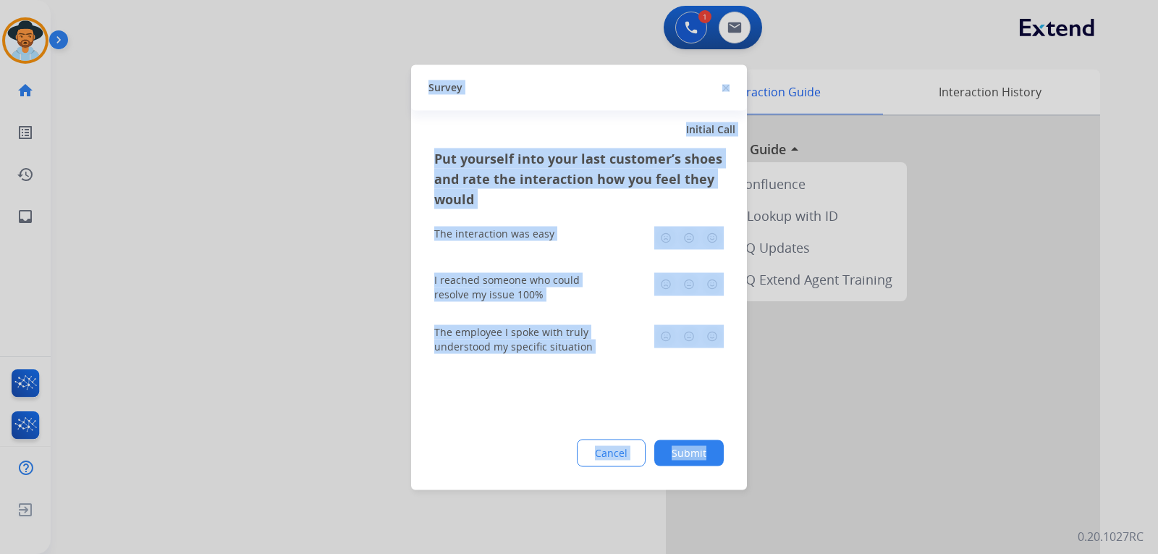
click at [969, 460] on div at bounding box center [579, 277] width 1158 height 554
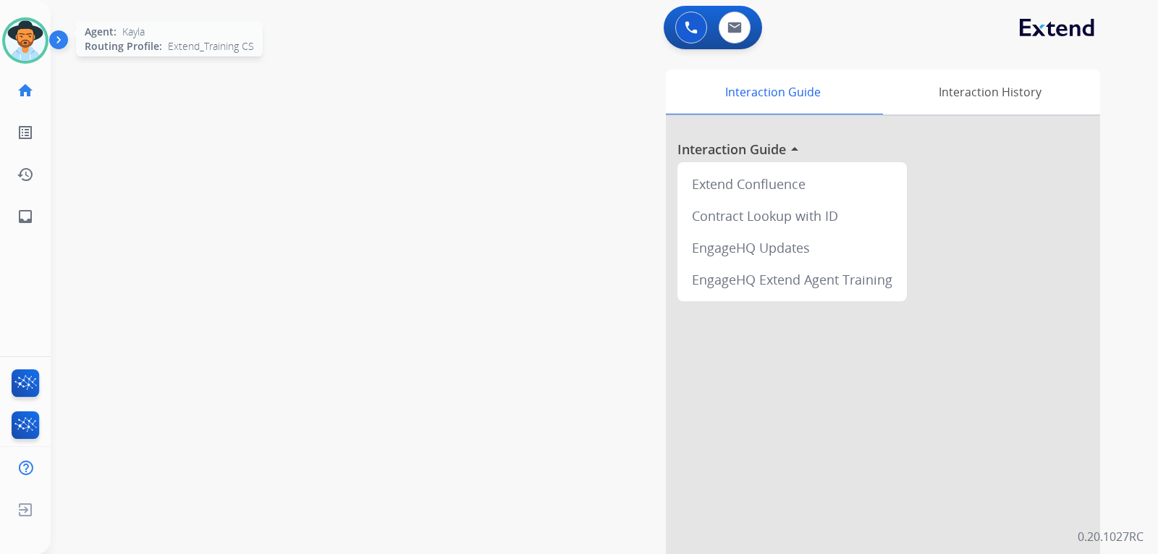
click at [38, 40] on img at bounding box center [25, 40] width 41 height 41
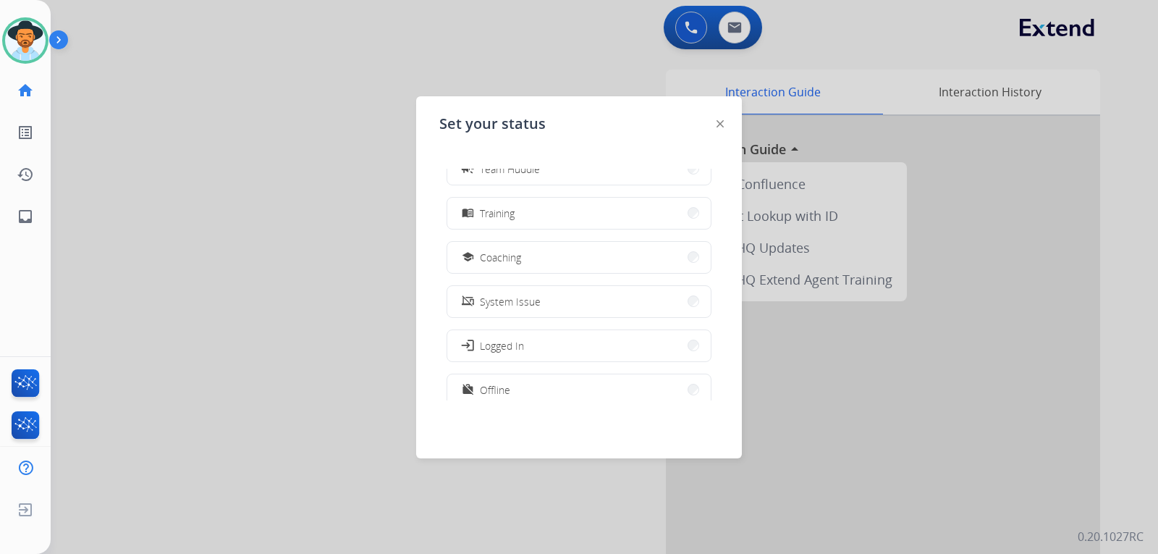
scroll to position [229, 0]
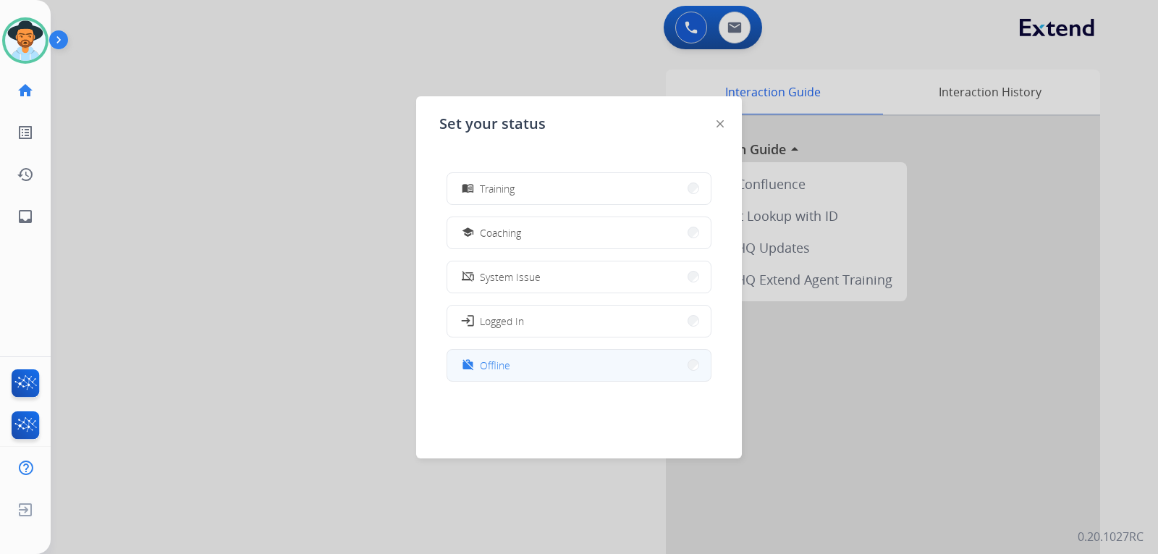
click at [555, 370] on button "work_off Offline" at bounding box center [578, 365] width 263 height 31
